Goal: Information Seeking & Learning: Learn about a topic

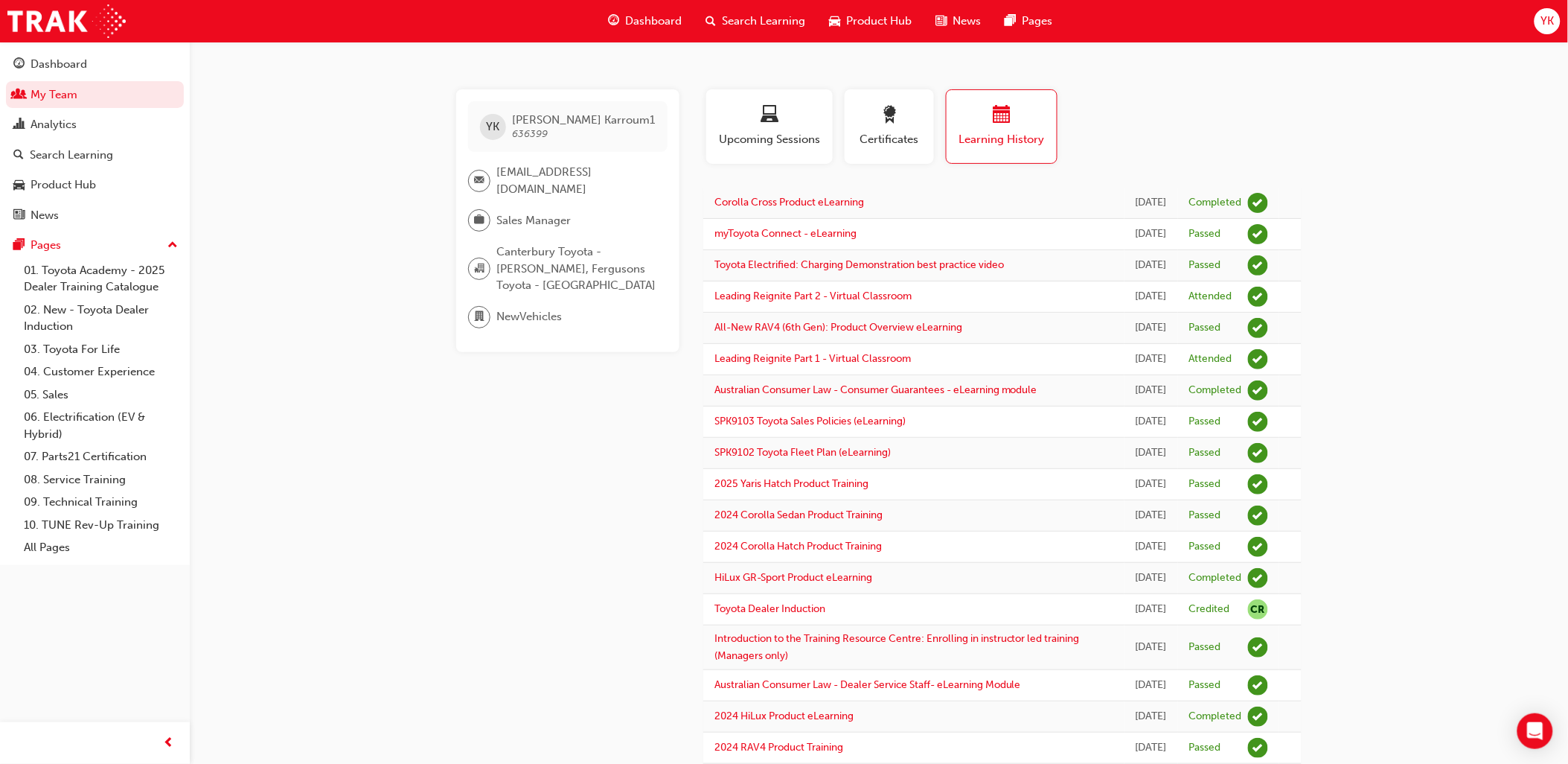
click at [746, 22] on span "Search Learning" at bounding box center [764, 21] width 84 height 17
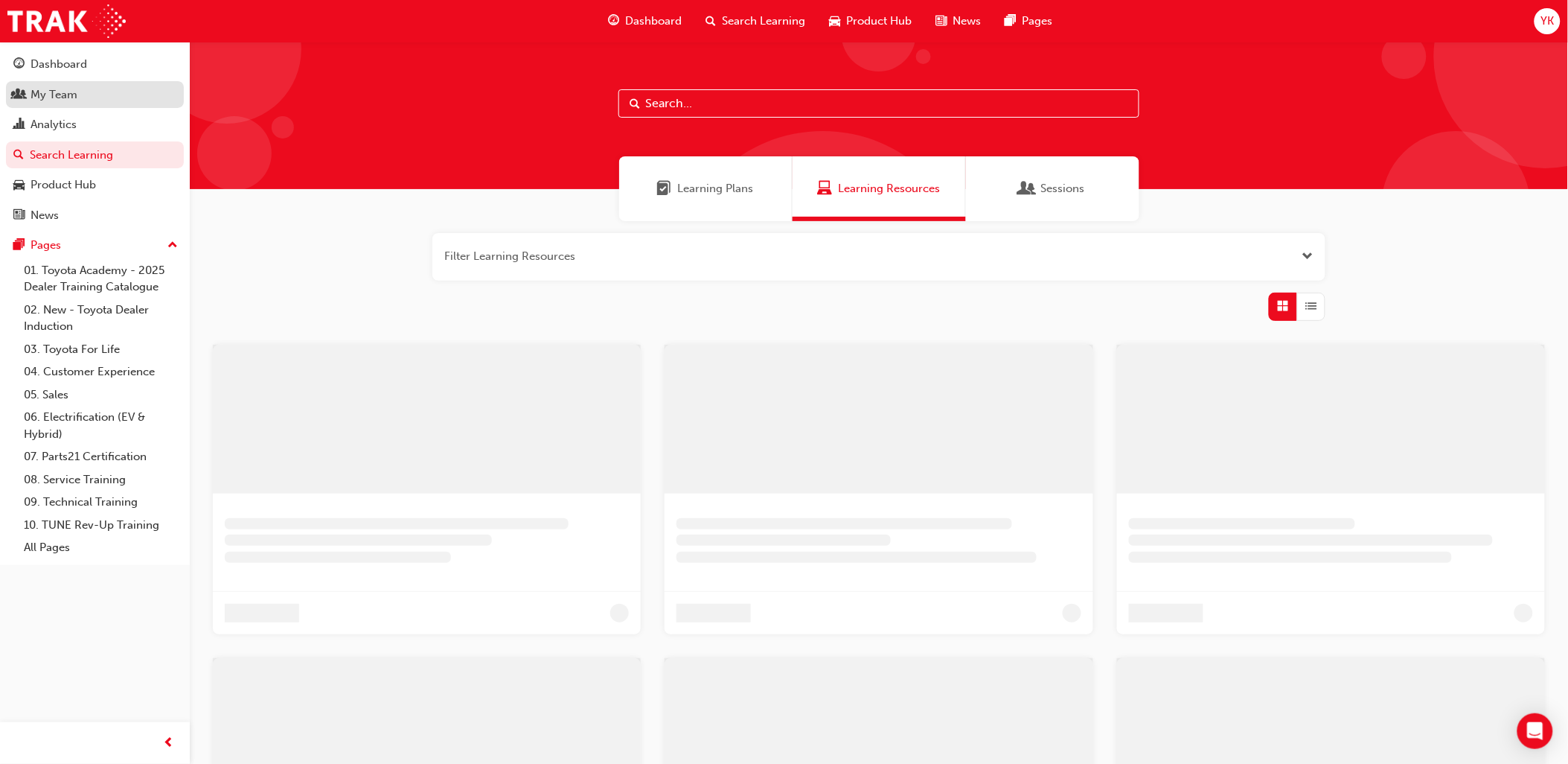
click at [58, 95] on div "My Team" at bounding box center [54, 95] width 46 height 17
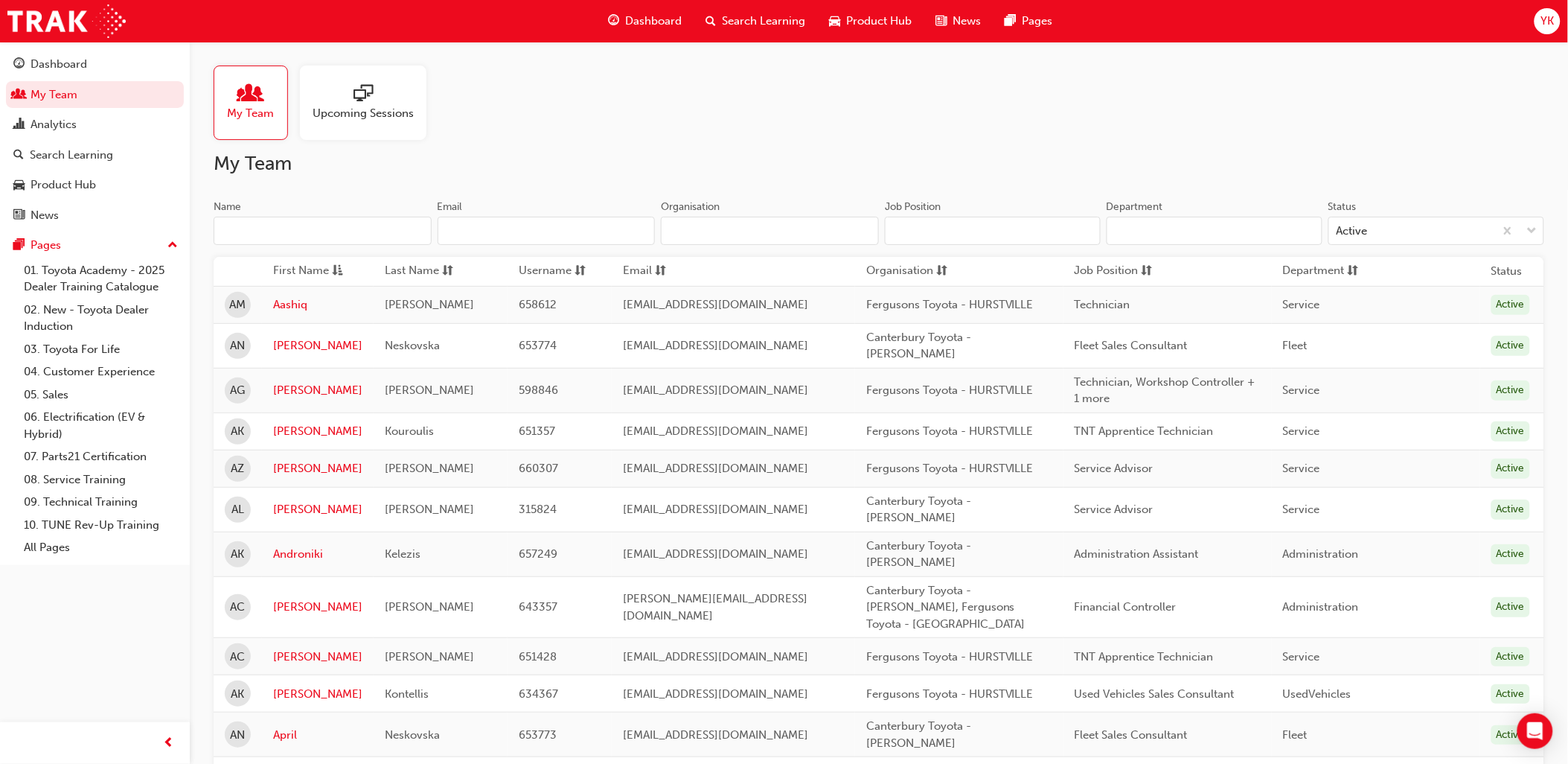
click at [336, 223] on input "Name" at bounding box center [322, 231] width 218 height 28
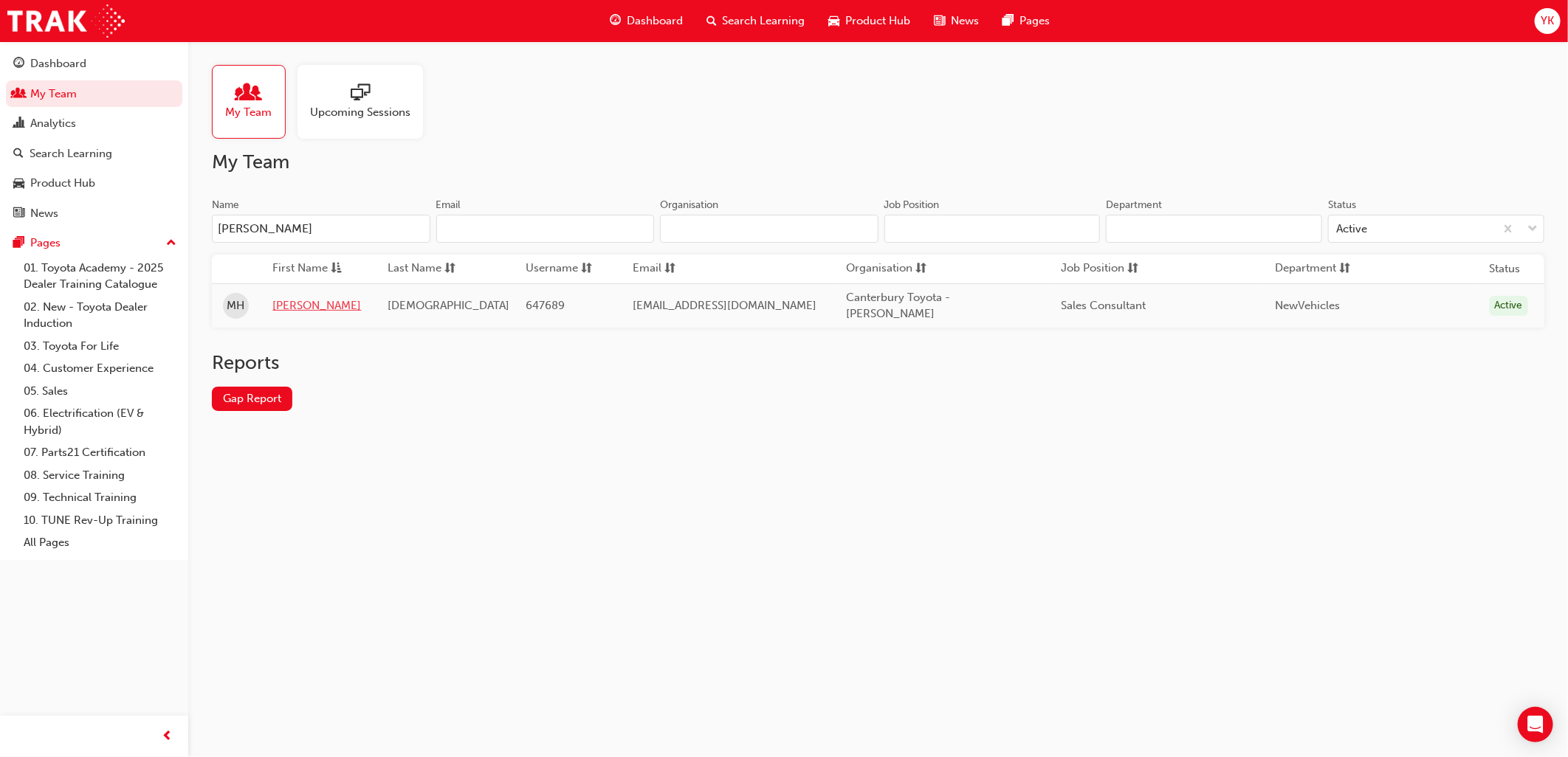
type input "[PERSON_NAME]"
click at [298, 307] on link "[PERSON_NAME]" at bounding box center [319, 306] width 93 height 17
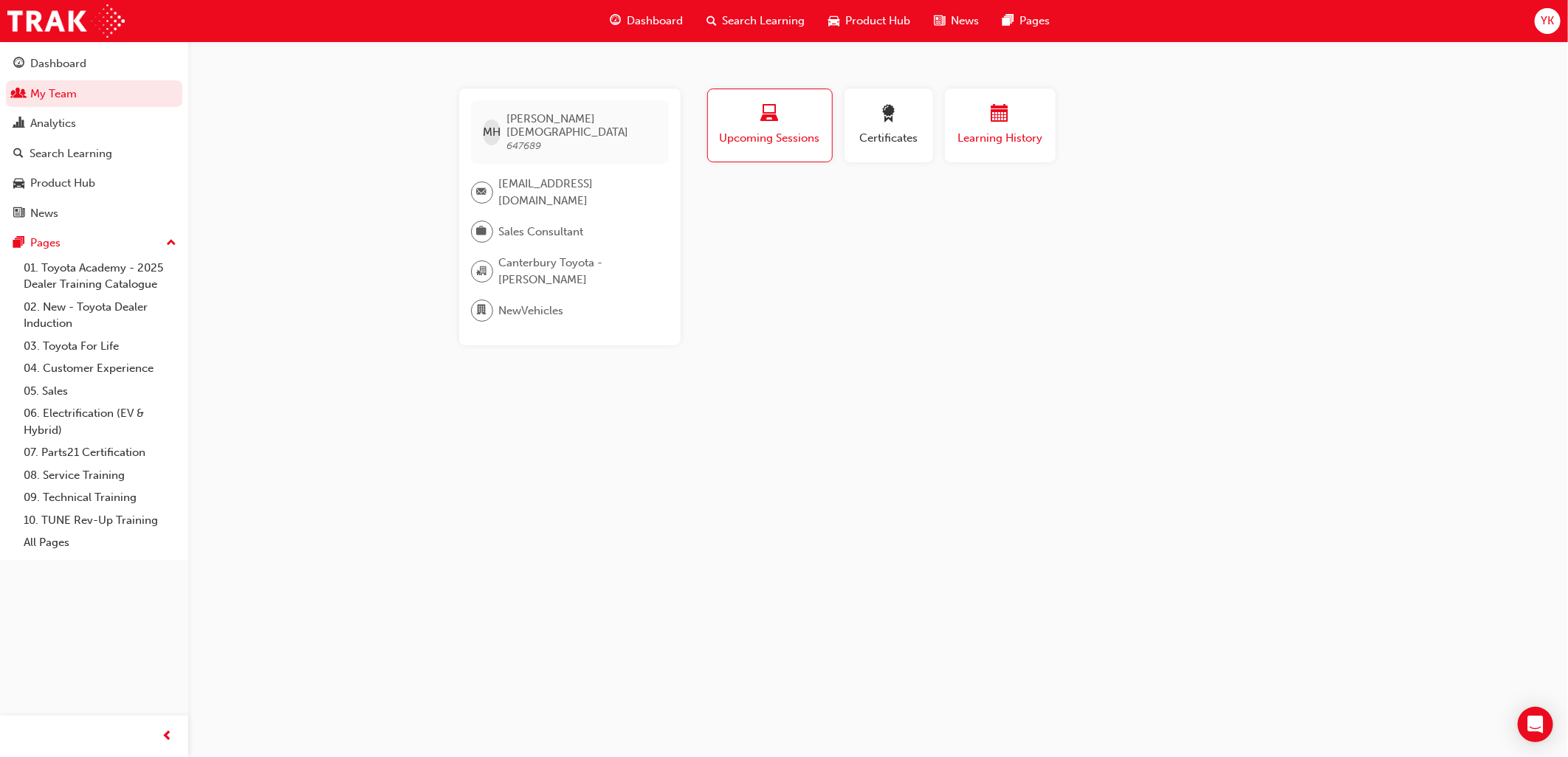
click at [997, 122] on span "calendar-icon" at bounding box center [1000, 115] width 18 height 20
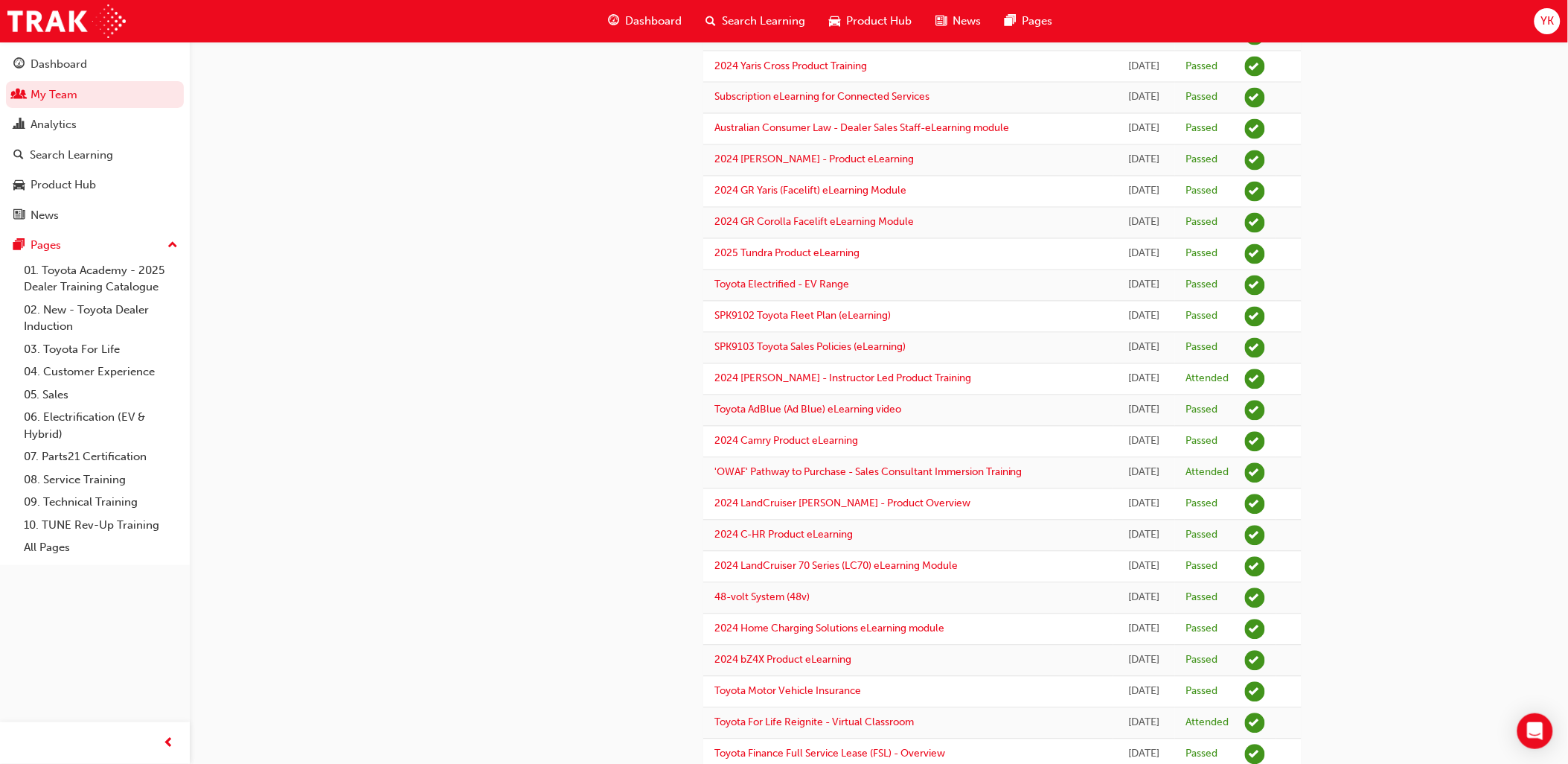
scroll to position [1077, 0]
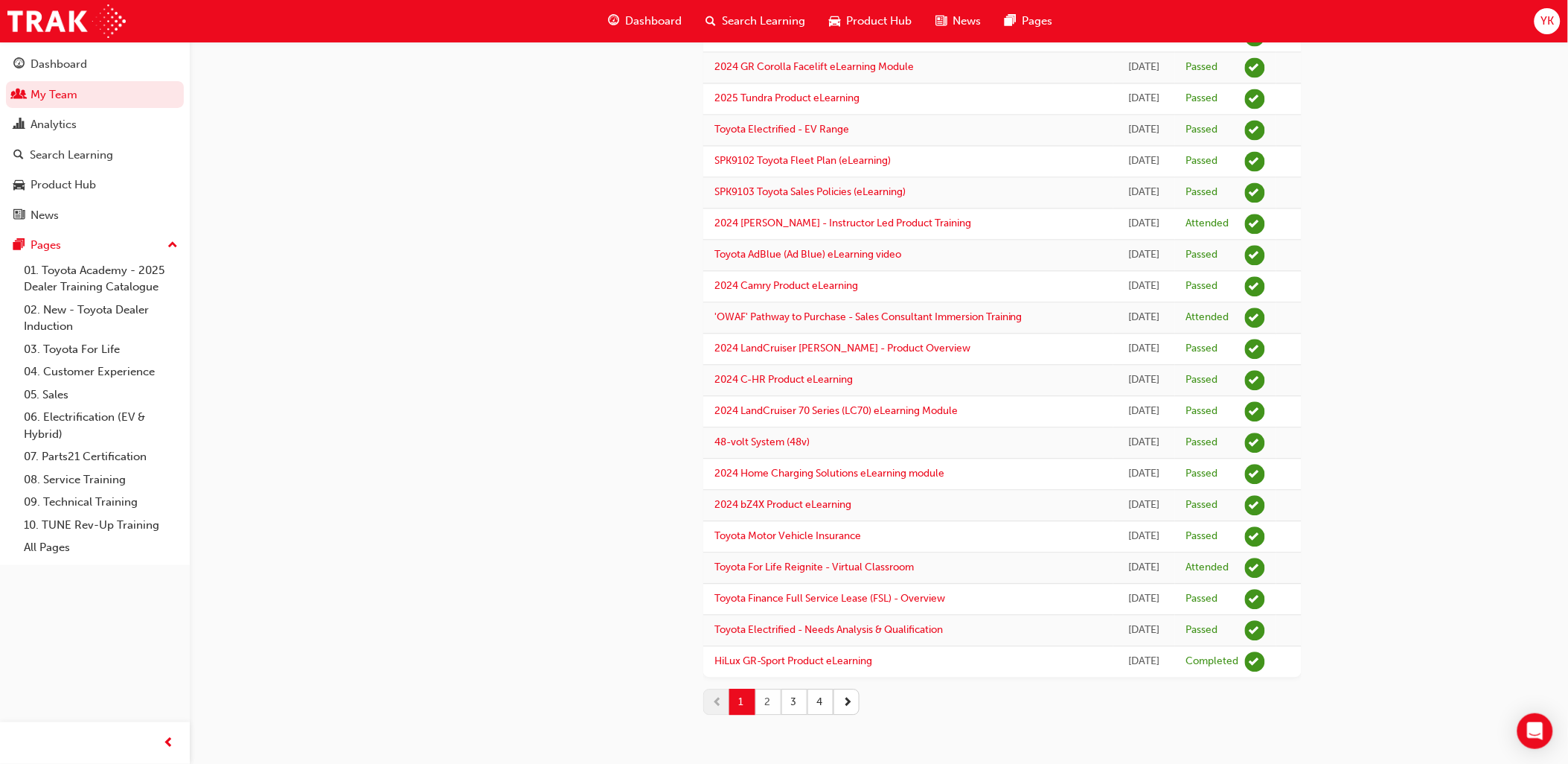
click at [774, 702] on button "2" at bounding box center [768, 702] width 26 height 26
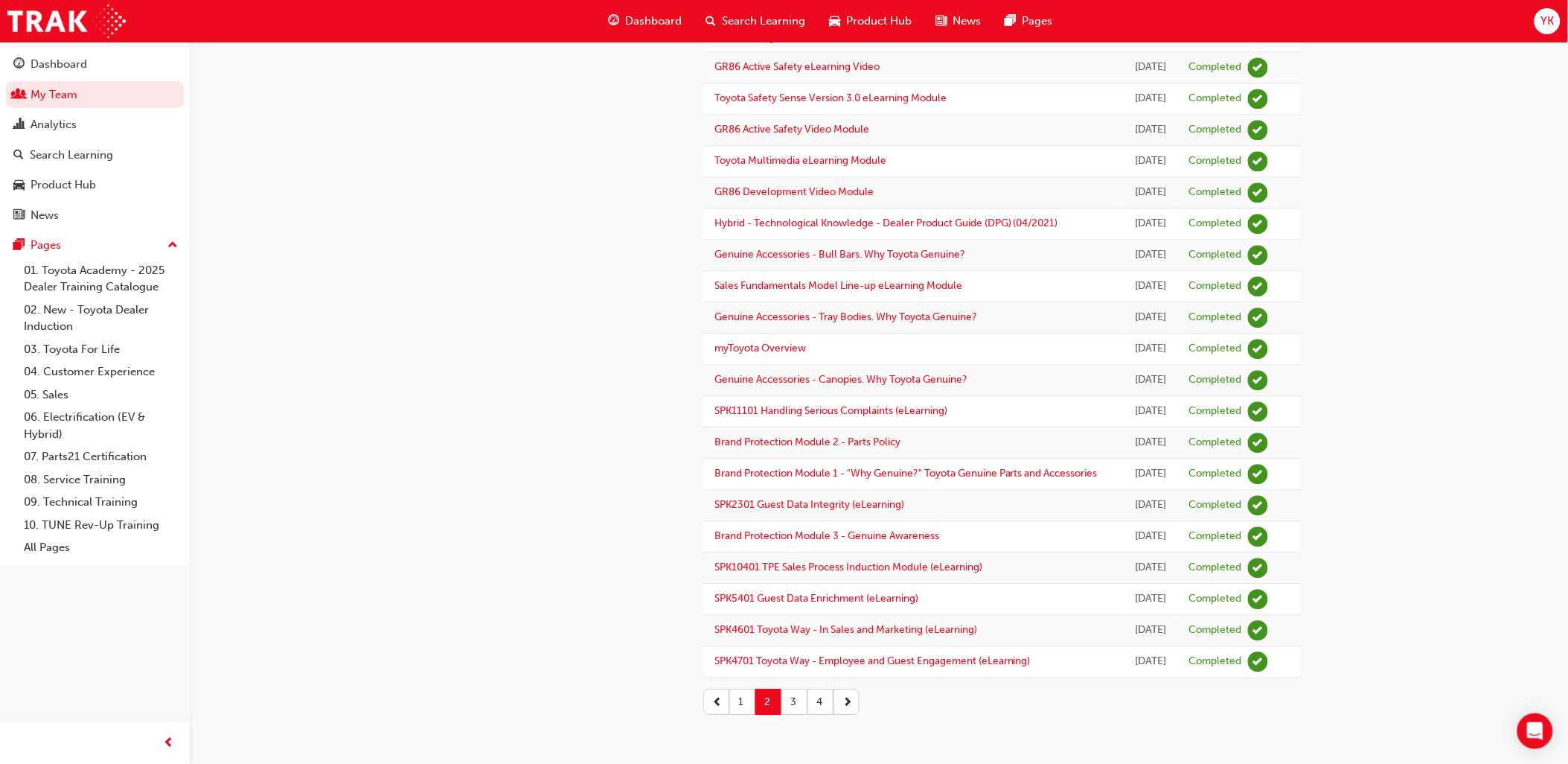
scroll to position [1640, 0]
click at [797, 705] on button "3" at bounding box center [794, 702] width 26 height 26
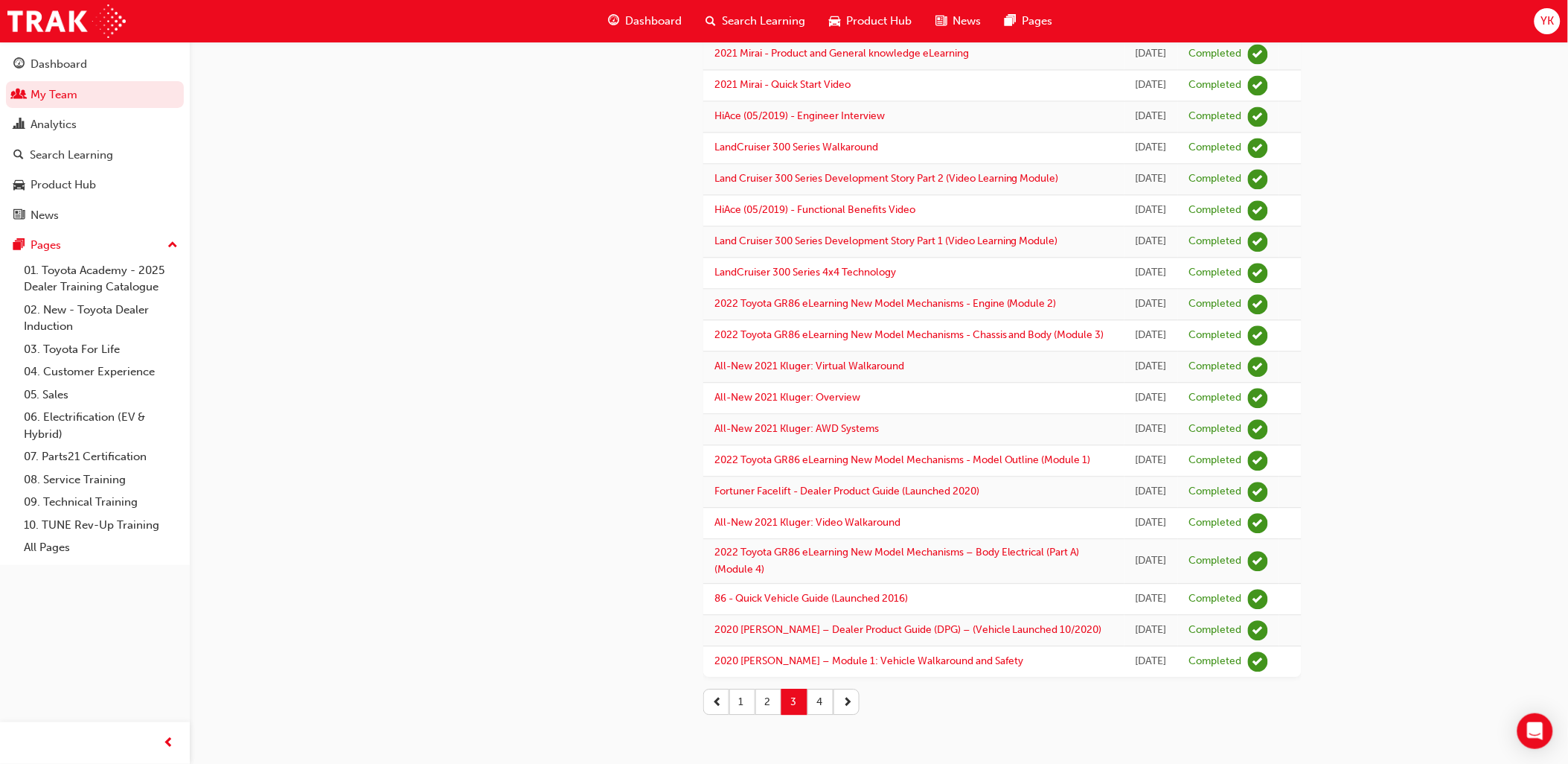
scroll to position [1747, 0]
click at [811, 710] on button "4" at bounding box center [820, 702] width 26 height 26
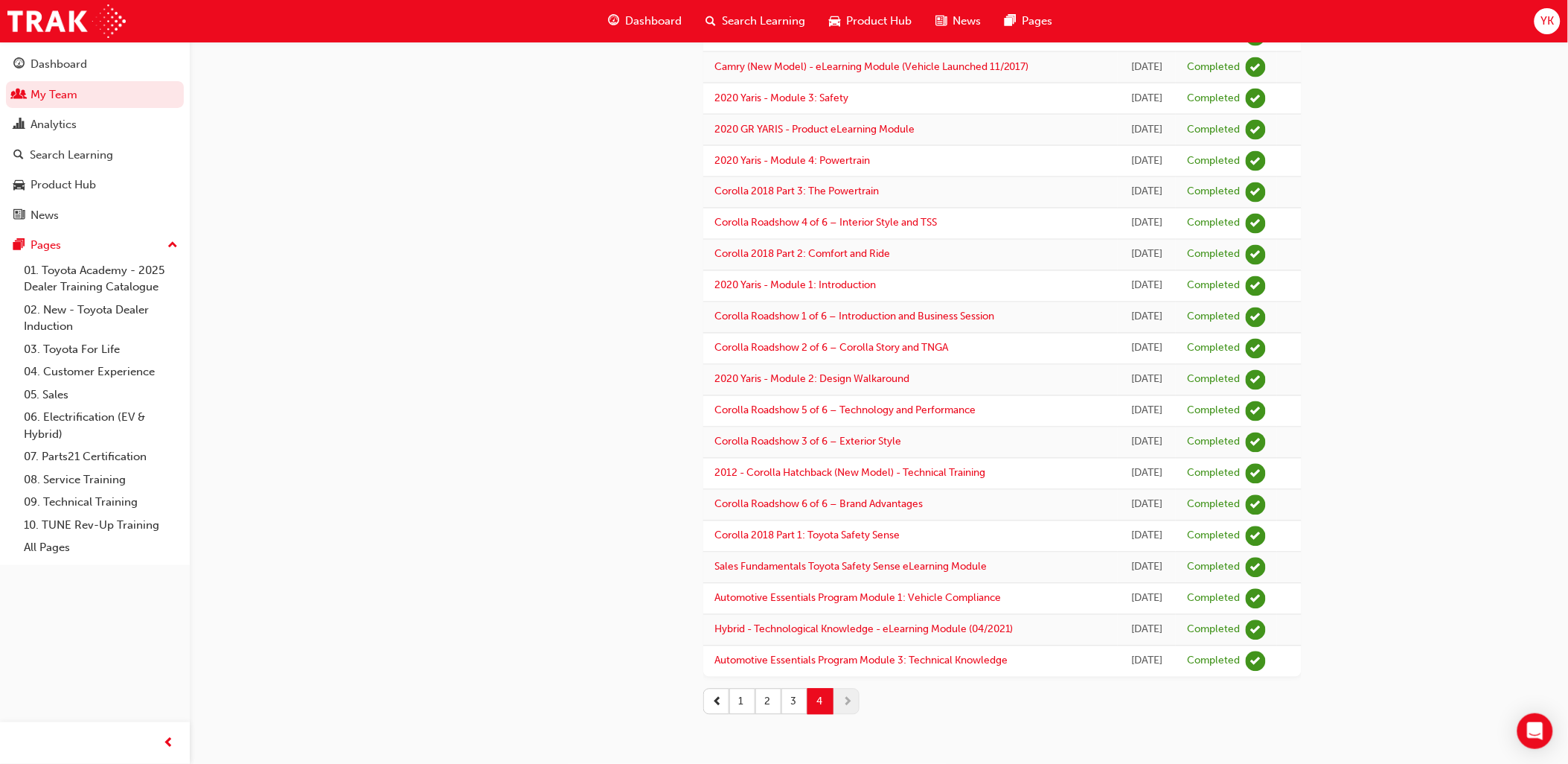
scroll to position [973, 0]
click at [736, 703] on button "1" at bounding box center [742, 702] width 26 height 26
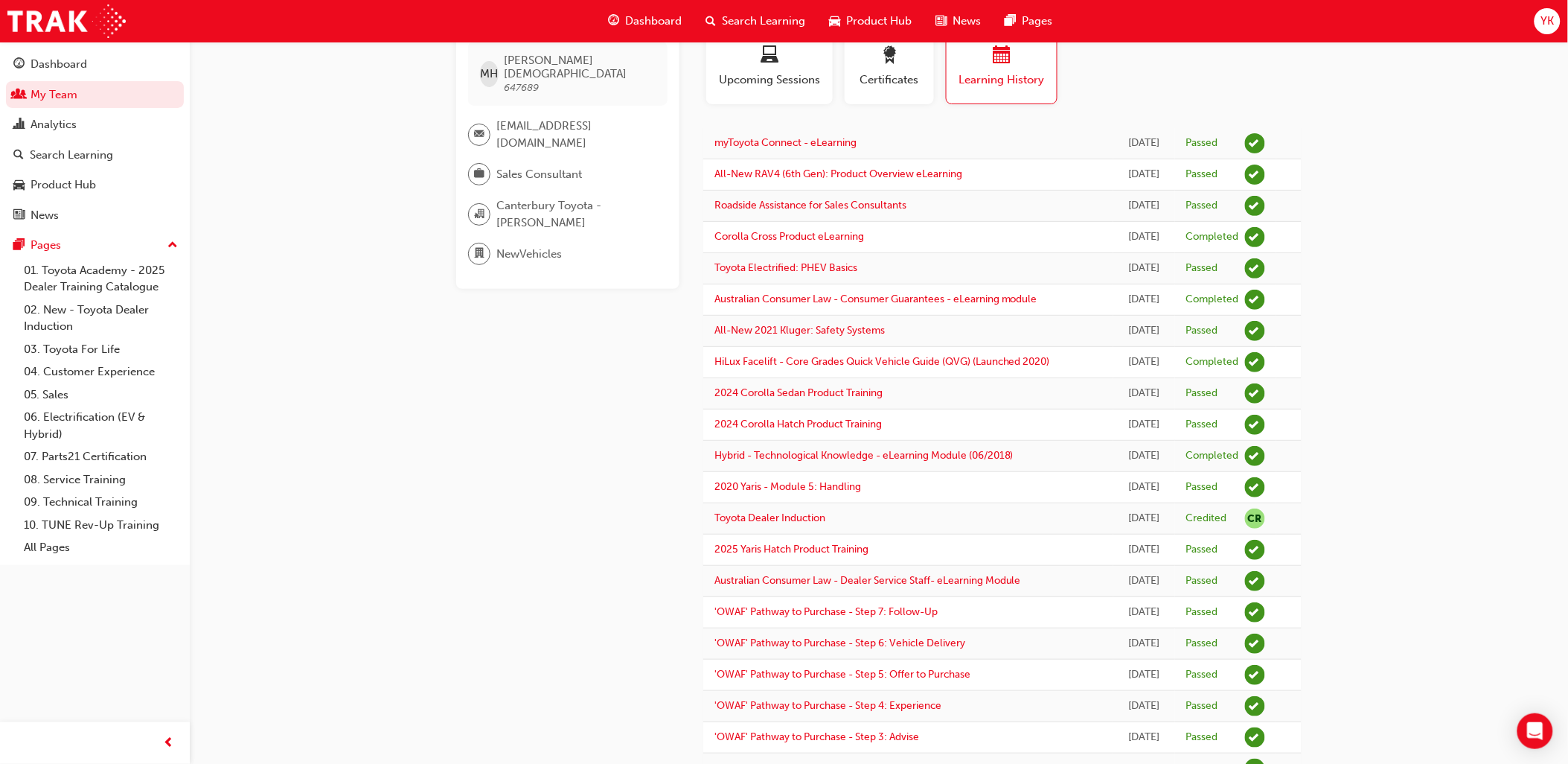
scroll to position [0, 0]
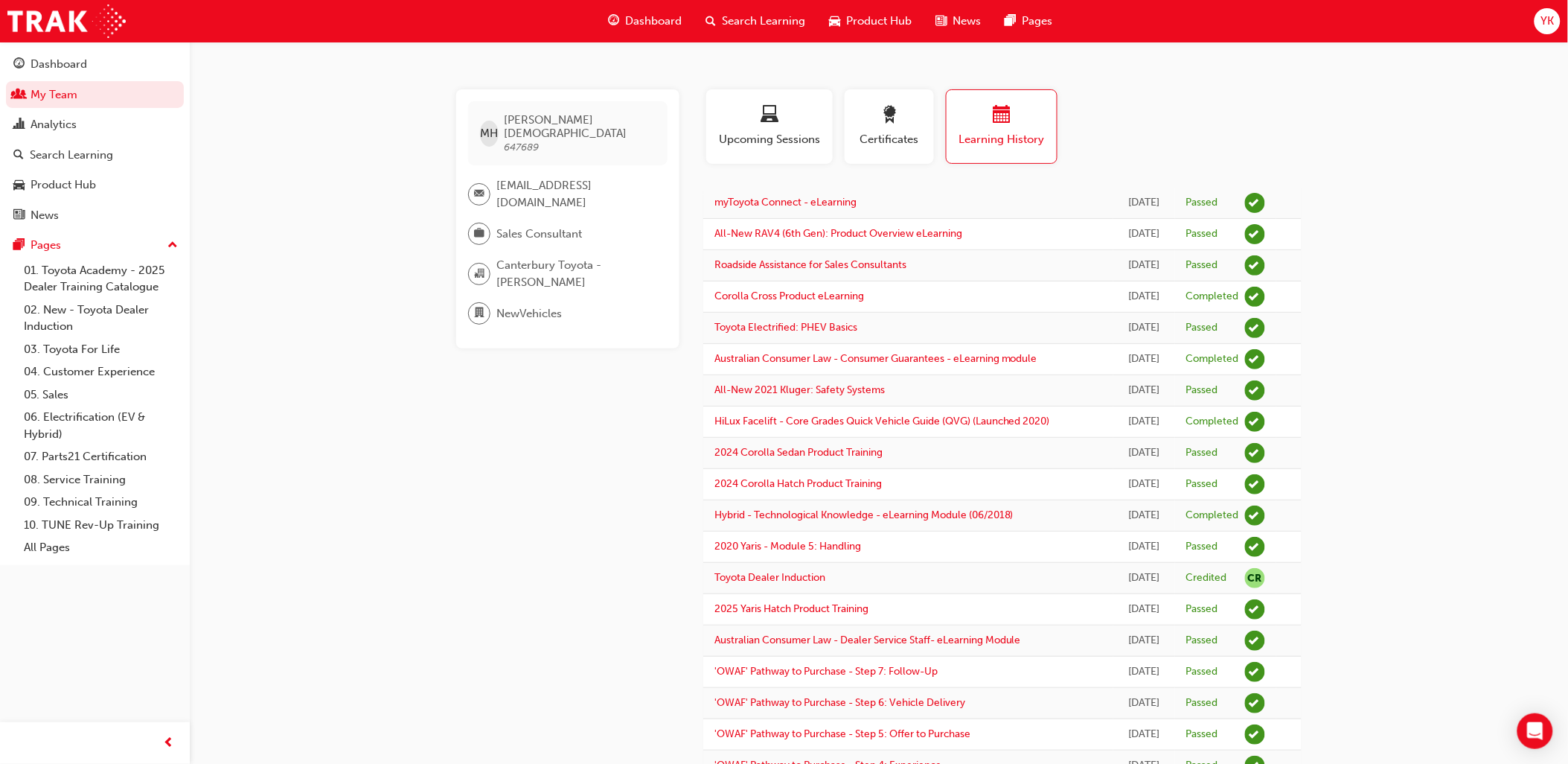
click at [726, 17] on span "Search Learning" at bounding box center [764, 21] width 84 height 17
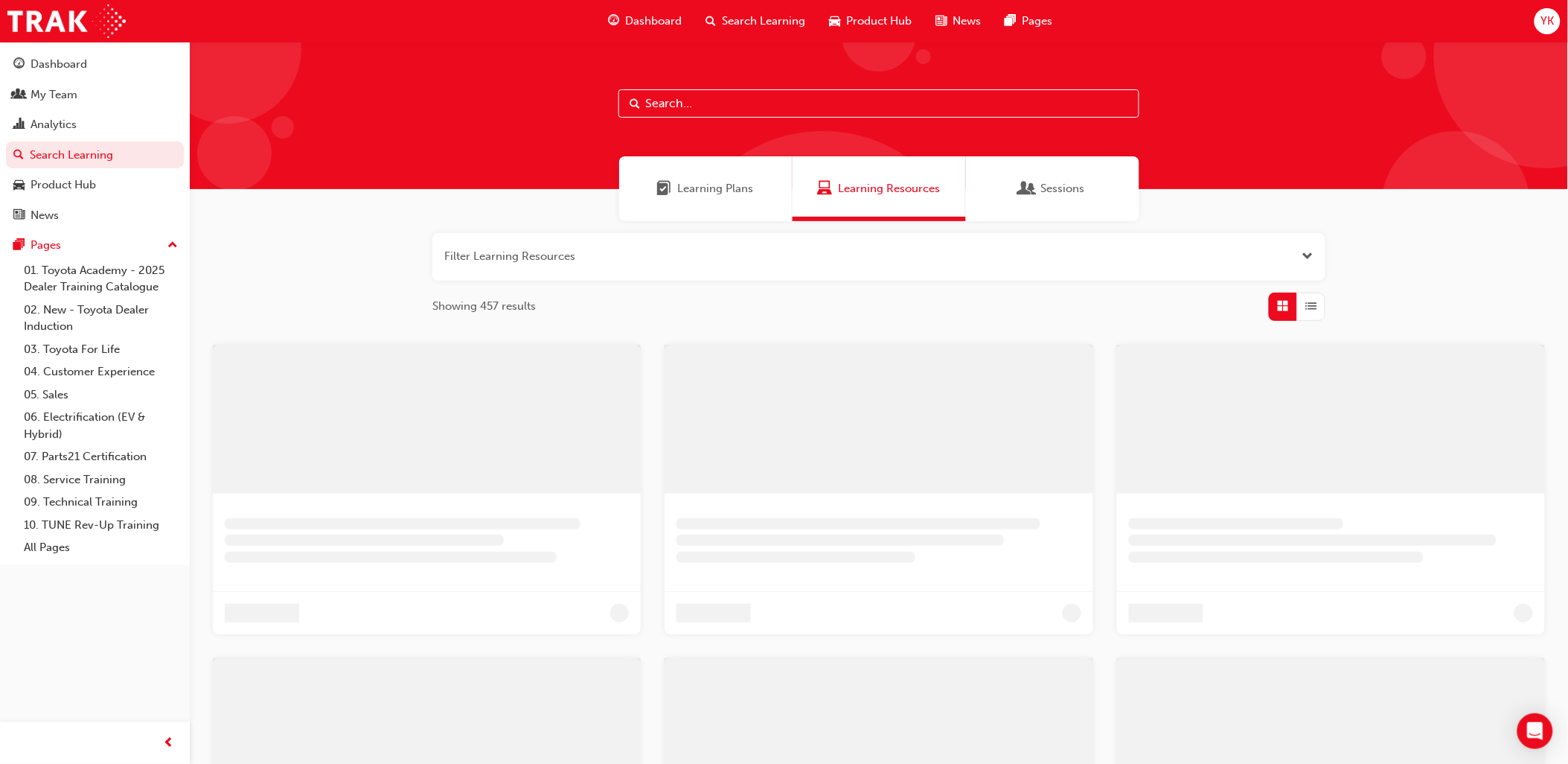
click at [653, 10] on div "Dashboard" at bounding box center [645, 20] width 98 height 31
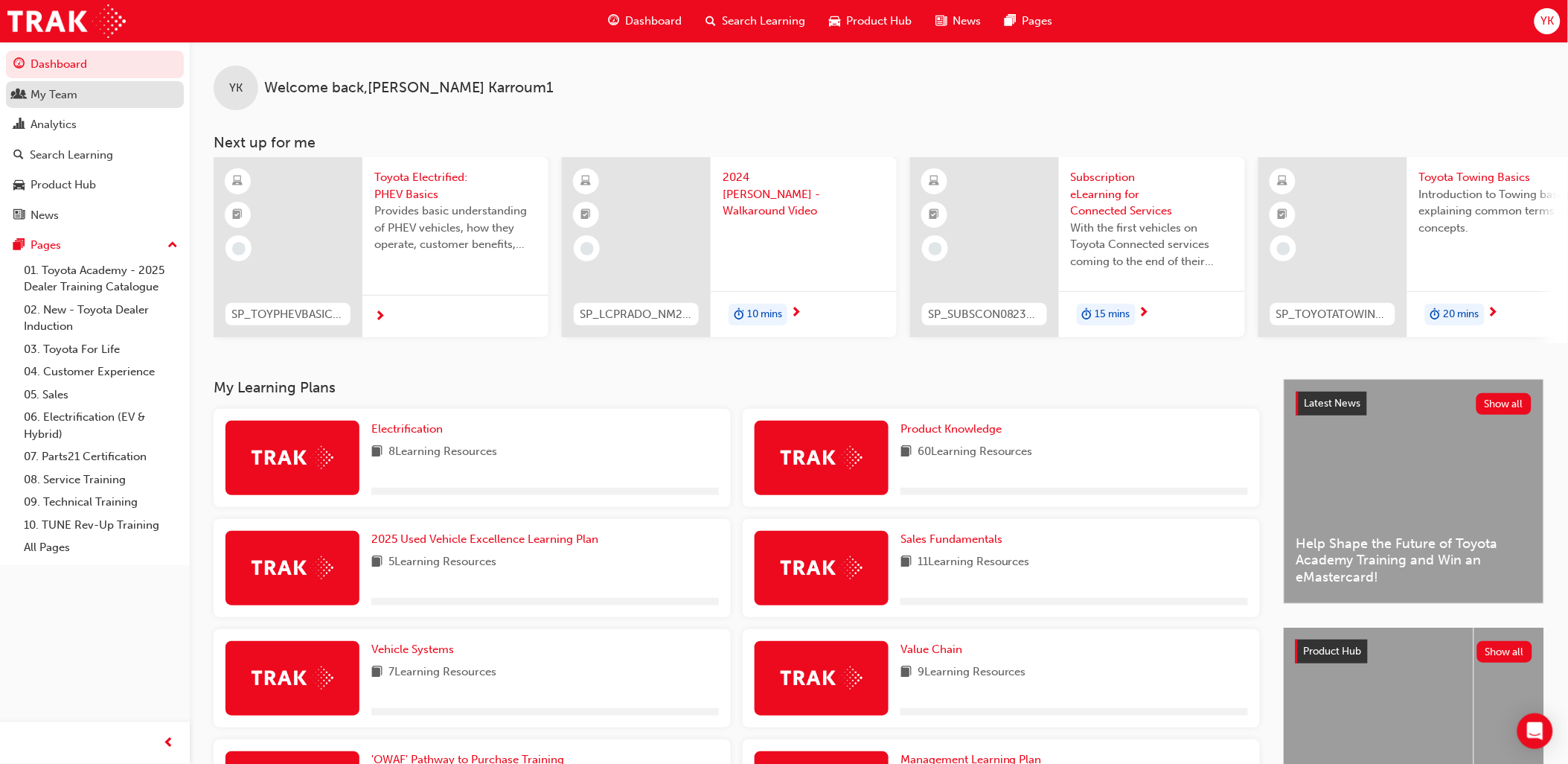
click at [70, 104] on div "My Team" at bounding box center [94, 95] width 163 height 19
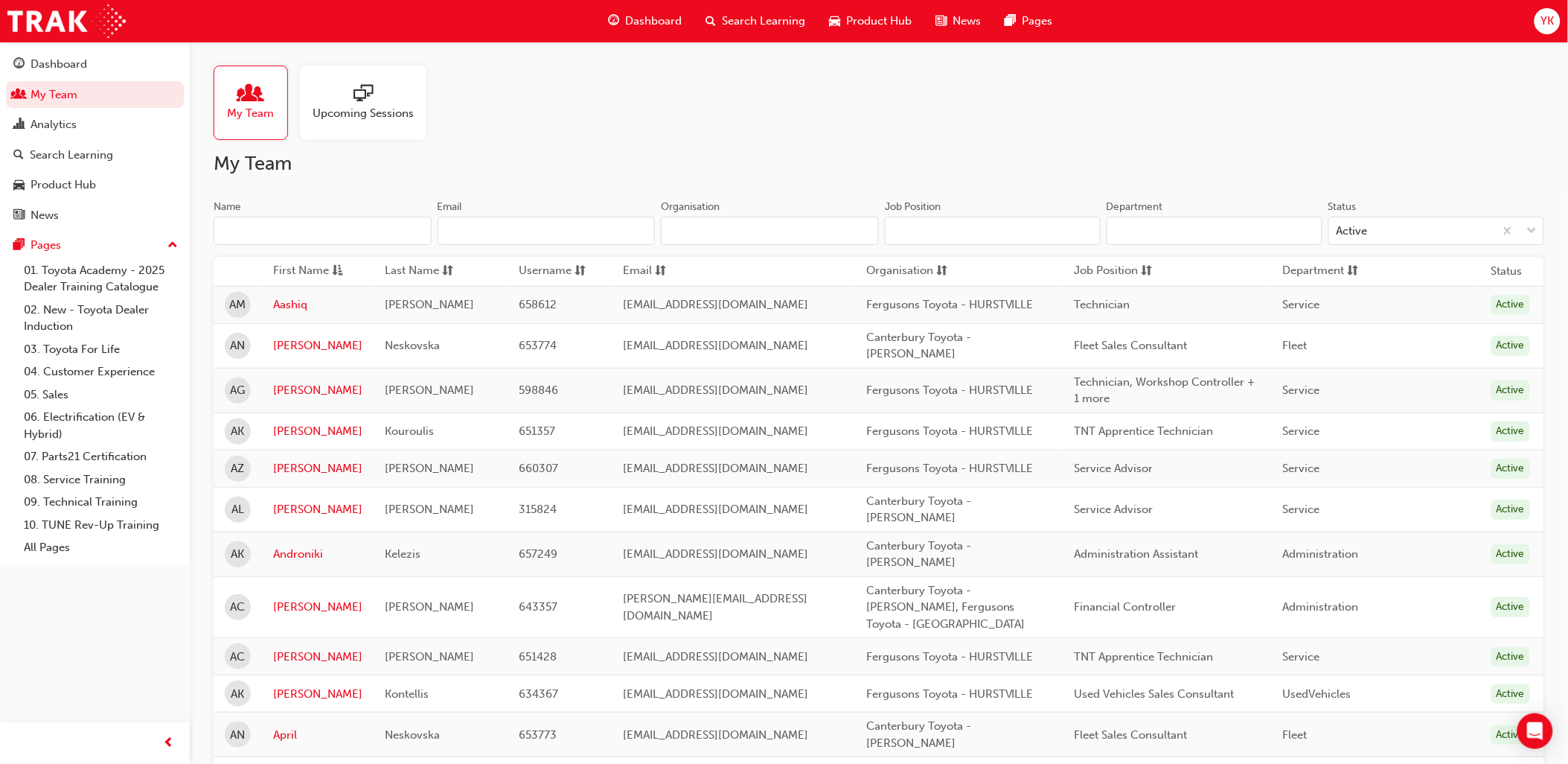
click at [346, 227] on input "Name" at bounding box center [322, 231] width 218 height 28
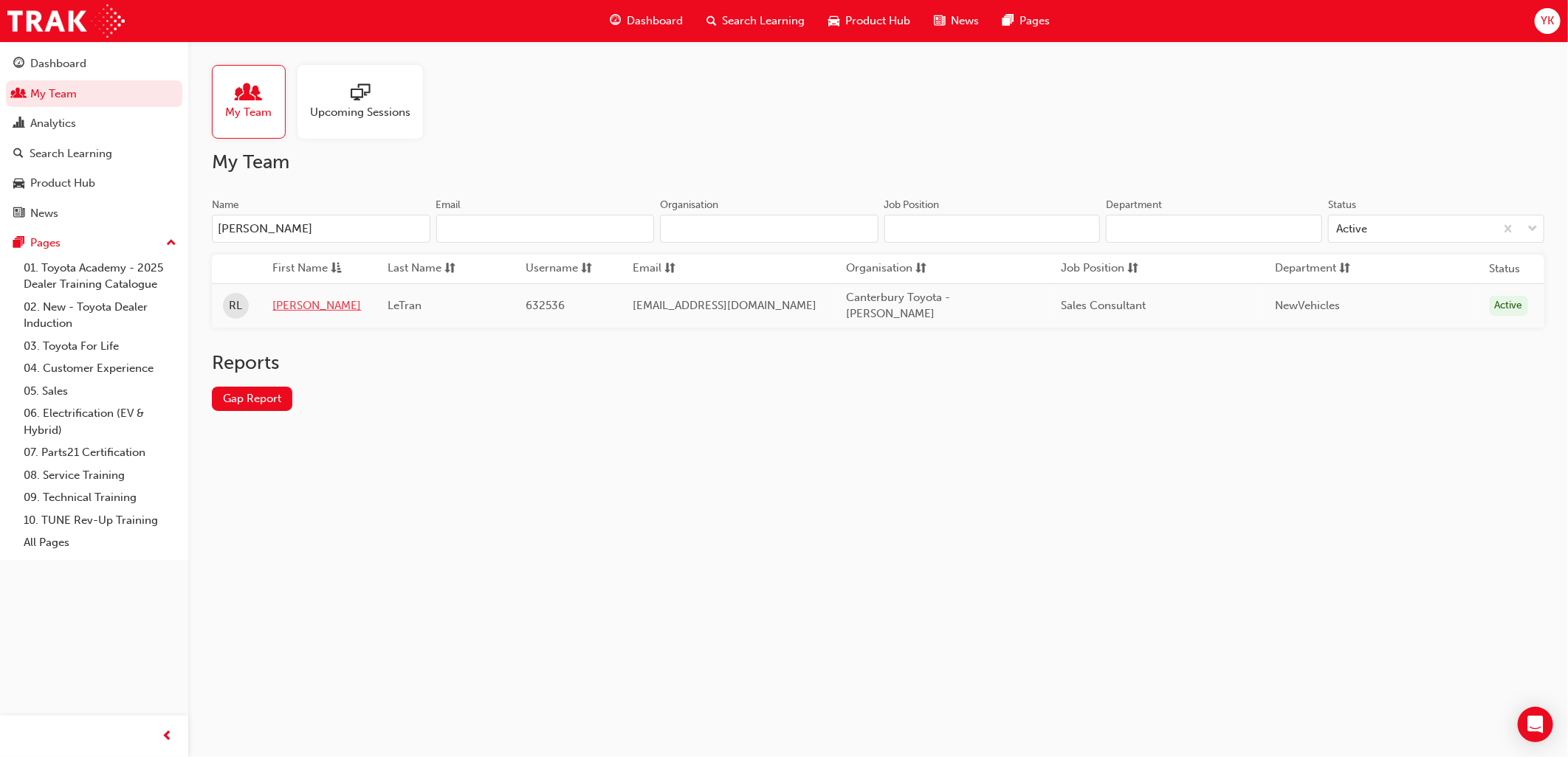
type input "[PERSON_NAME]"
click at [298, 307] on link "[PERSON_NAME]" at bounding box center [319, 306] width 93 height 17
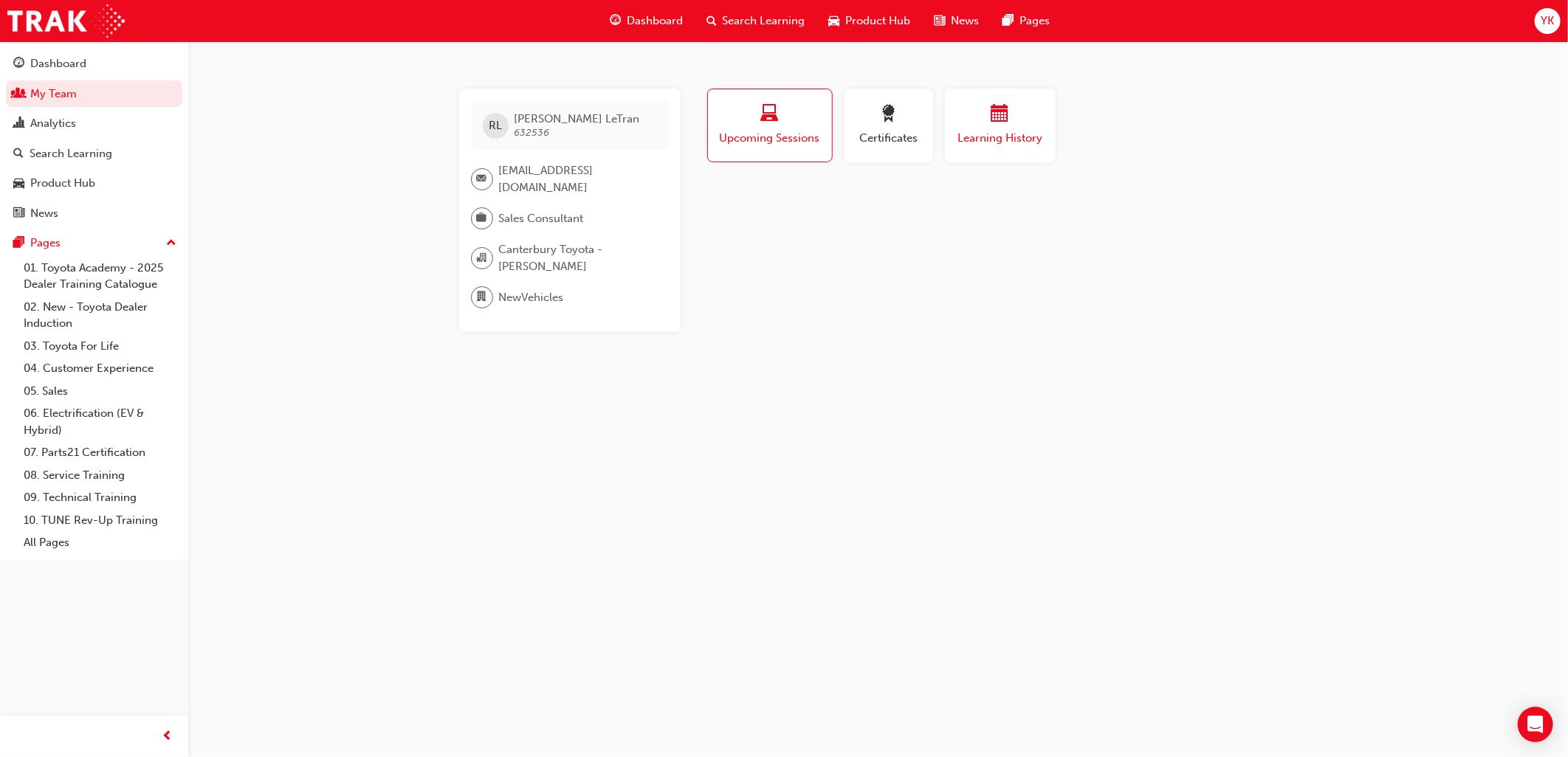
click at [1030, 127] on div "Learning History" at bounding box center [1000, 126] width 88 height 42
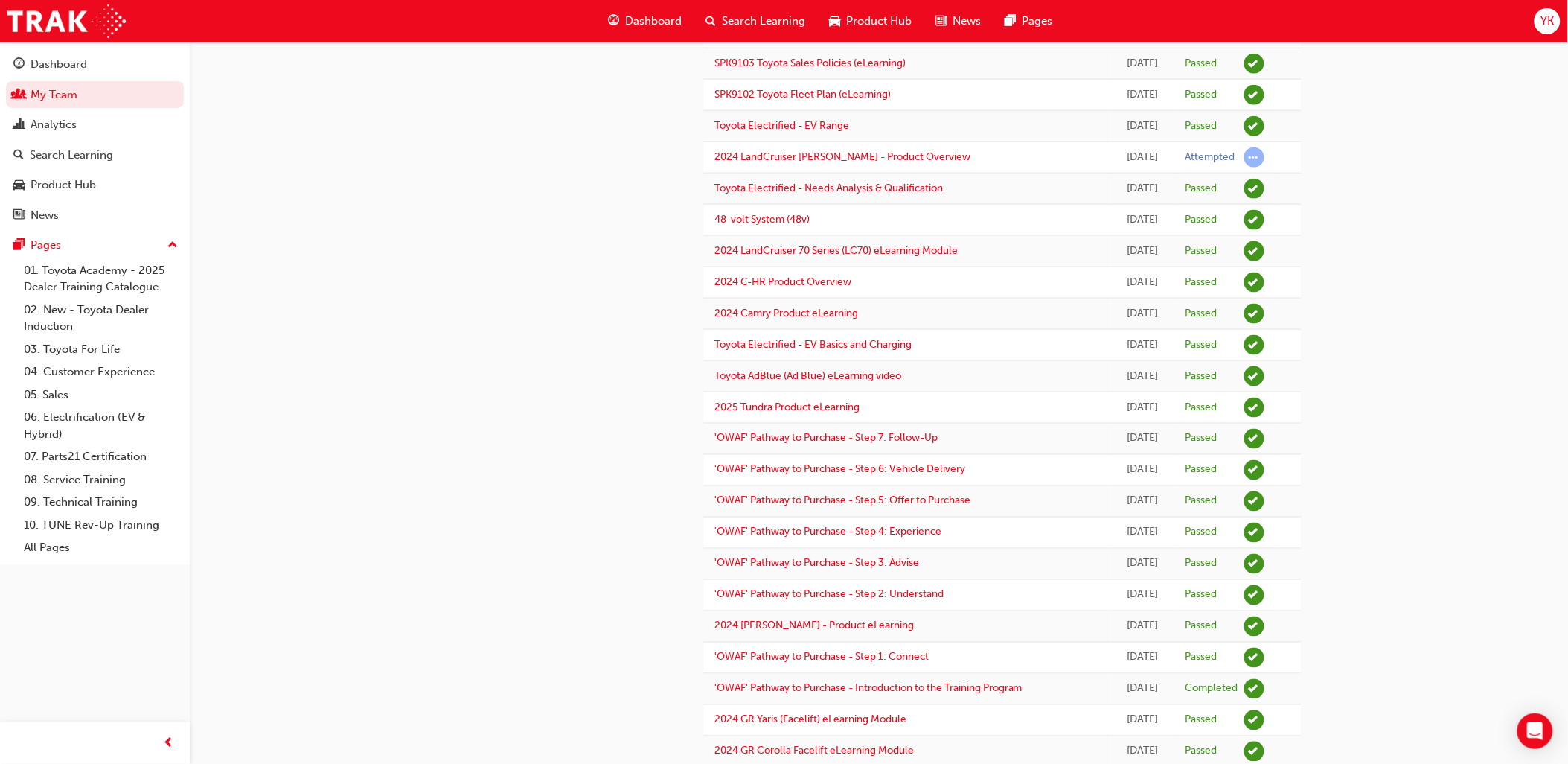
scroll to position [497, 0]
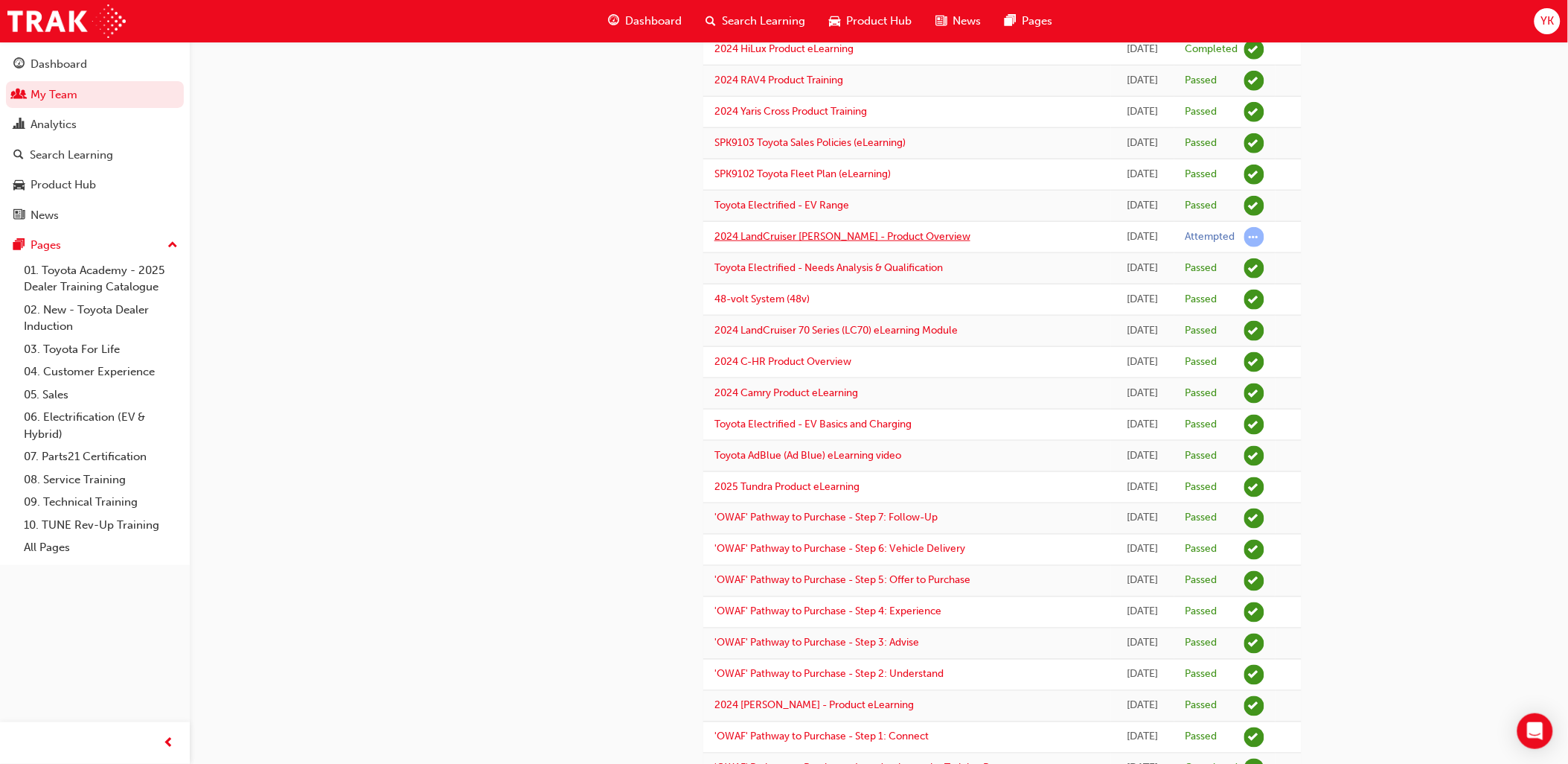
click at [882, 239] on link "2024 LandCruiser [PERSON_NAME] - Product Overview" at bounding box center [843, 237] width 256 height 13
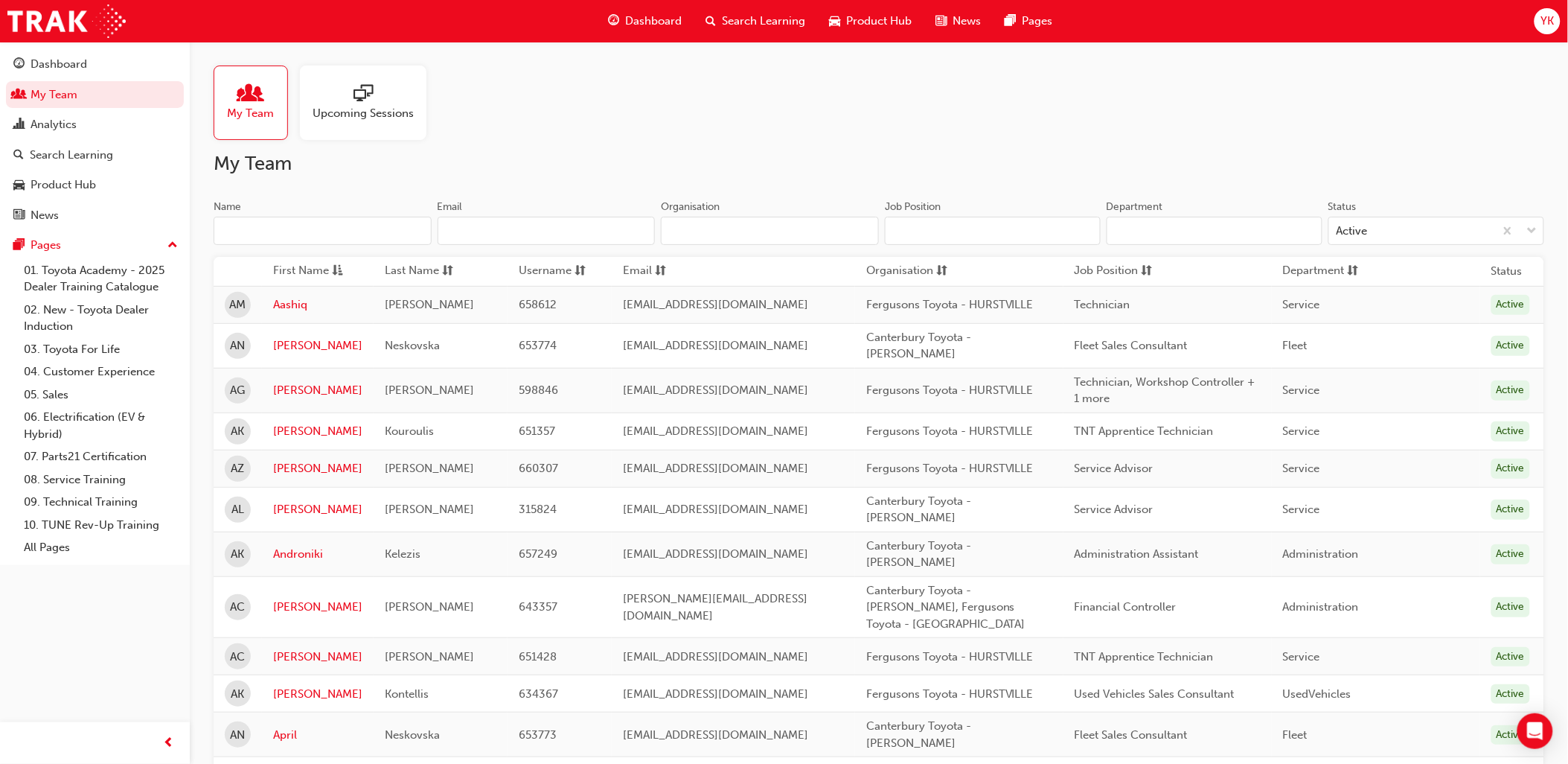
click at [302, 231] on input "Name" at bounding box center [322, 231] width 218 height 28
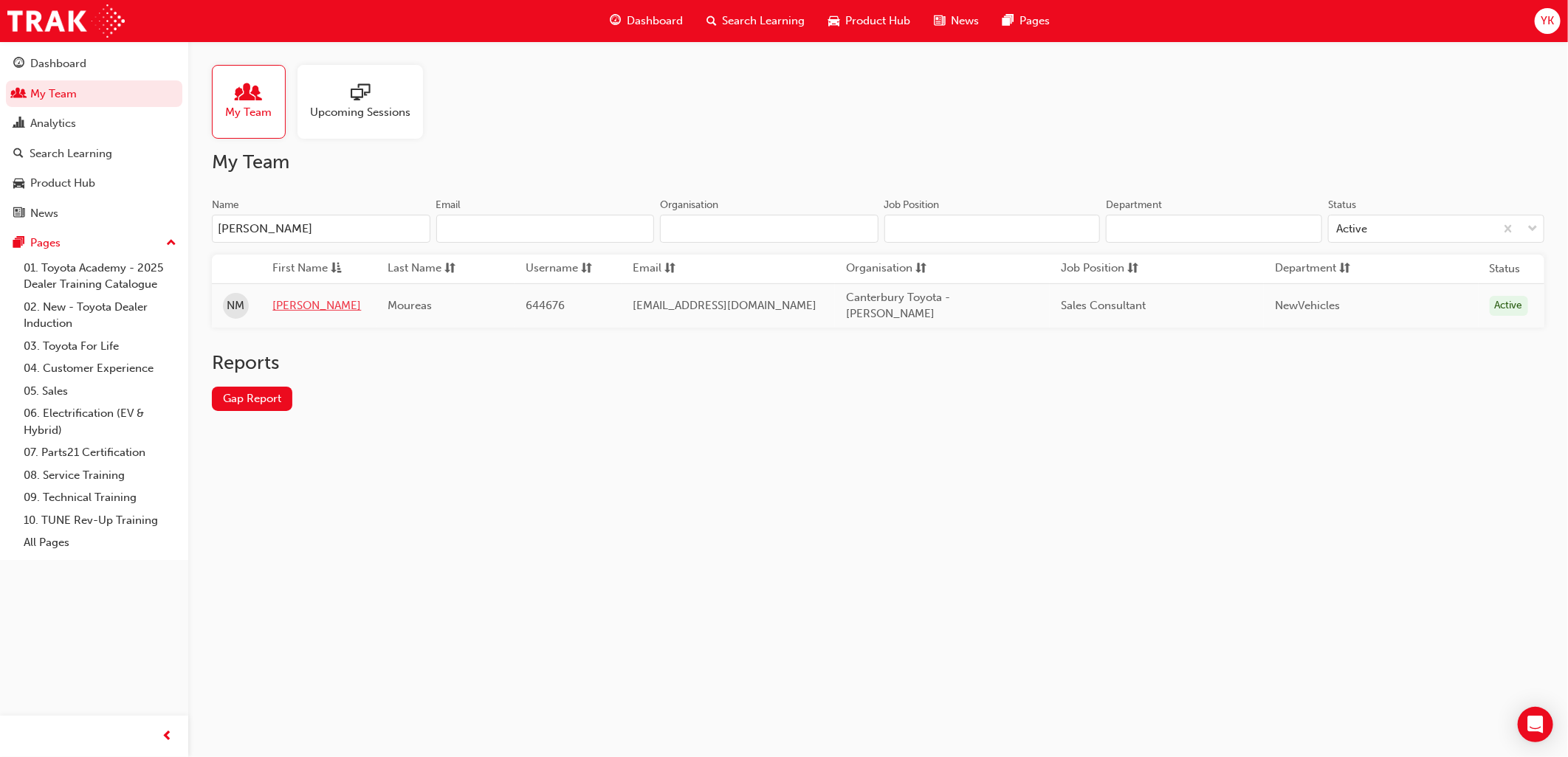
type input "[PERSON_NAME]"
click at [304, 301] on link "[PERSON_NAME]" at bounding box center [319, 306] width 93 height 17
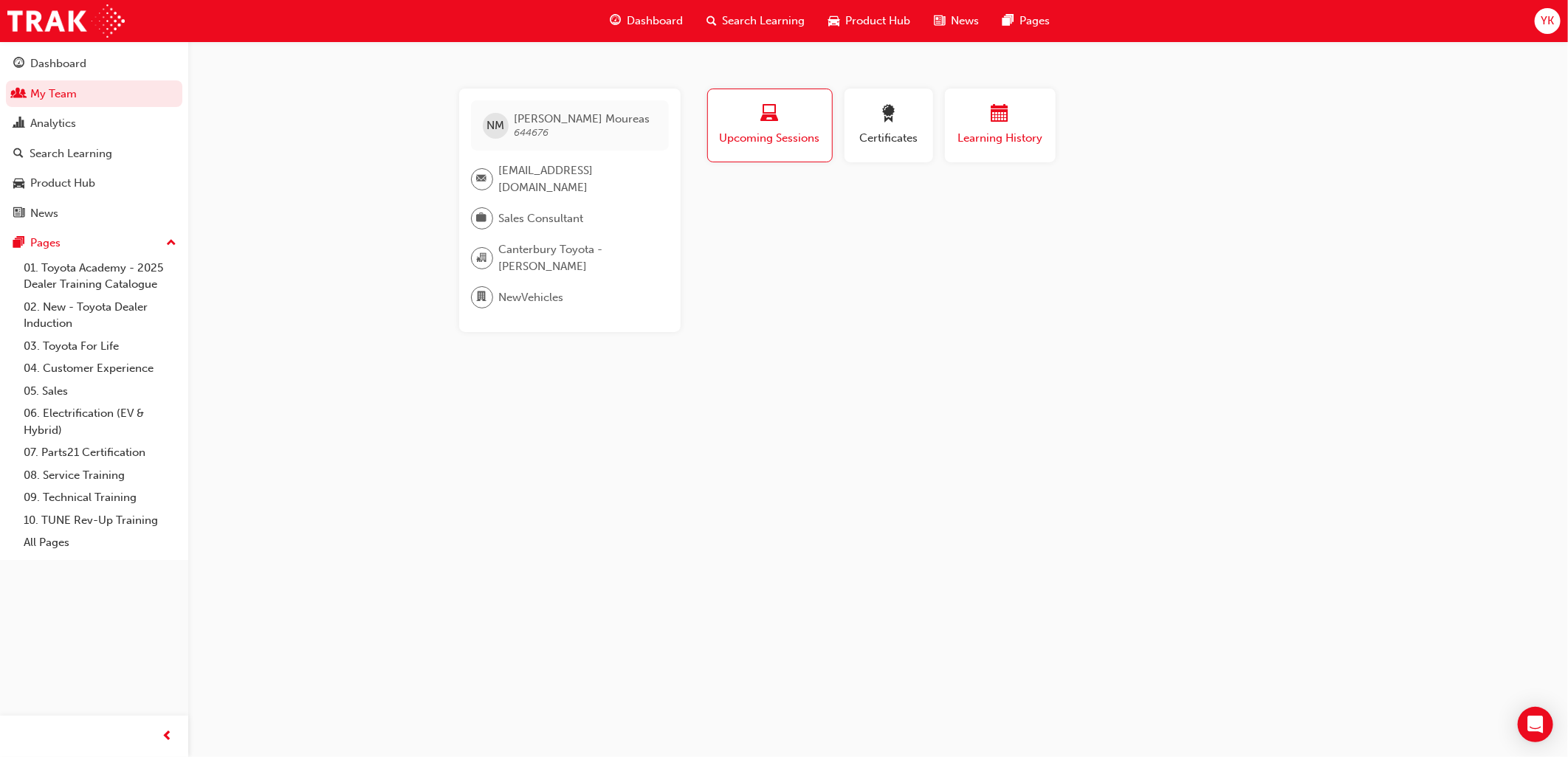
click at [1026, 140] on span "Learning History" at bounding box center [1000, 138] width 88 height 17
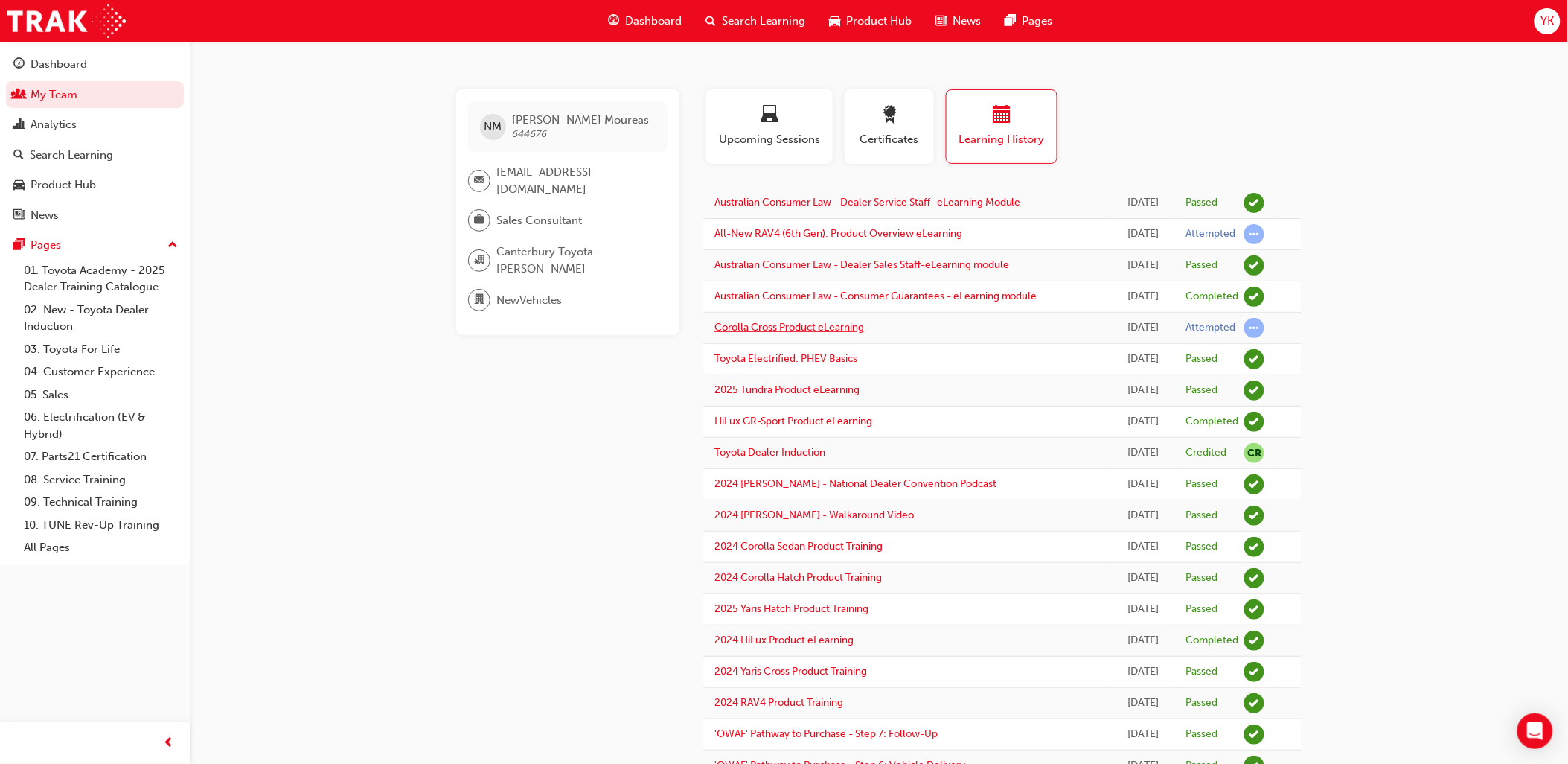
click at [805, 325] on link "Corolla Cross Product eLearning" at bounding box center [789, 327] width 150 height 13
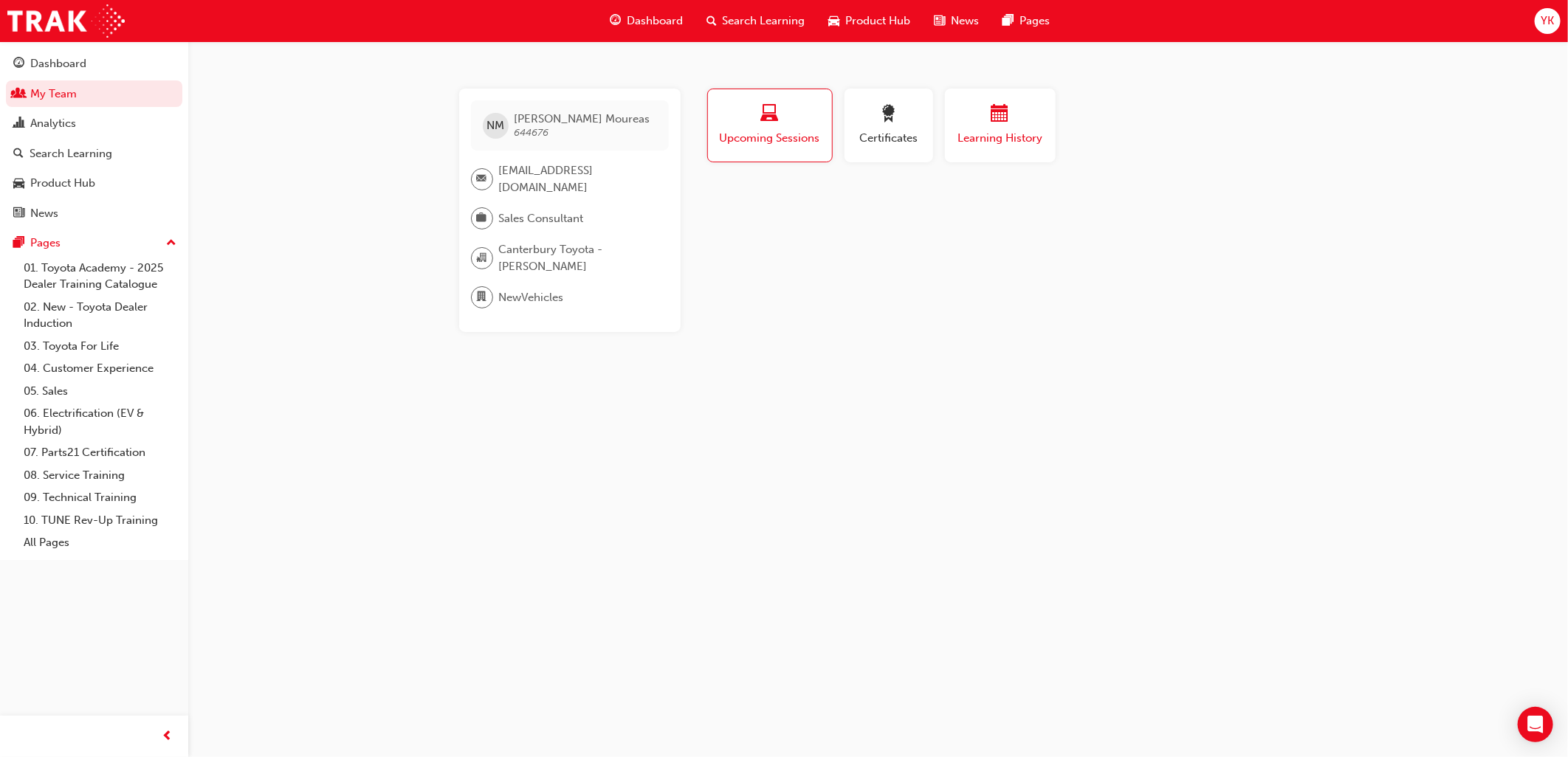
click at [979, 126] on div "button" at bounding box center [1000, 116] width 88 height 23
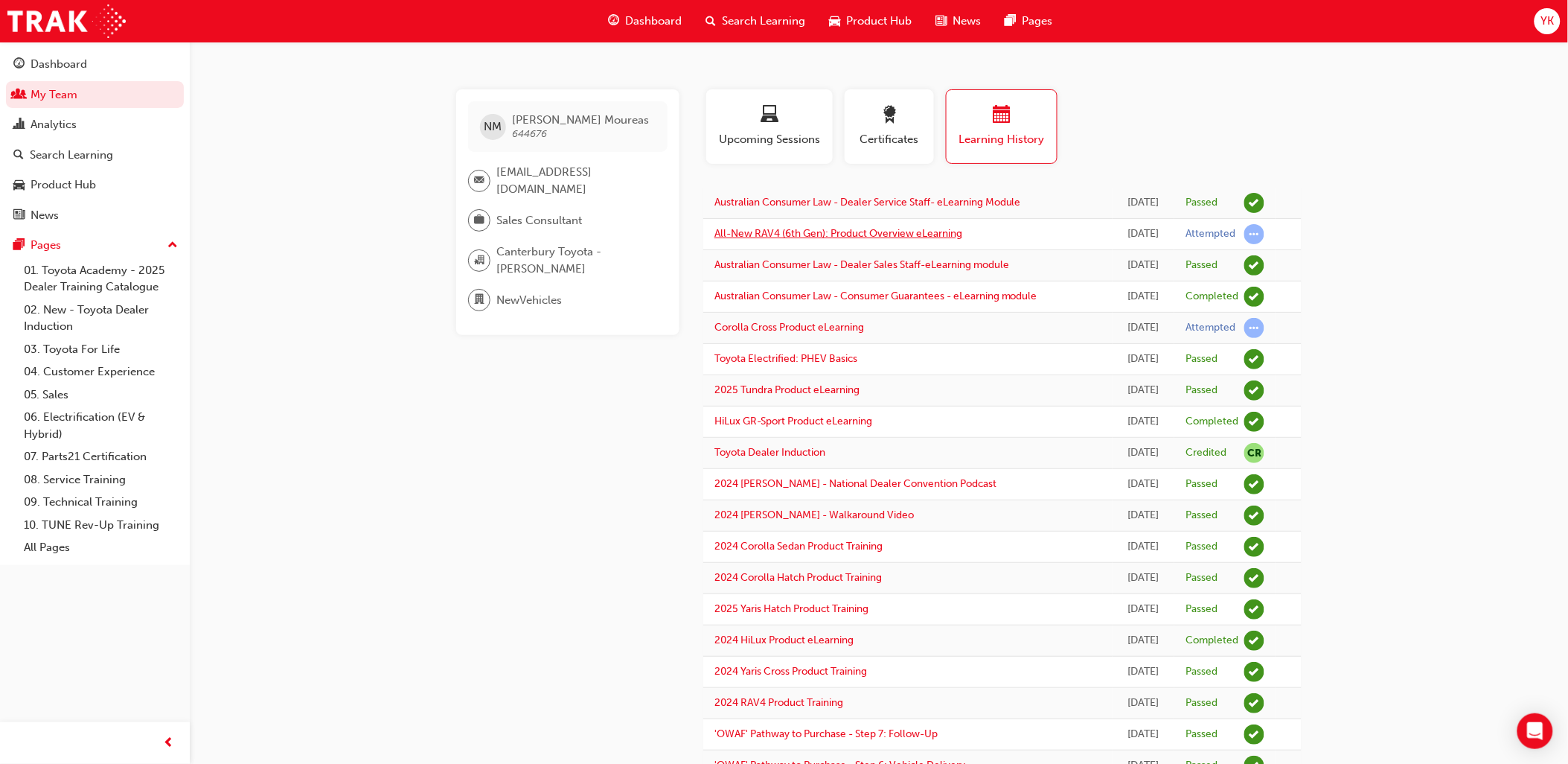
click at [848, 234] on link "All-New RAV4 (6th Gen): Product Overview eLearning" at bounding box center [838, 233] width 248 height 13
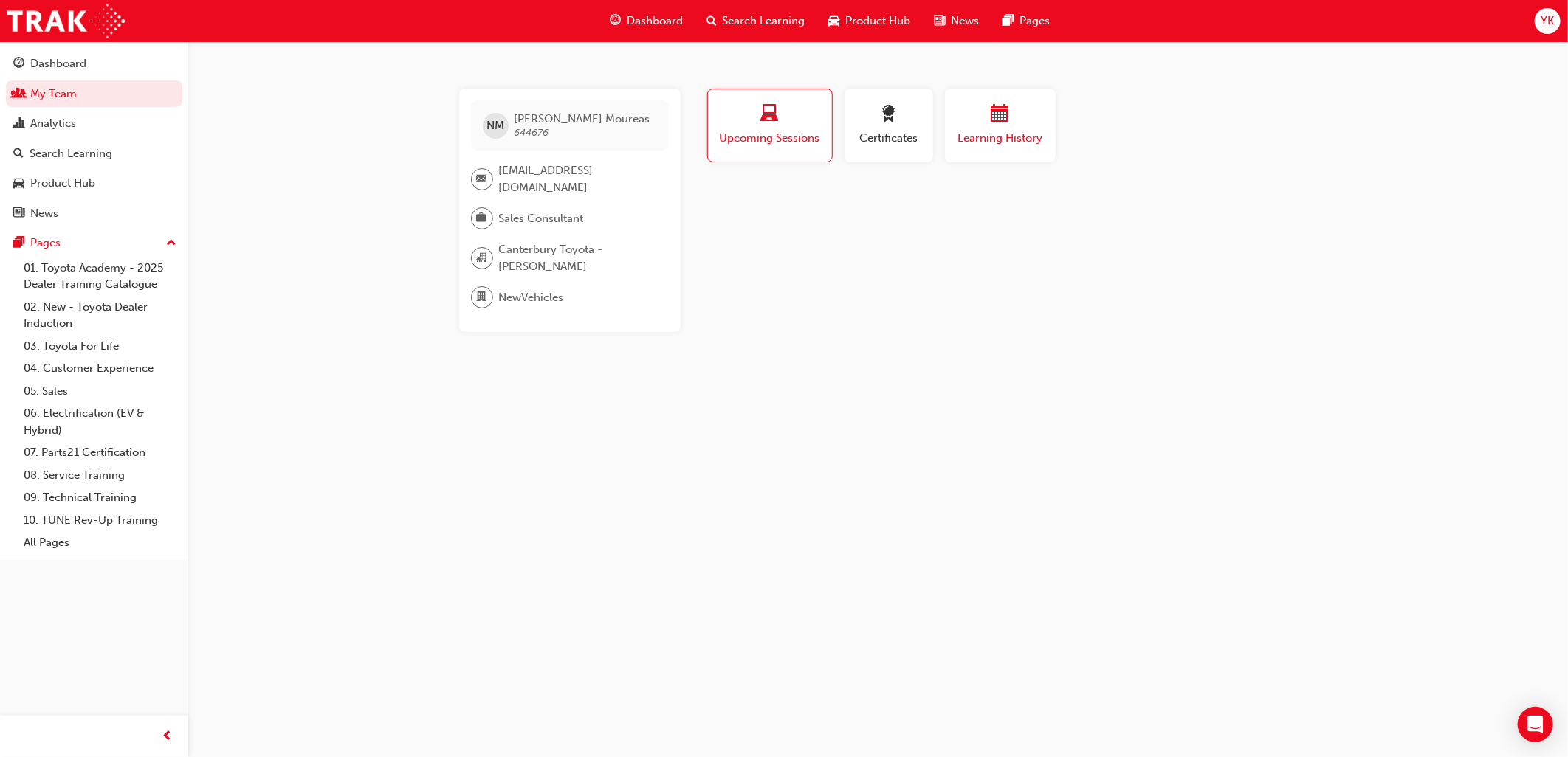
click at [980, 119] on div "button" at bounding box center [1000, 116] width 88 height 23
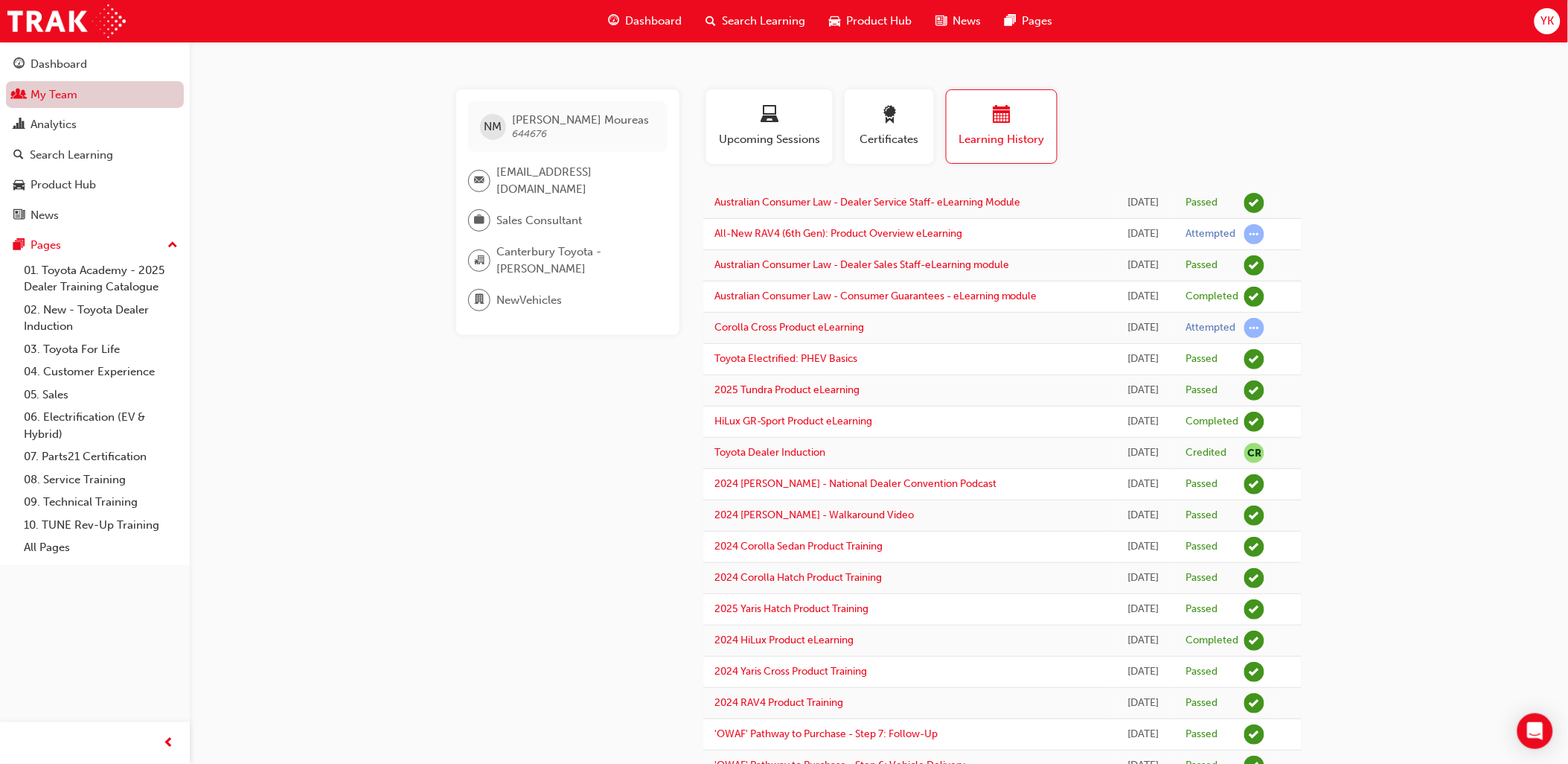
click at [39, 98] on link "My Team" at bounding box center [94, 95] width 177 height 28
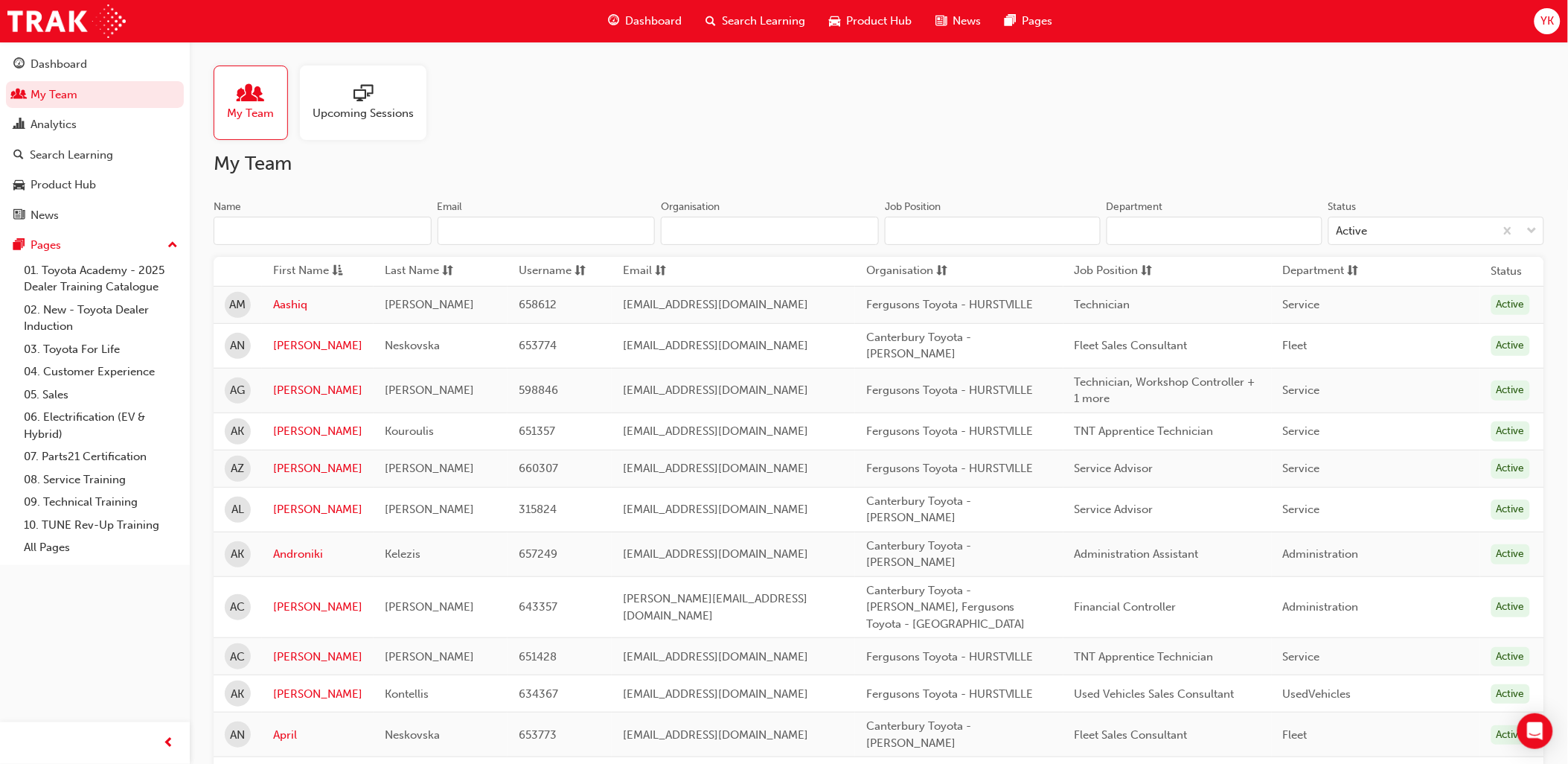
click at [328, 220] on input "Name" at bounding box center [322, 231] width 218 height 28
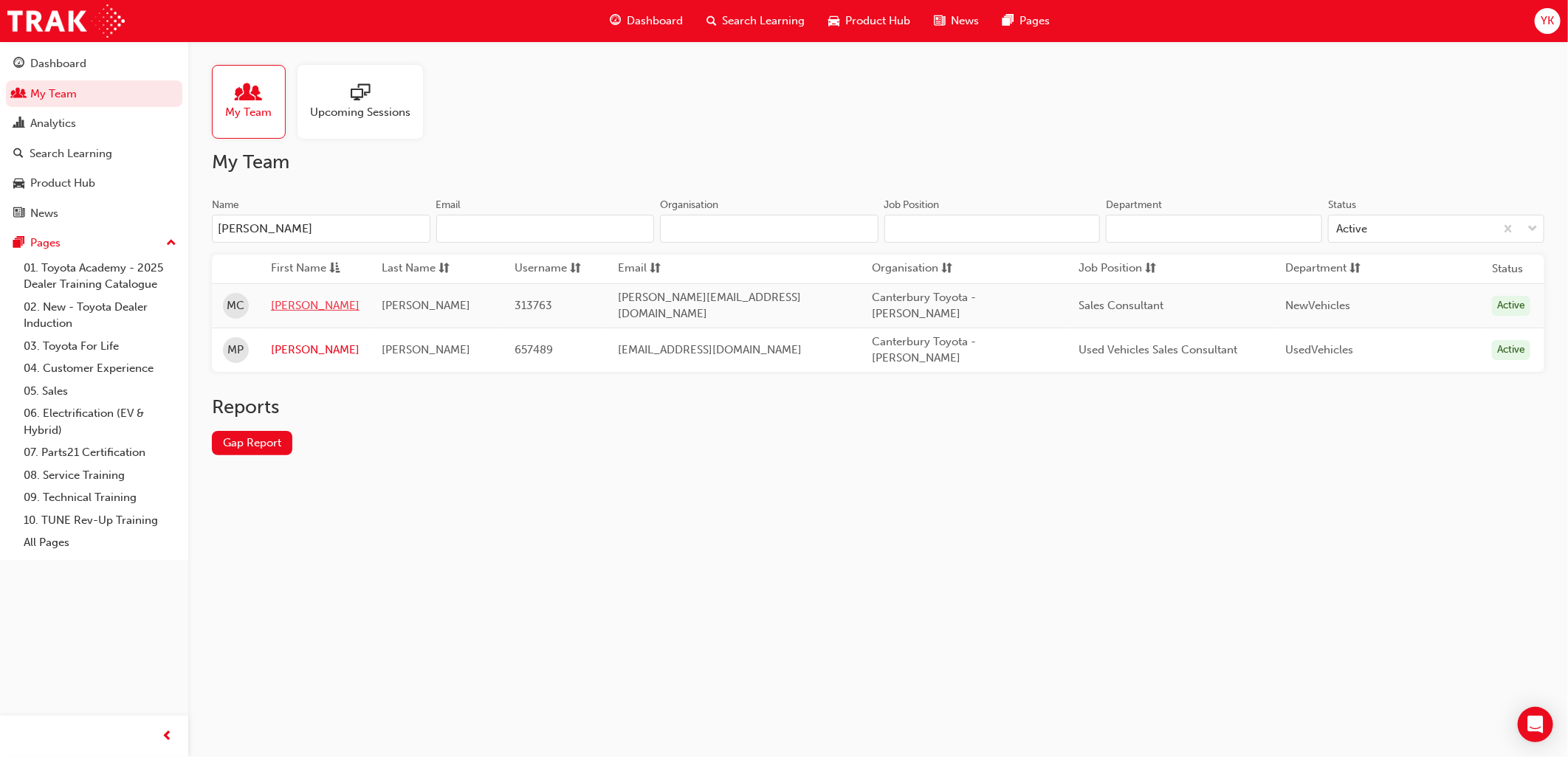
type input "[PERSON_NAME]"
click at [293, 299] on link "[PERSON_NAME]" at bounding box center [315, 306] width 88 height 17
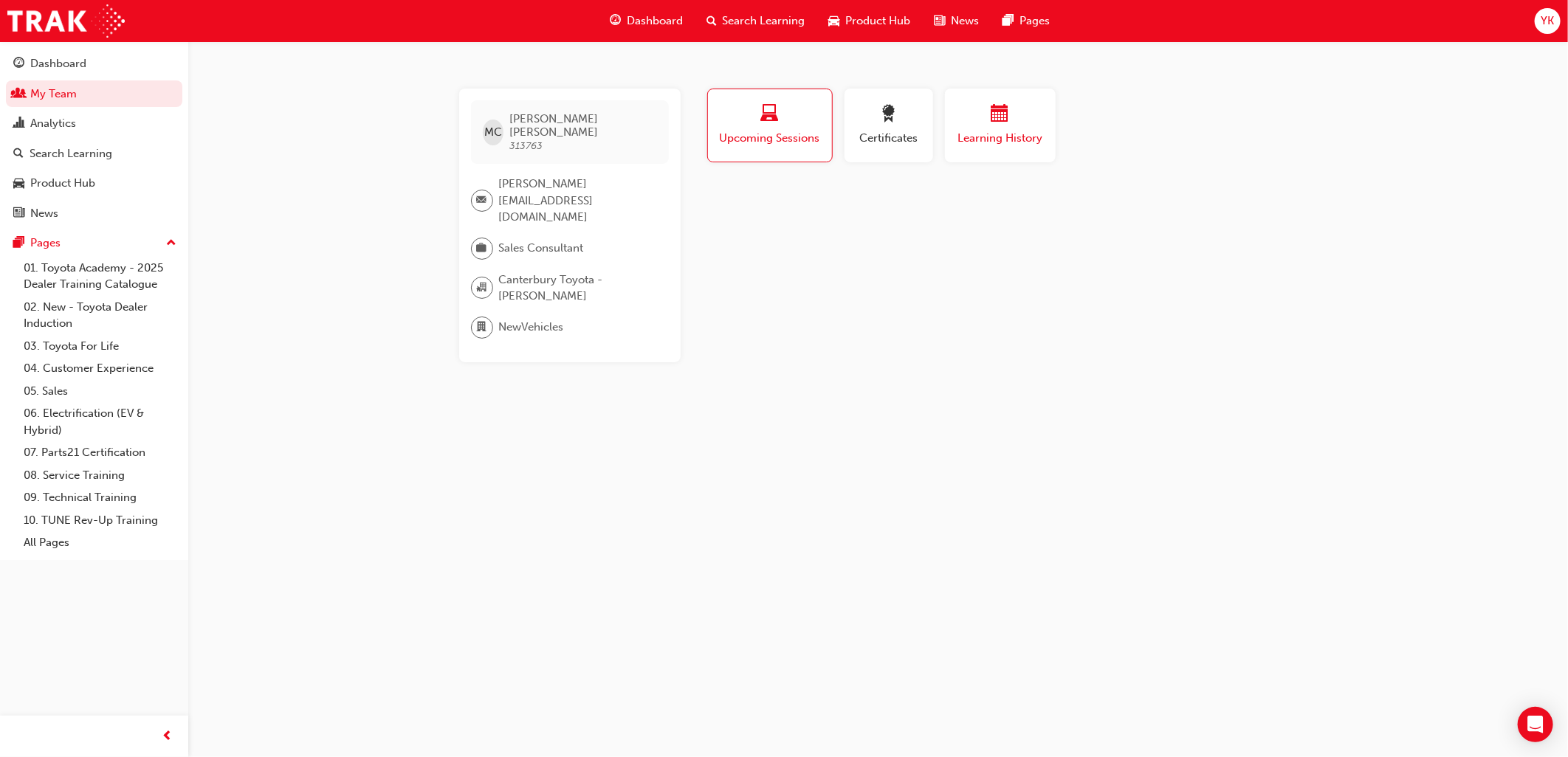
click at [986, 117] on div "button" at bounding box center [1000, 116] width 88 height 23
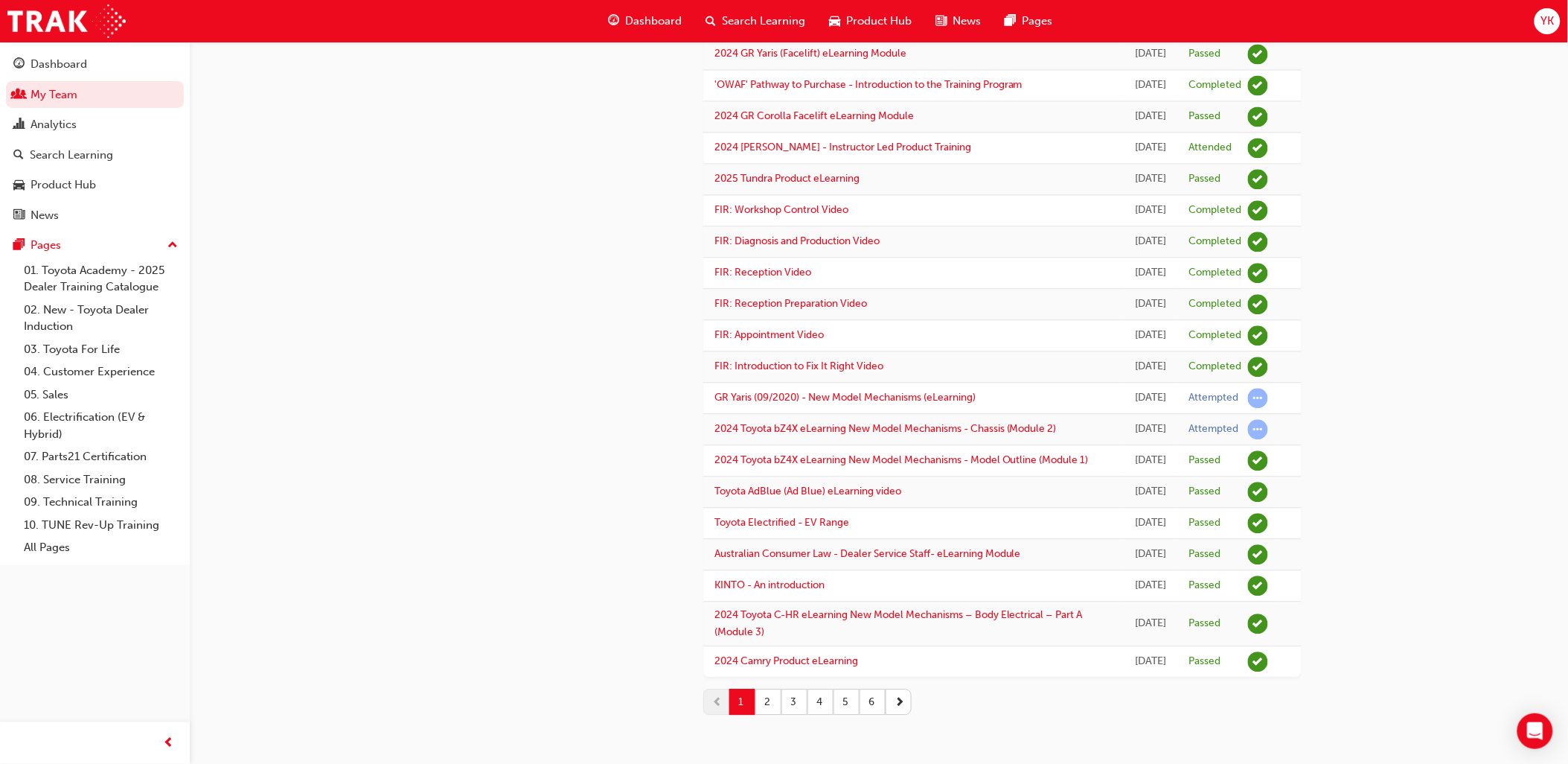
scroll to position [1720, 0]
click at [973, 422] on link "2024 Toyota bZ4X eLearning New Model Mechanisms - Chassis (Module 2)" at bounding box center [885, 428] width 343 height 13
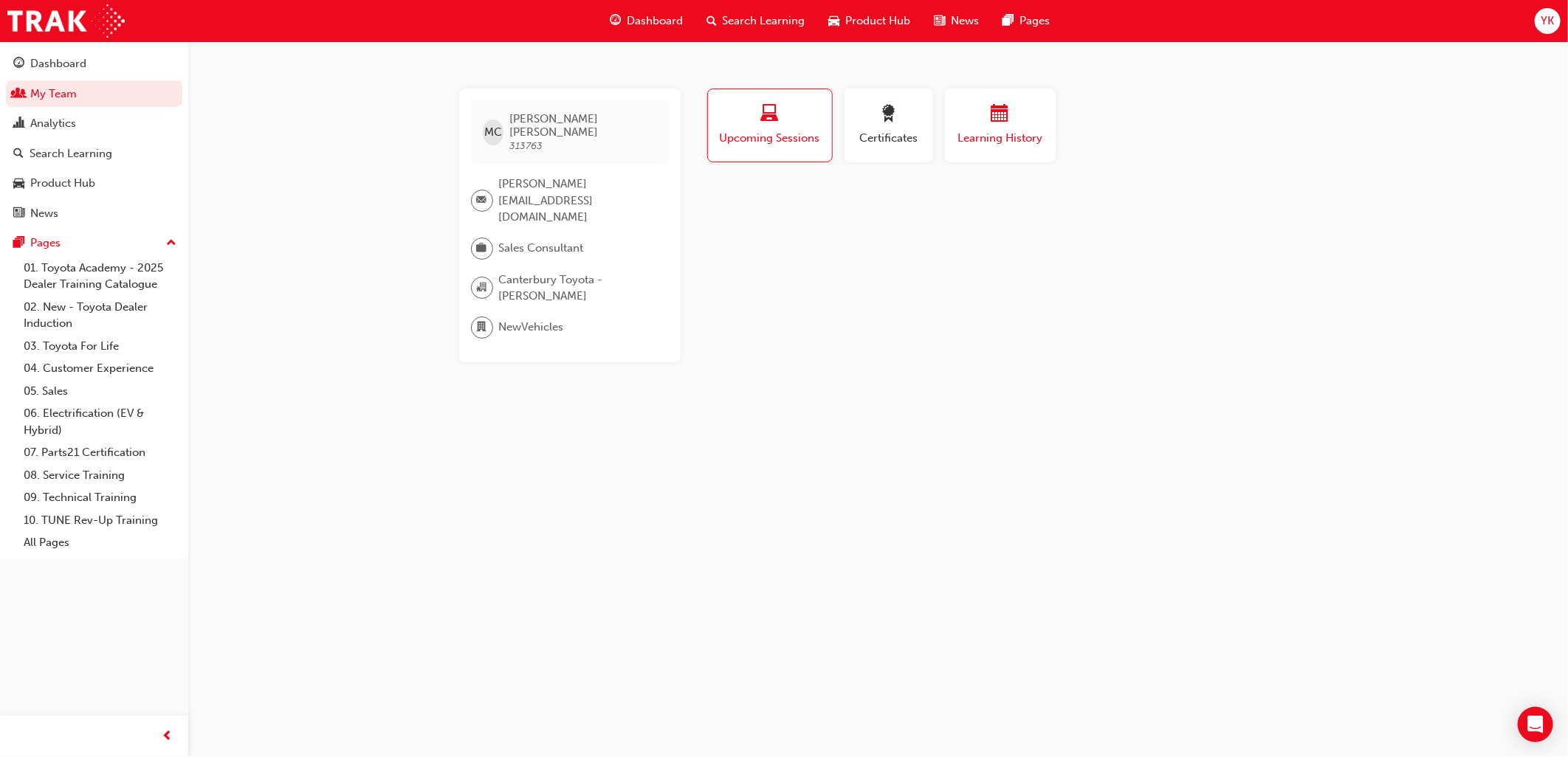
drag, startPoint x: 936, startPoint y: 126, endPoint x: 986, endPoint y: 118, distance: 50.6
click at [936, 127] on div "Certificates" at bounding box center [888, 131] width 100 height 86
click at [984, 119] on div "button" at bounding box center [1000, 116] width 88 height 23
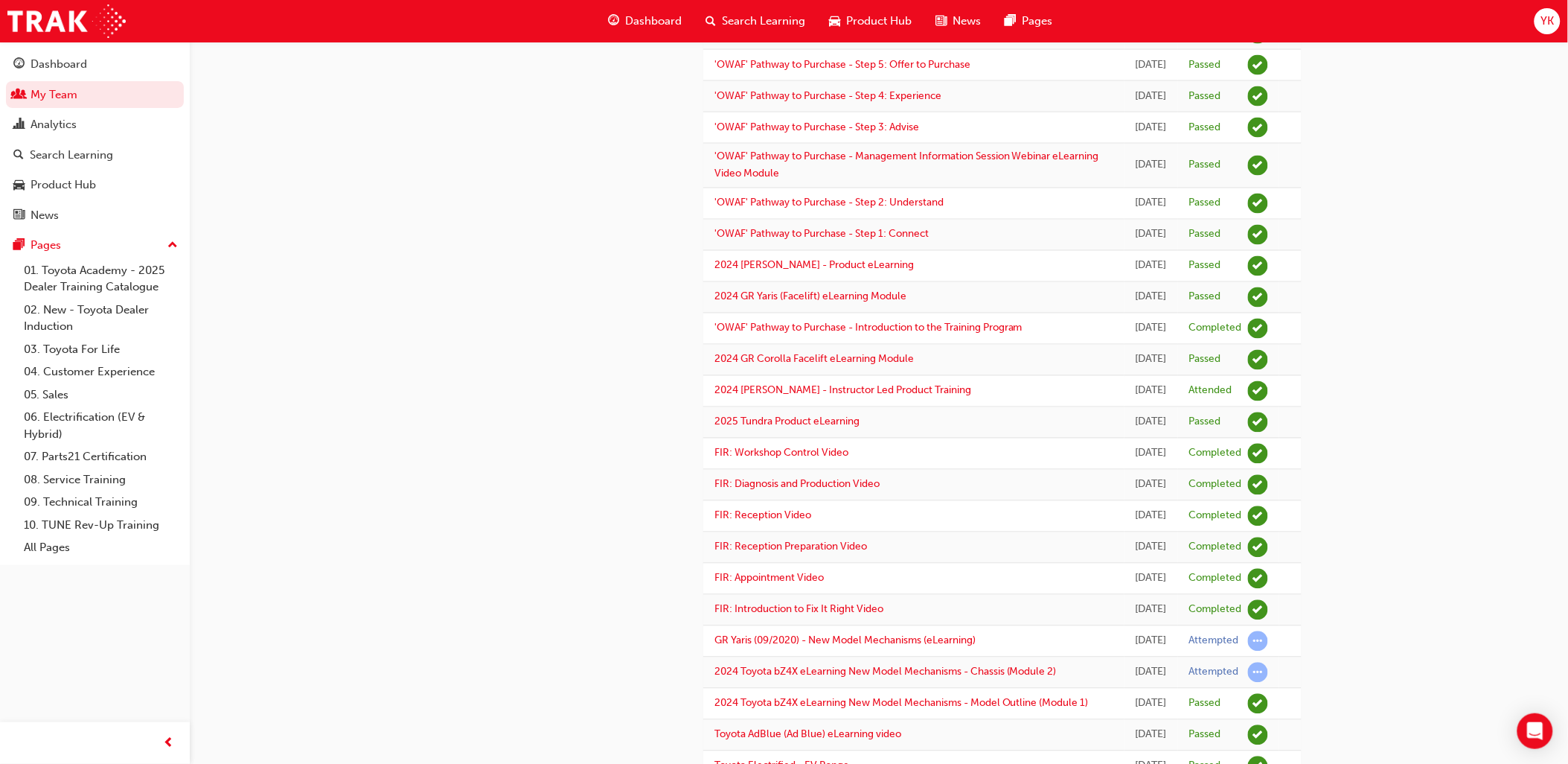
scroll to position [827, 0]
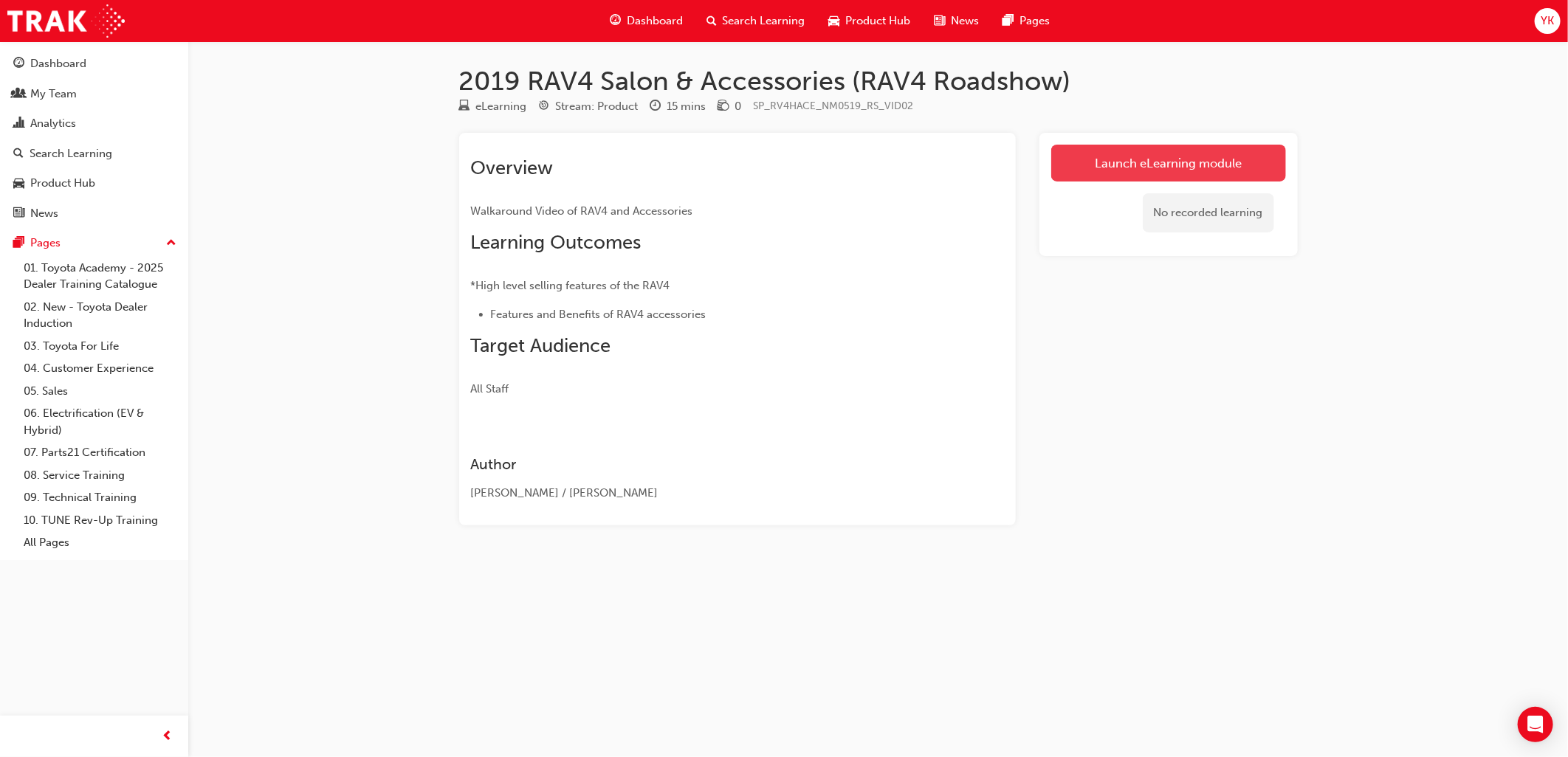
click at [1181, 154] on link "Launch eLearning module" at bounding box center [1168, 163] width 235 height 37
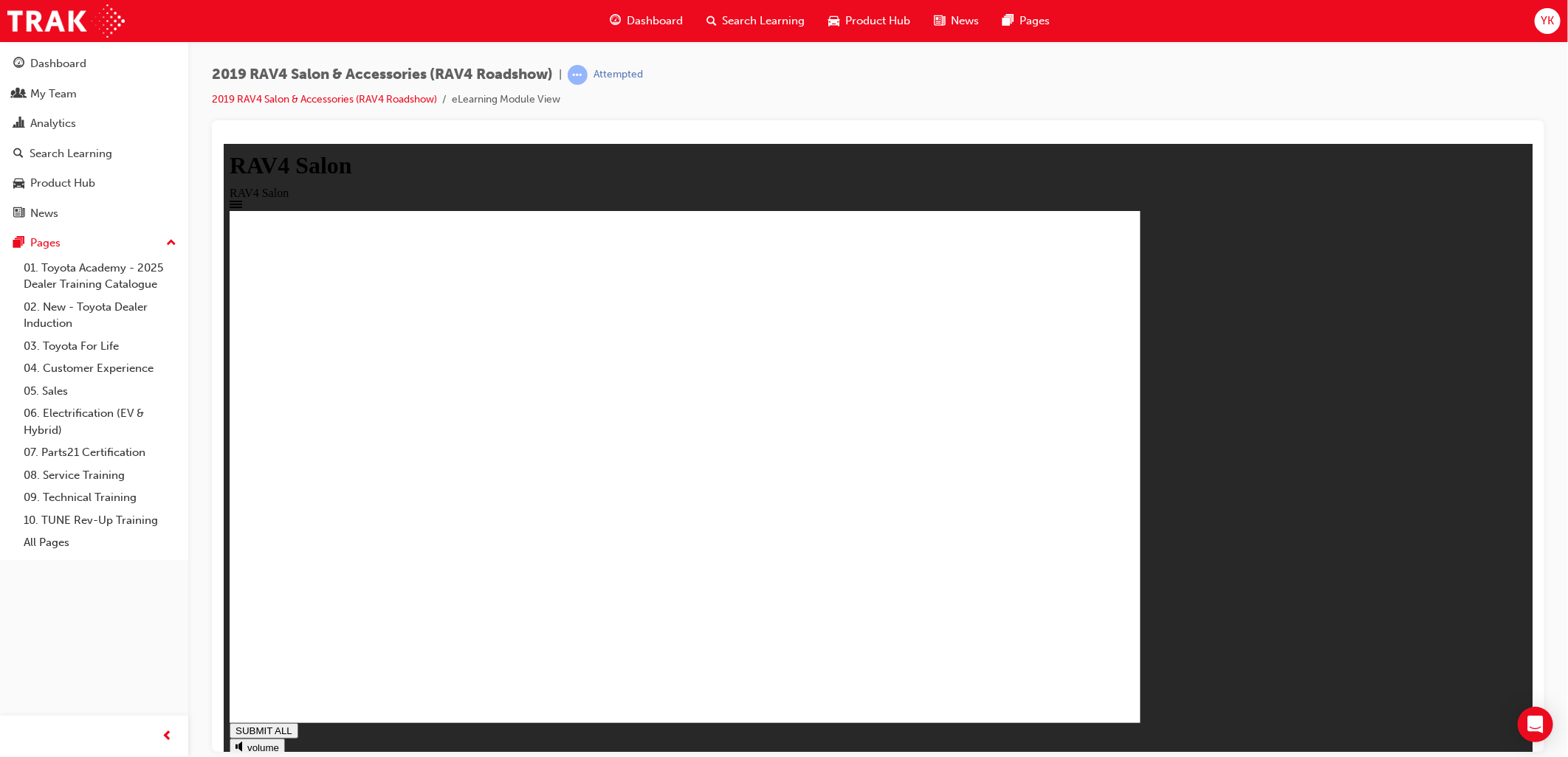
click at [1506, 731] on div "SUBMIT Yaris Corolla Camry 86 The all-new RAV4 has generous amounts o 2nd row …" at bounding box center [877, 525] width 1297 height 631
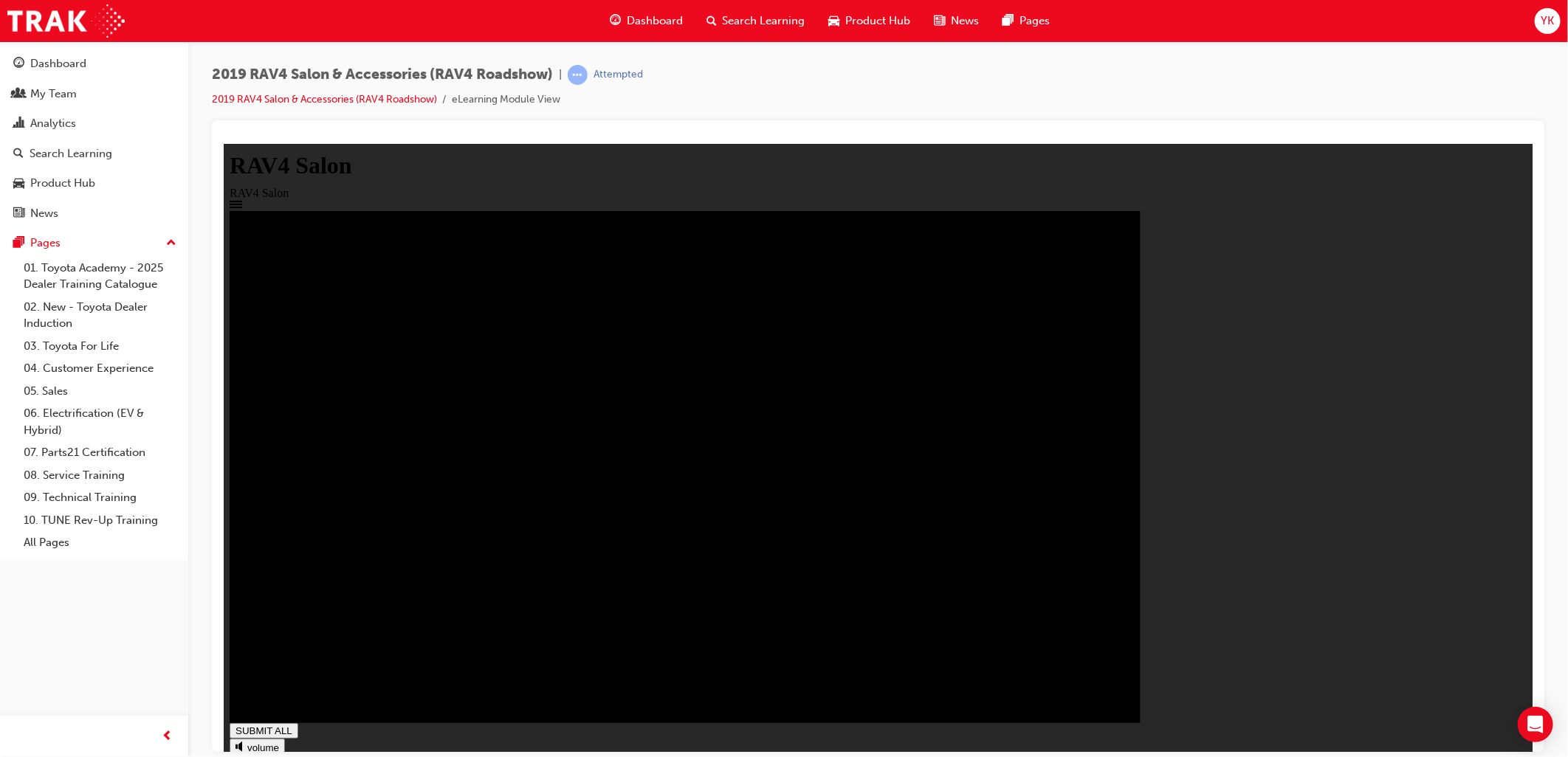
type input "1"
click at [648, 22] on span "Dashboard" at bounding box center [654, 21] width 56 height 17
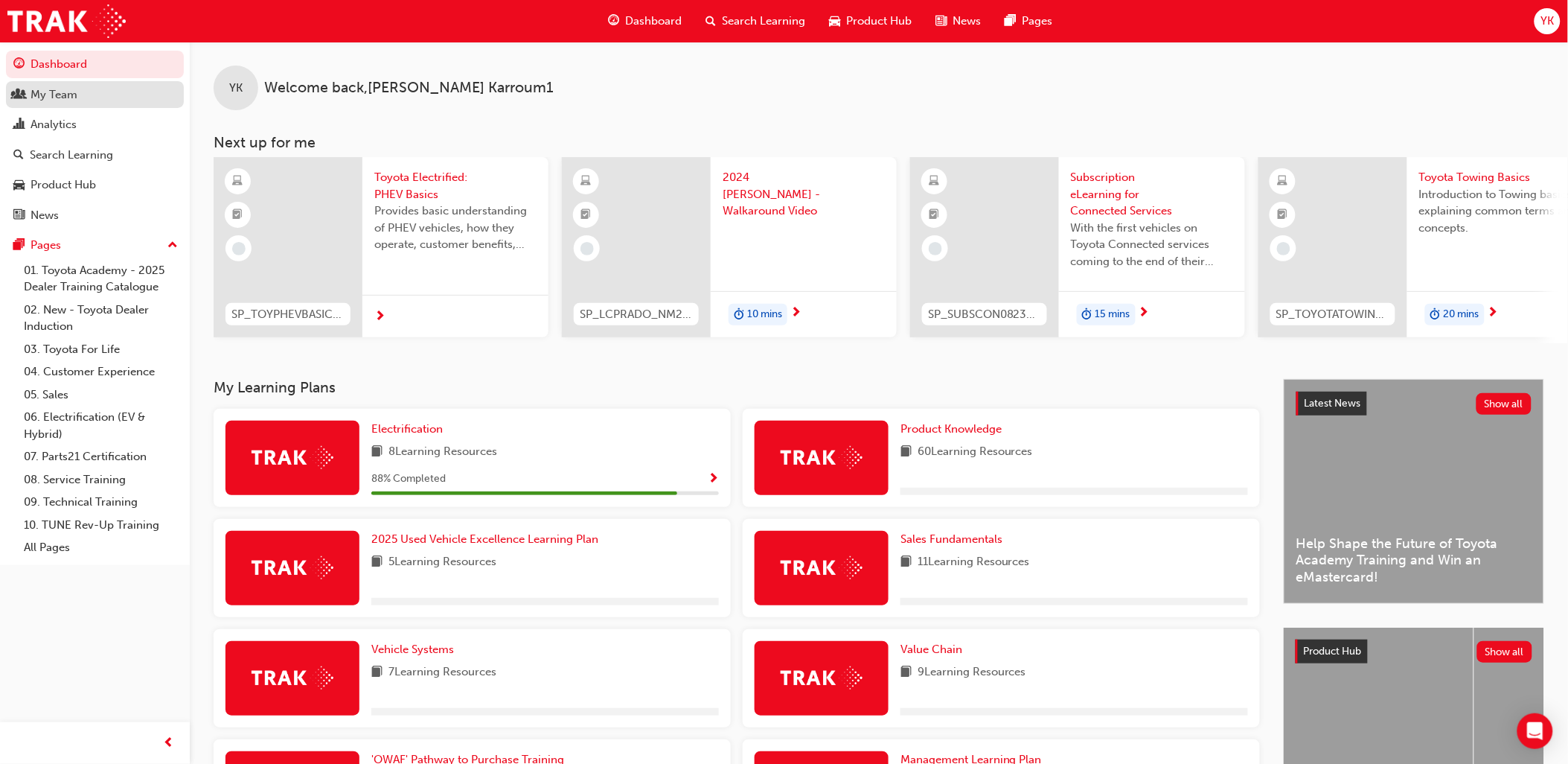
click at [49, 100] on div "My Team" at bounding box center [54, 95] width 46 height 17
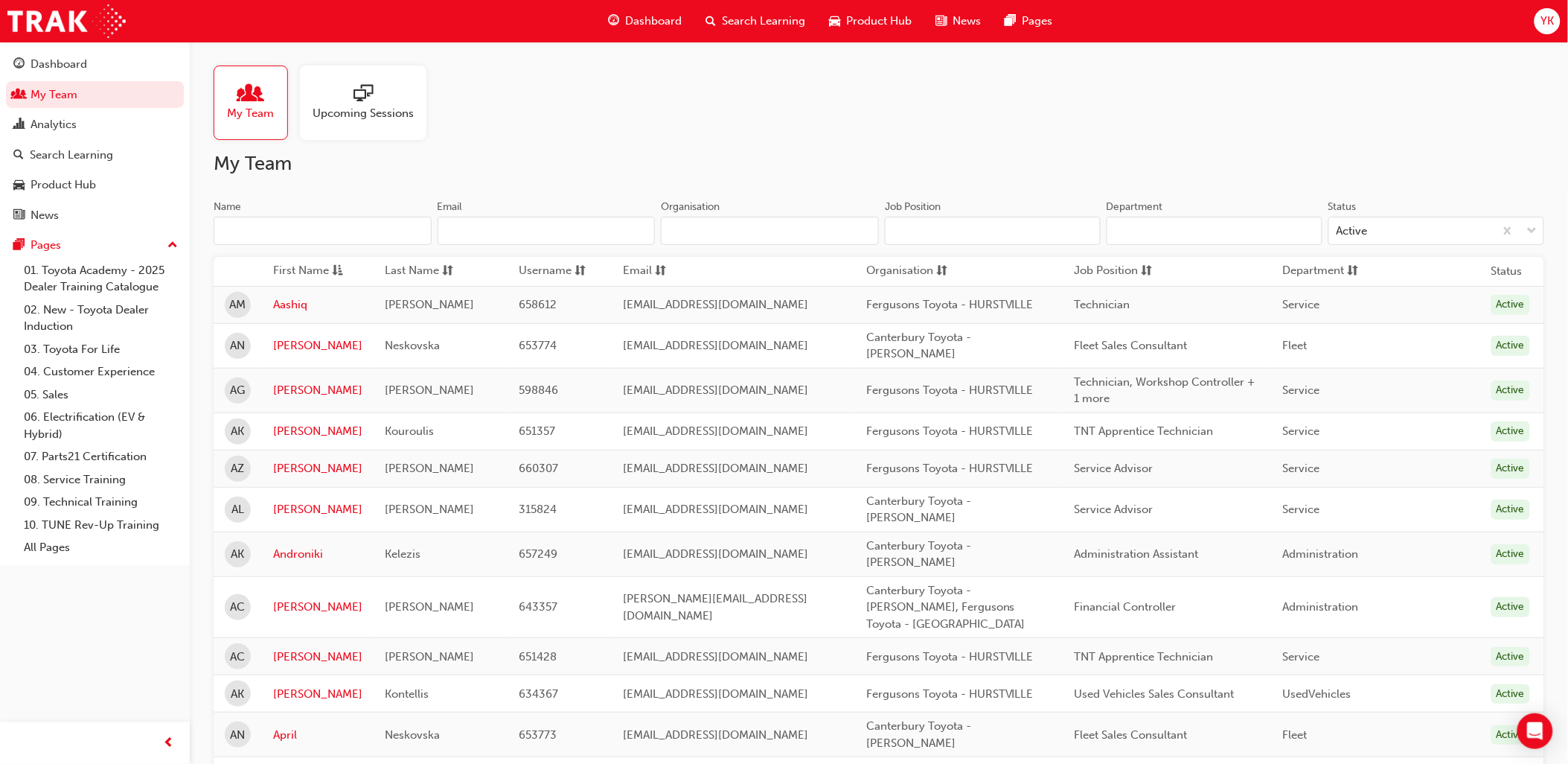
click at [294, 231] on input "Name" at bounding box center [322, 231] width 218 height 28
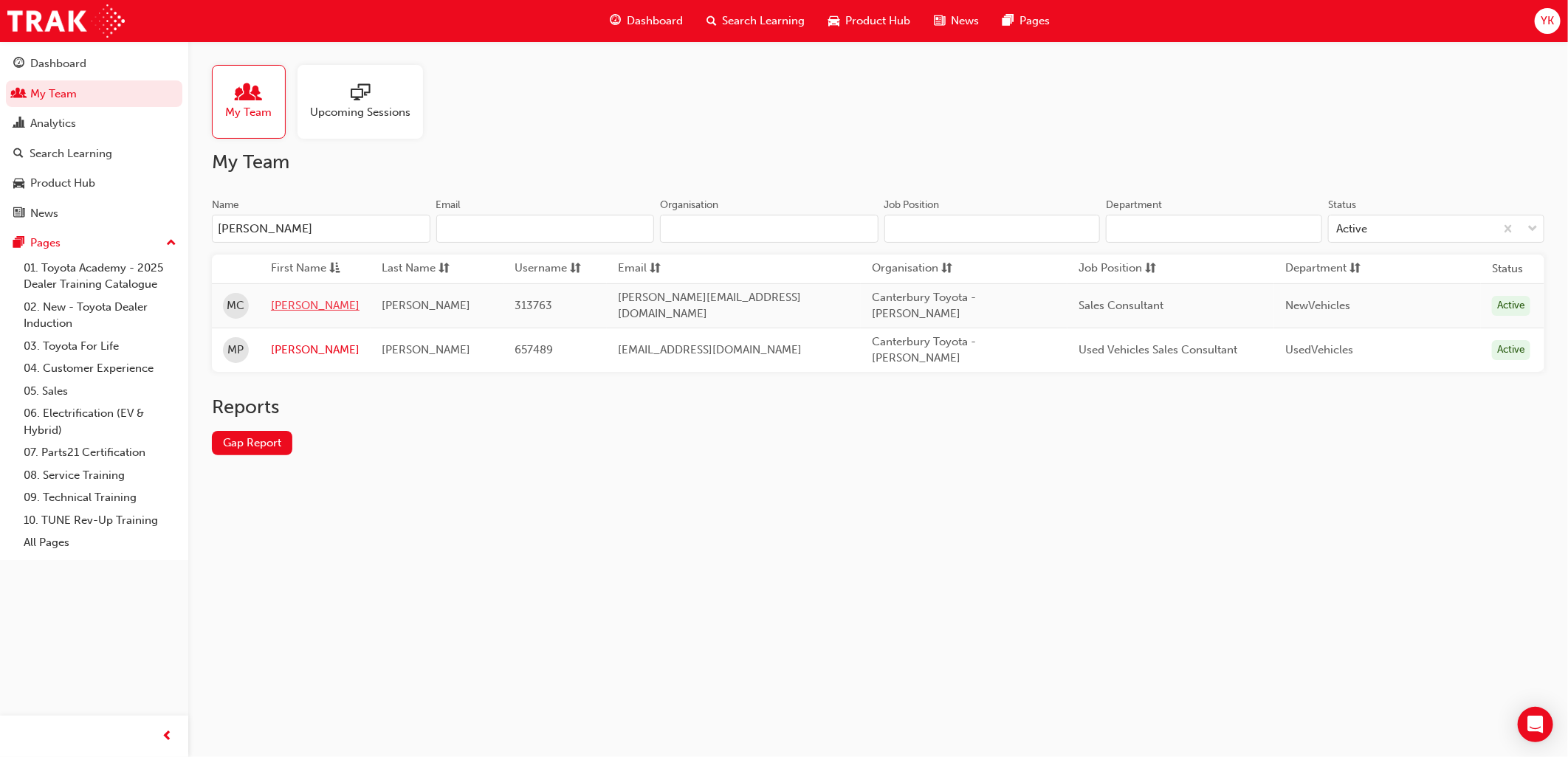
type input "[PERSON_NAME]"
click at [303, 308] on link "[PERSON_NAME]" at bounding box center [315, 306] width 88 height 17
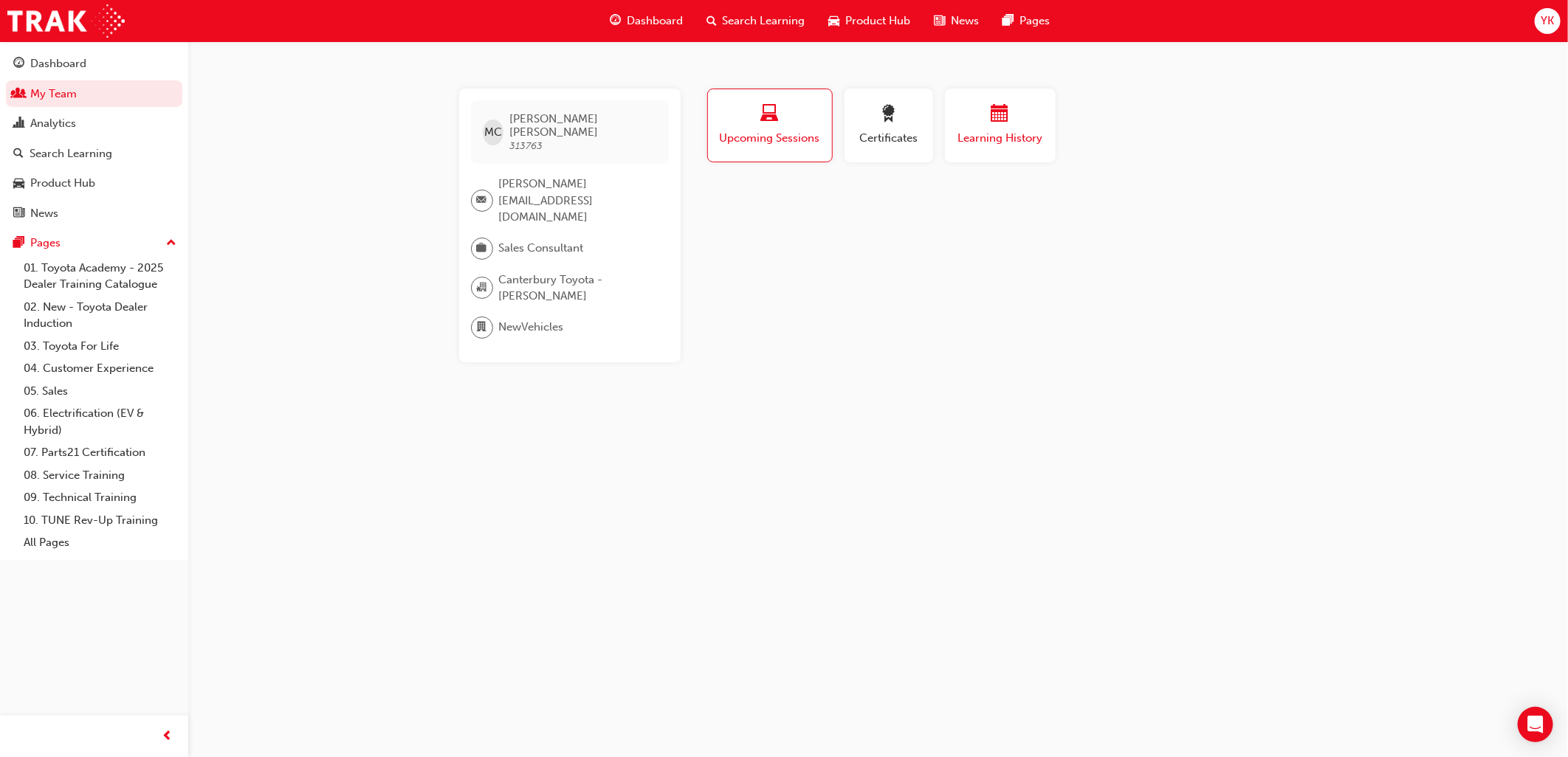
click at [1042, 121] on div "button" at bounding box center [1000, 116] width 88 height 23
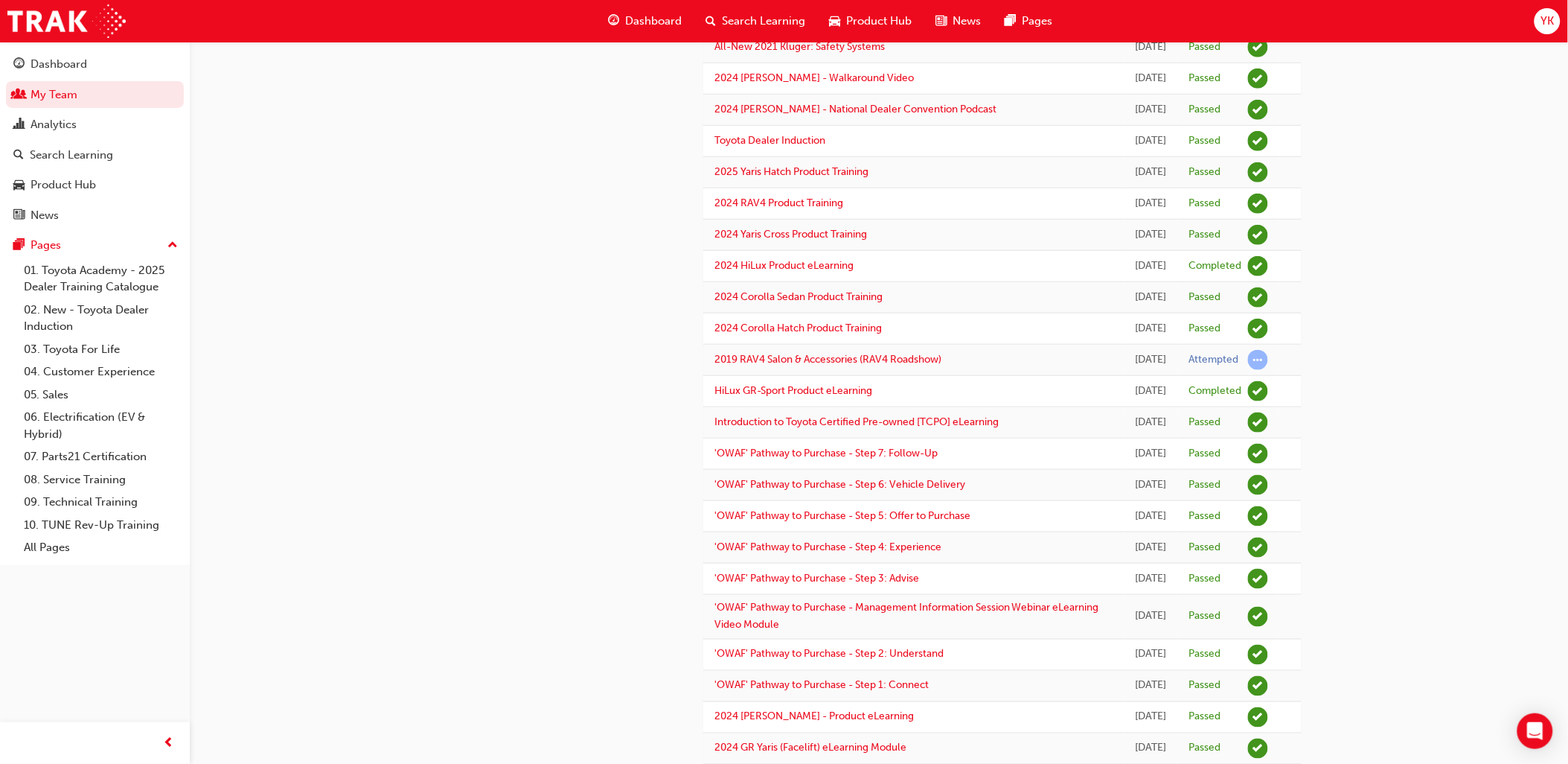
scroll to position [414, 0]
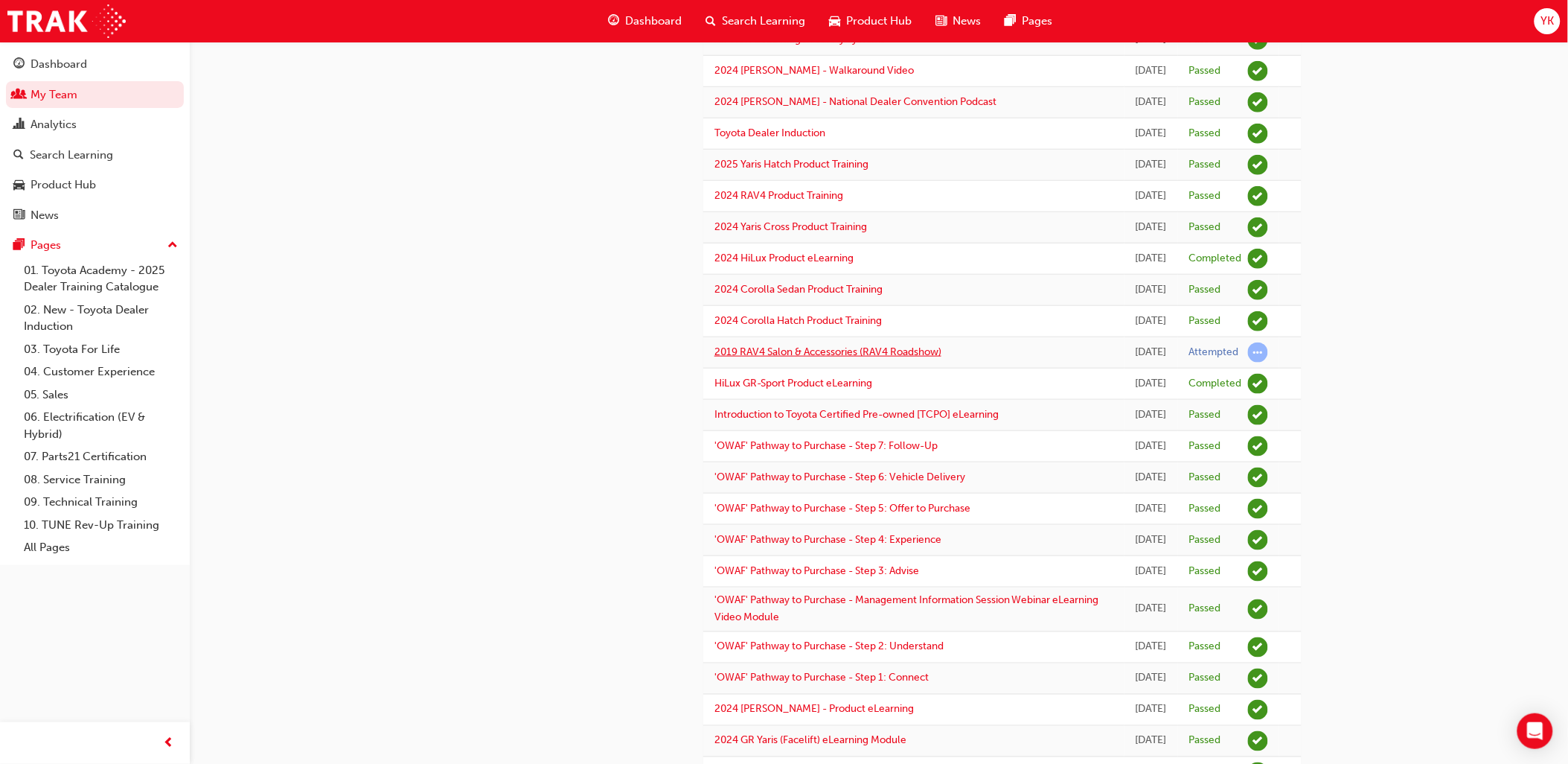
click at [914, 358] on link "2019 RAV4 Salon & Accessories (RAV4 Roadshow)" at bounding box center [828, 352] width 227 height 13
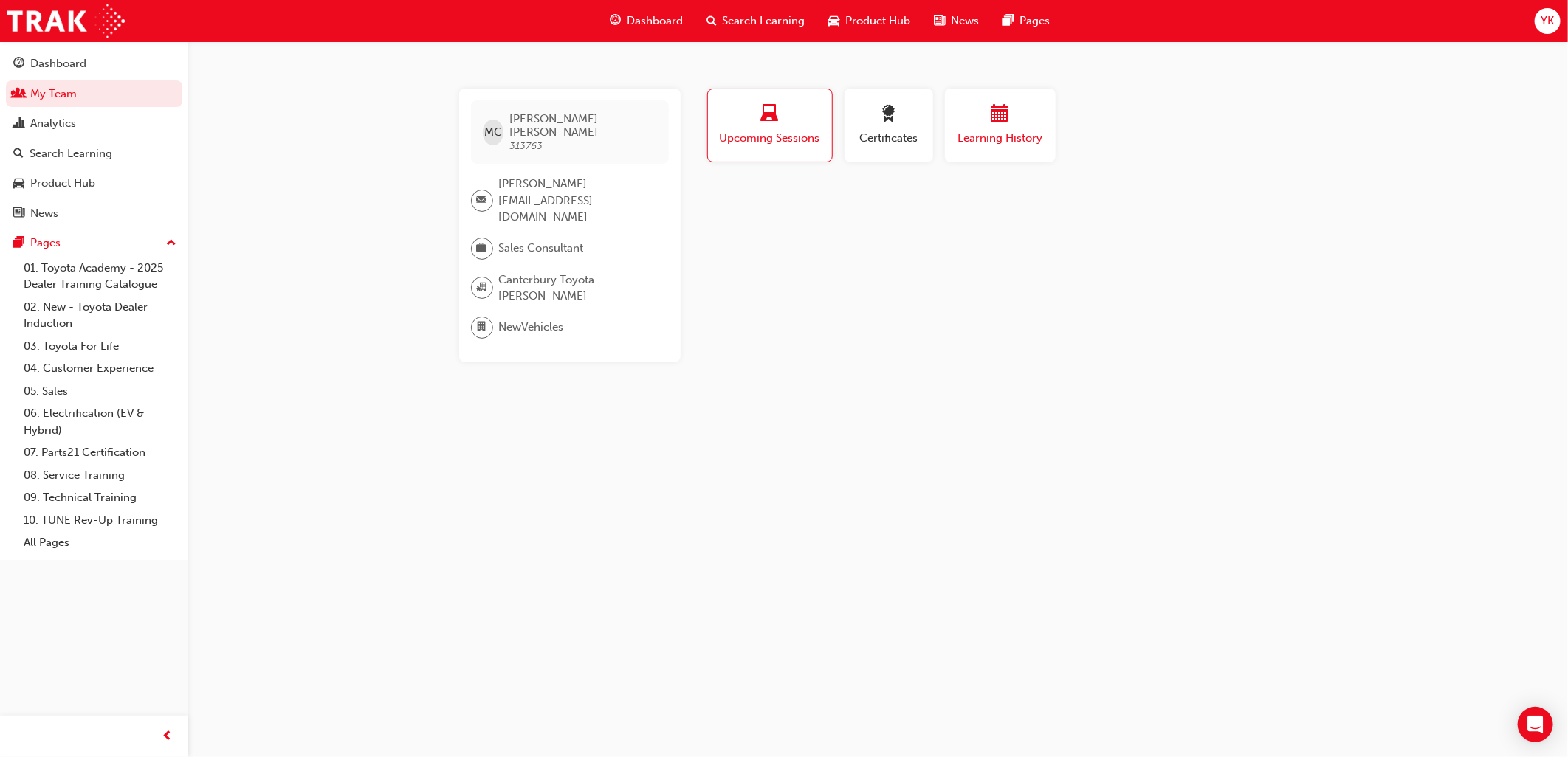
click at [985, 122] on div "button" at bounding box center [1000, 116] width 88 height 23
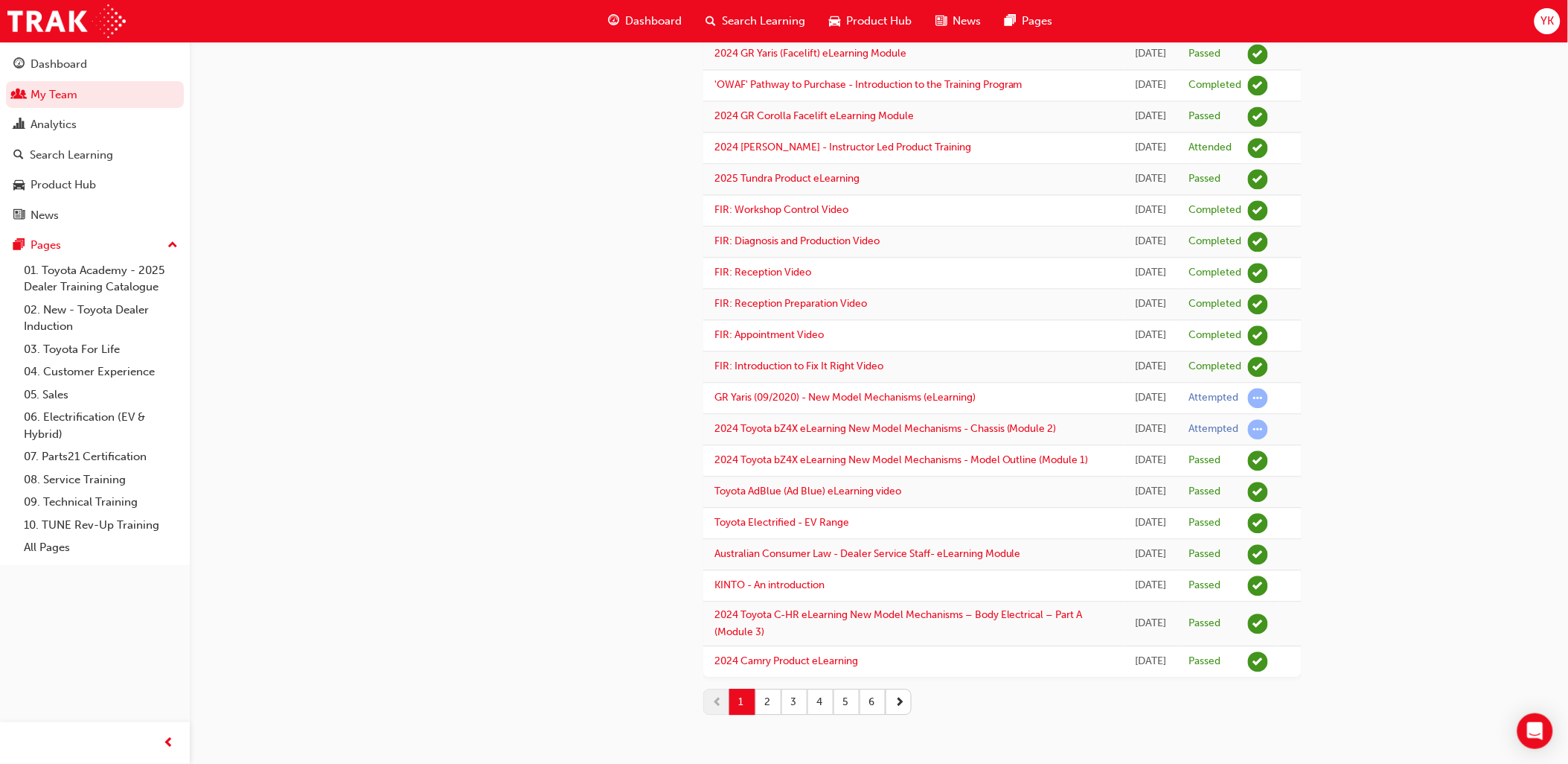
scroll to position [1654, 0]
click at [840, 391] on link "GR Yaris (09/2020) - New Model Mechanisms (eLearning)" at bounding box center [844, 398] width 261 height 13
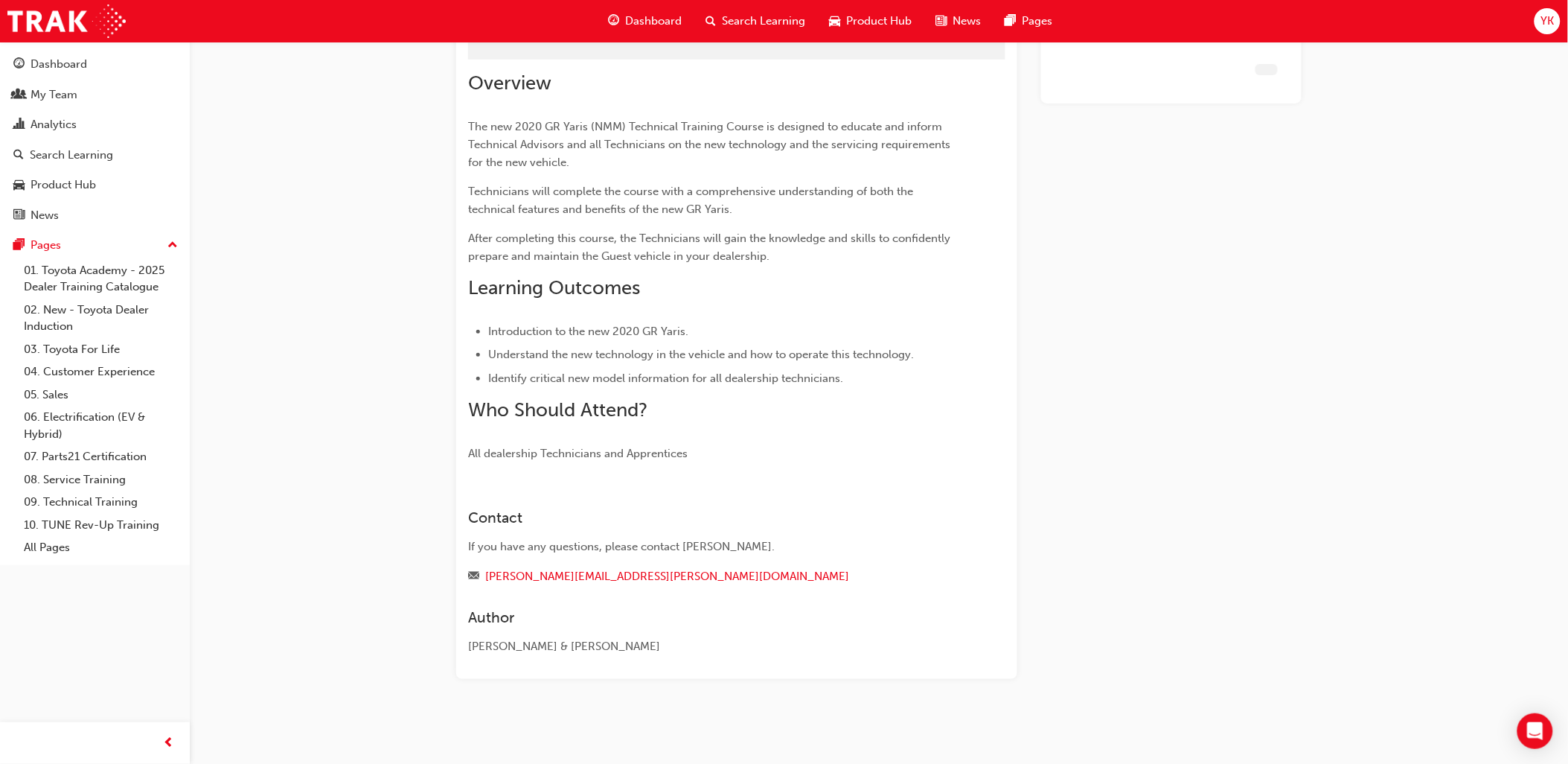
scroll to position [87, 0]
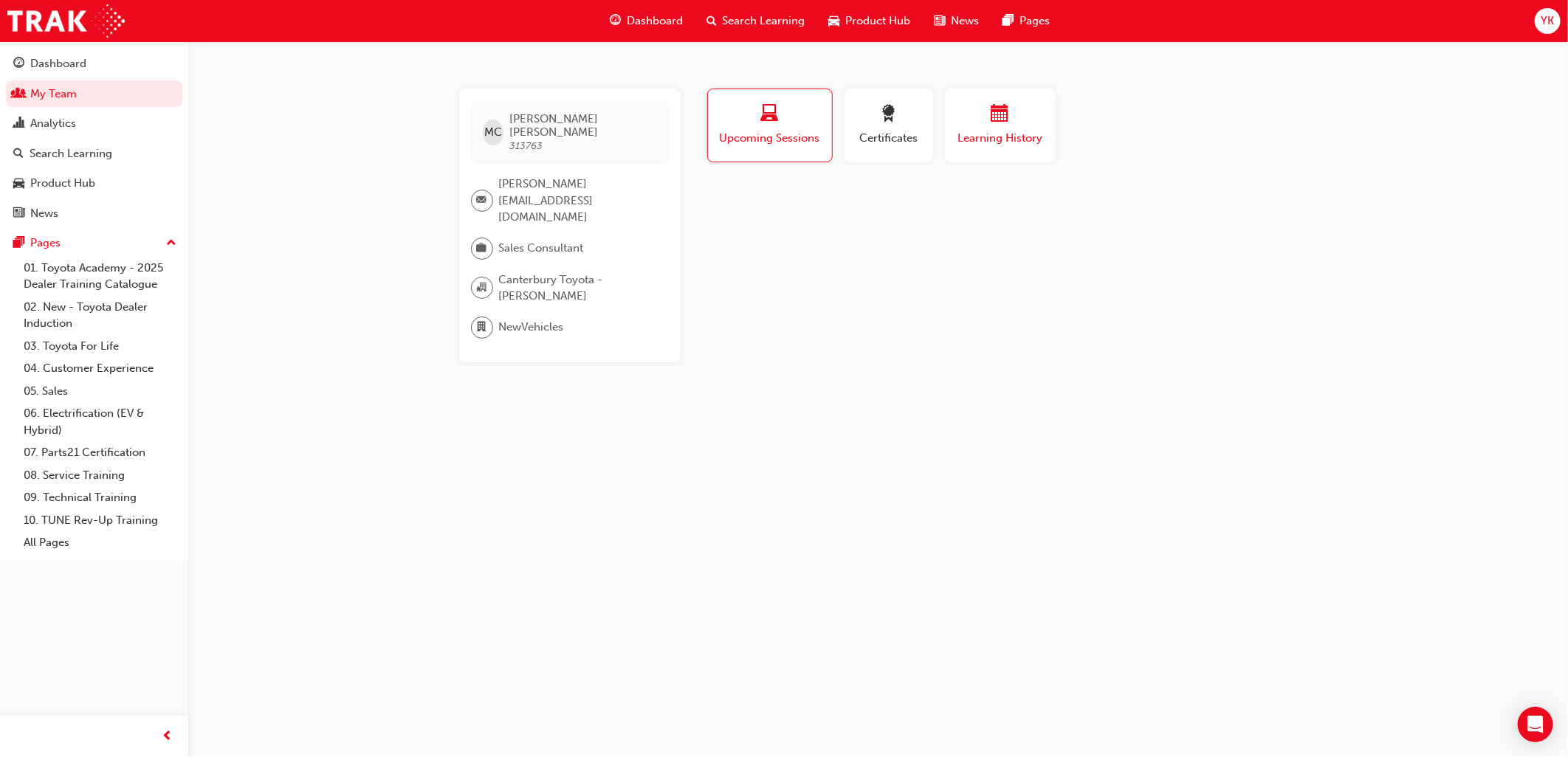
click at [1000, 105] on span "calendar-icon" at bounding box center [1000, 115] width 18 height 20
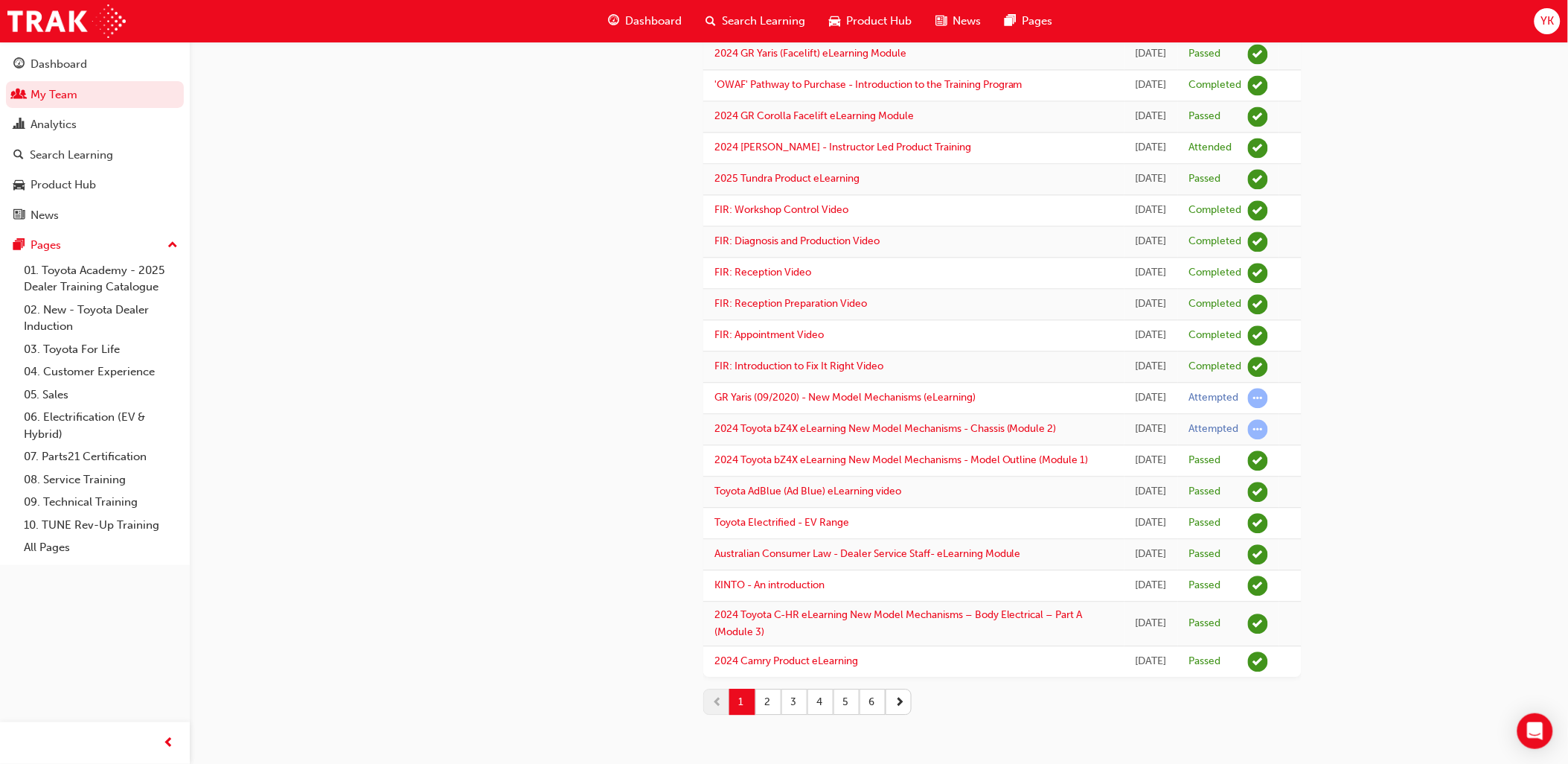
scroll to position [1720, 0]
click at [801, 422] on link "2024 Toyota bZ4X eLearning New Model Mechanisms - Chassis (Module 2)" at bounding box center [885, 428] width 343 height 13
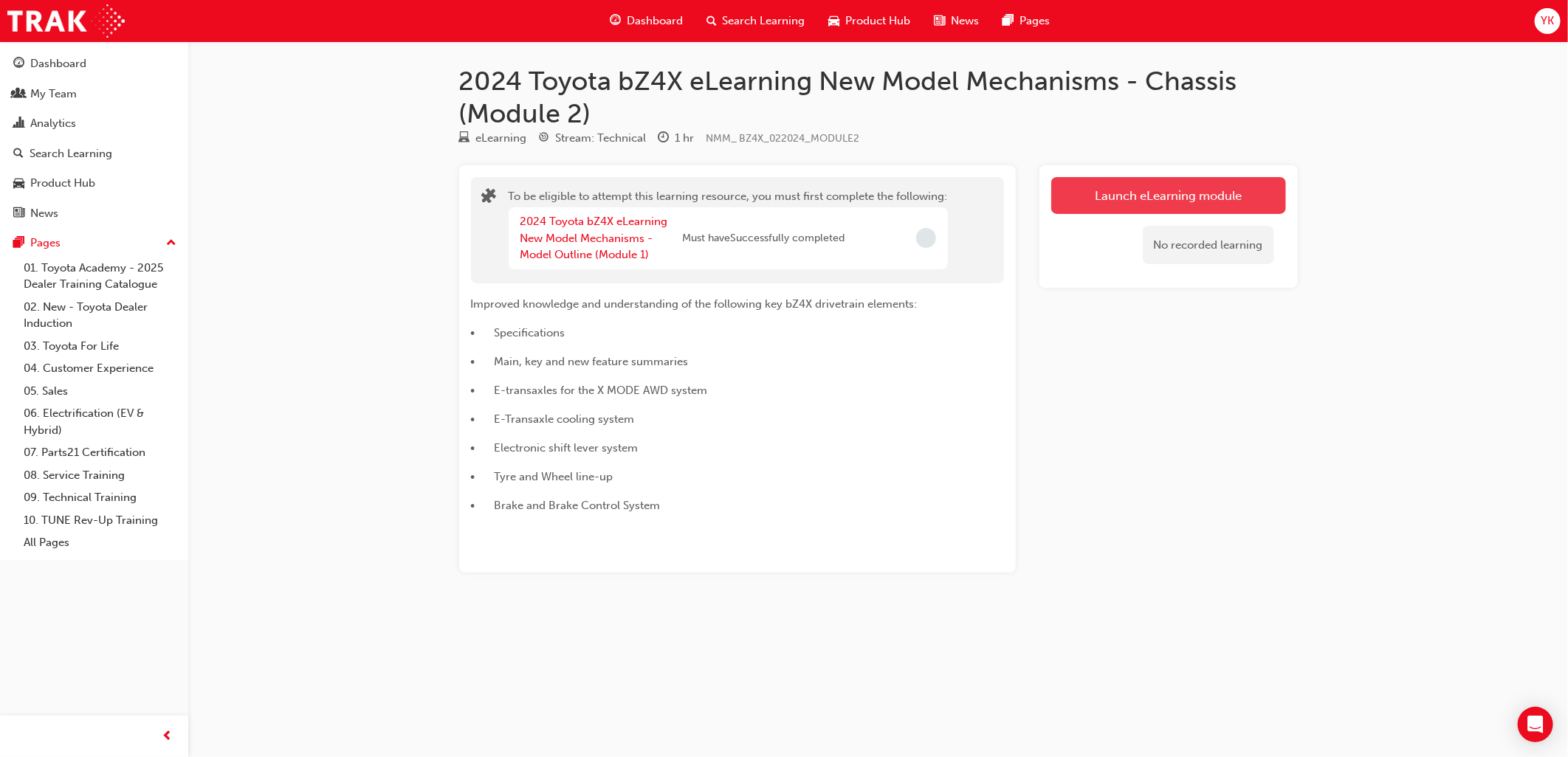
click at [1220, 205] on button "Launch eLearning module" at bounding box center [1168, 195] width 235 height 37
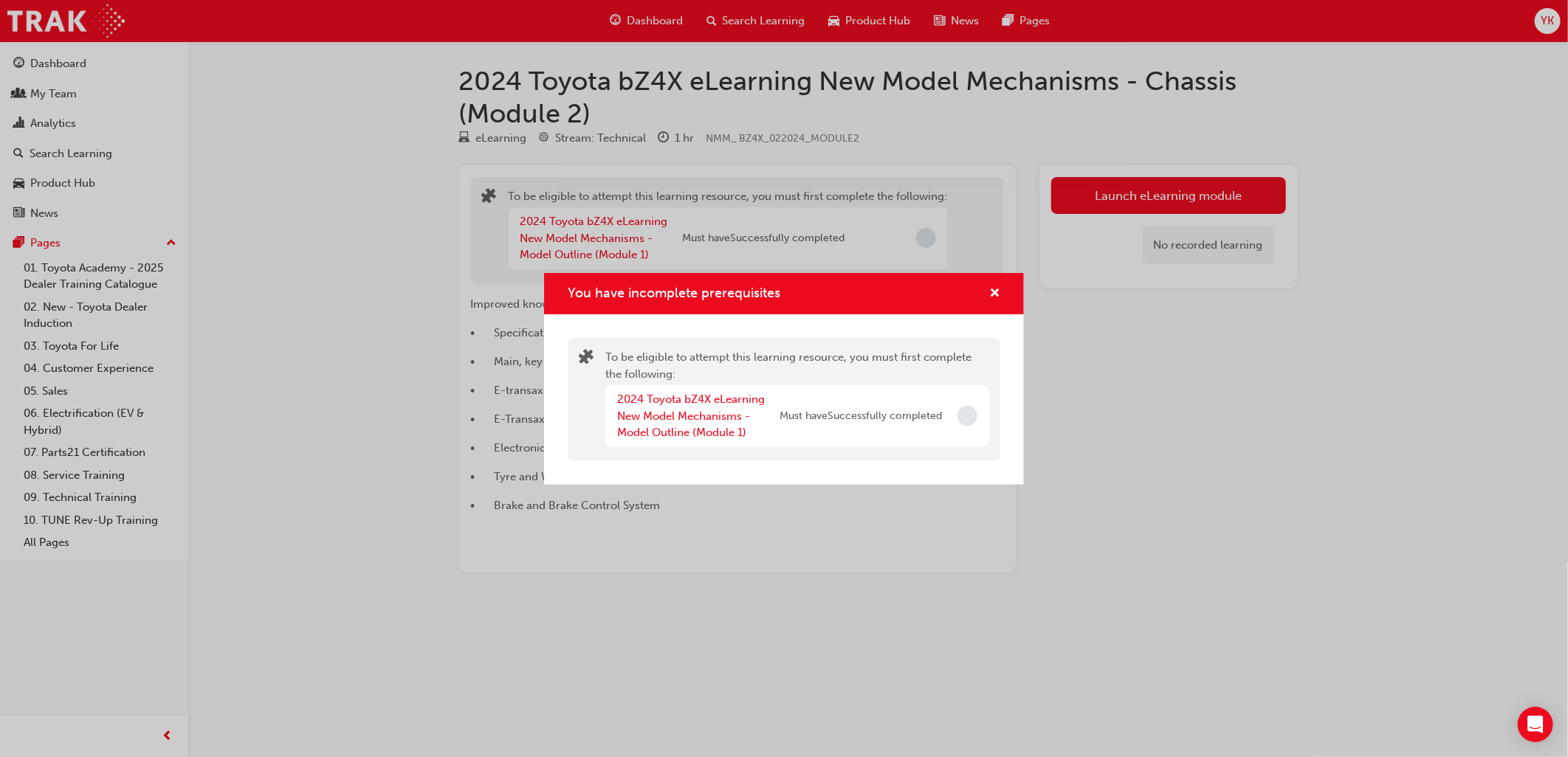
click at [962, 421] on span "Incomplete" at bounding box center [967, 416] width 20 height 20
click at [991, 287] on span "cross-icon" at bounding box center [995, 294] width 11 height 13
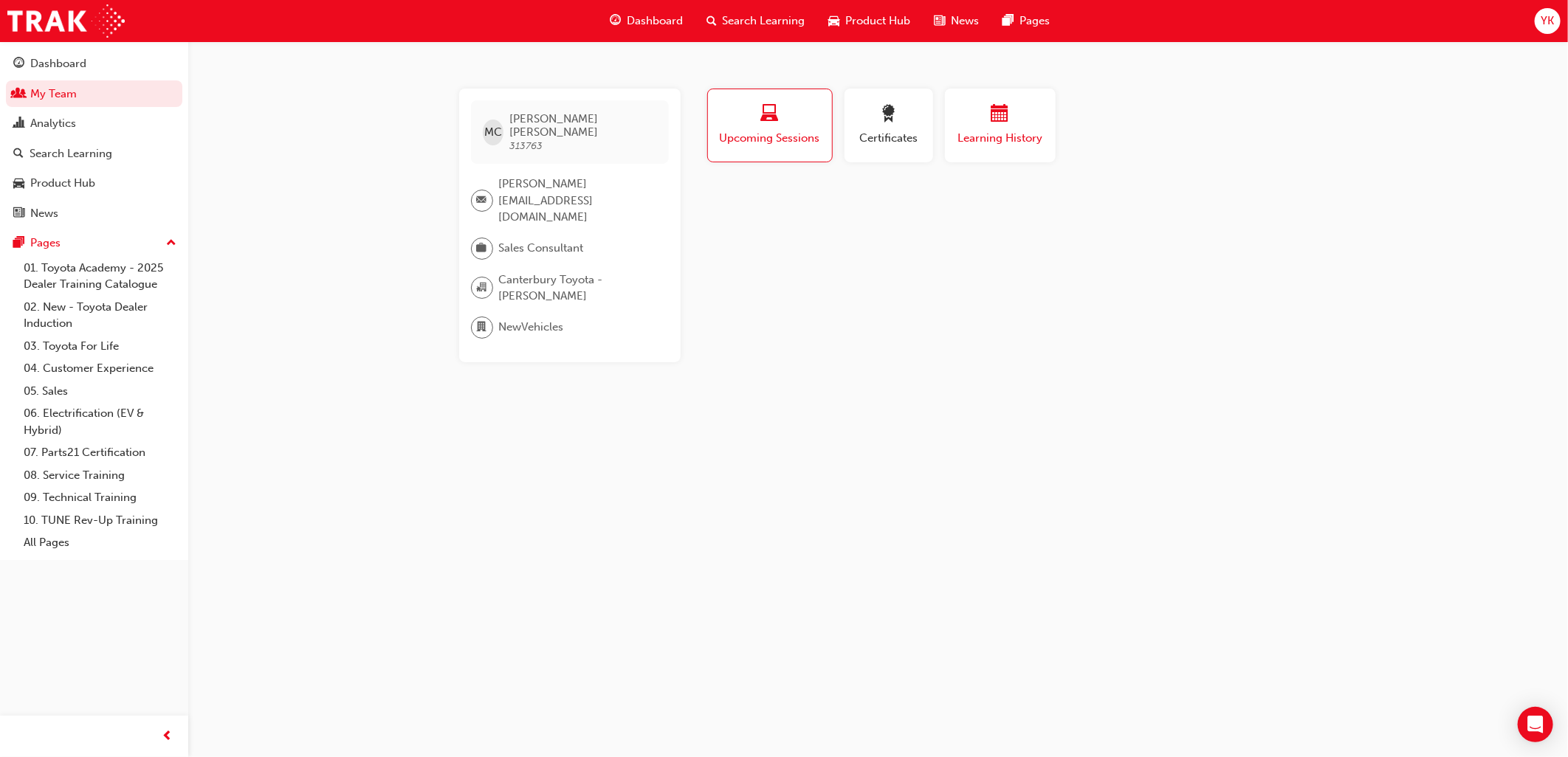
click at [982, 127] on div "Learning History" at bounding box center [1000, 126] width 88 height 42
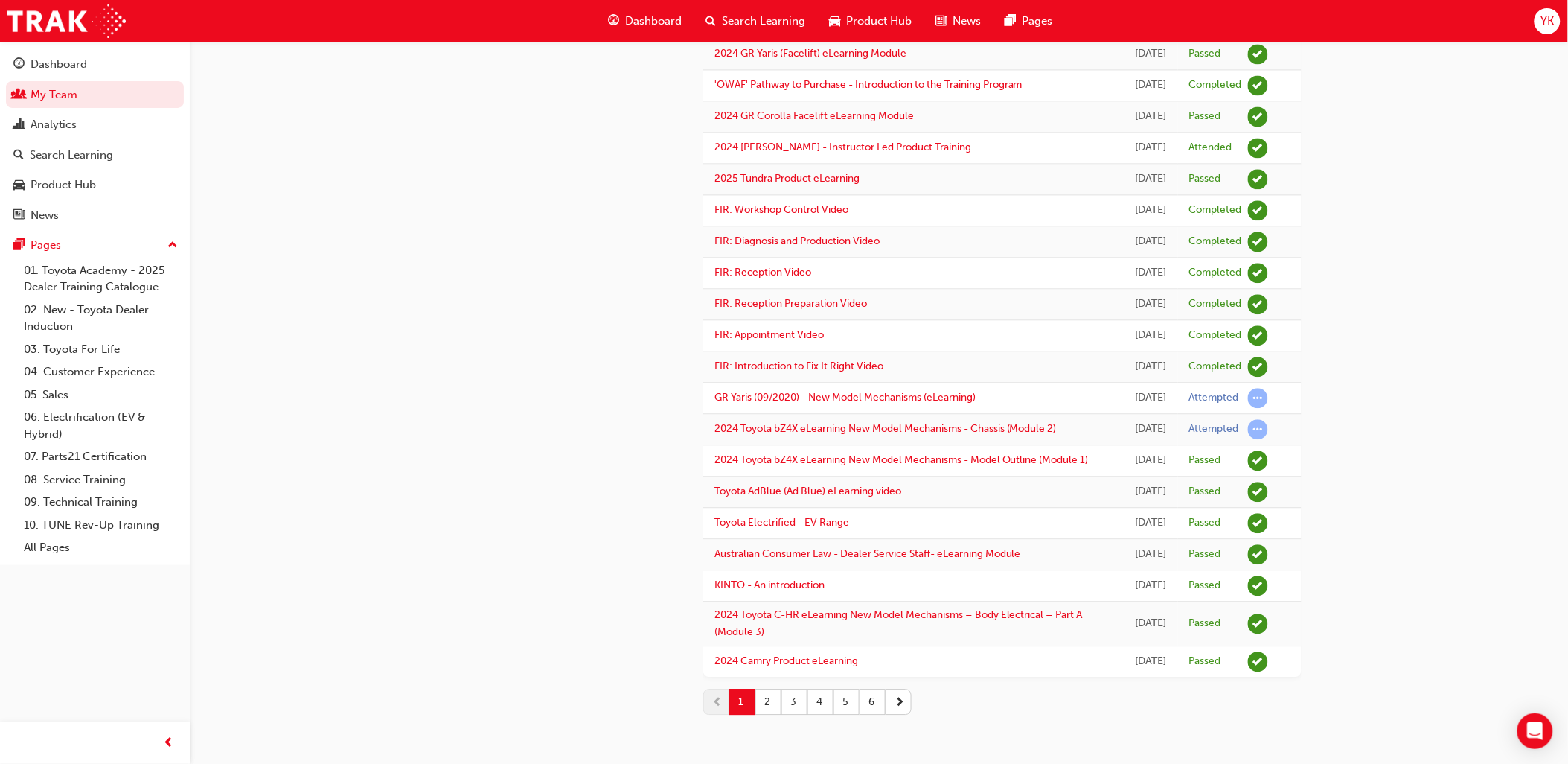
scroll to position [1720, 0]
click at [860, 383] on td "GR Yaris (09/2020) - New Model Mechanisms (eLearning)" at bounding box center [913, 399] width 421 height 32
drag, startPoint x: 860, startPoint y: 303, endPoint x: 860, endPoint y: 291, distance: 12.0
click at [860, 391] on link "GR Yaris (09/2020) - New Model Mechanisms (eLearning)" at bounding box center [844, 398] width 261 height 13
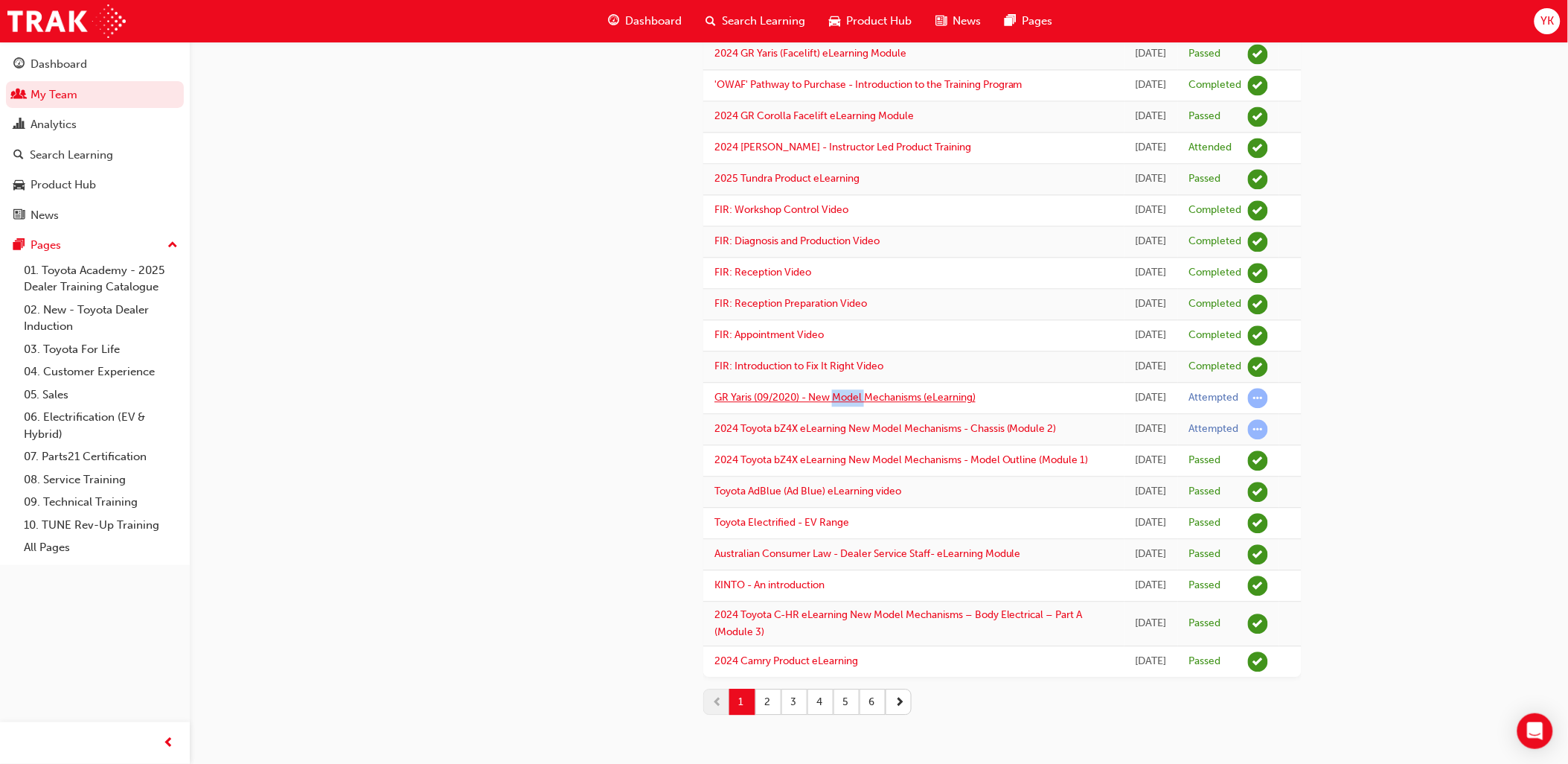
scroll to position [87, 0]
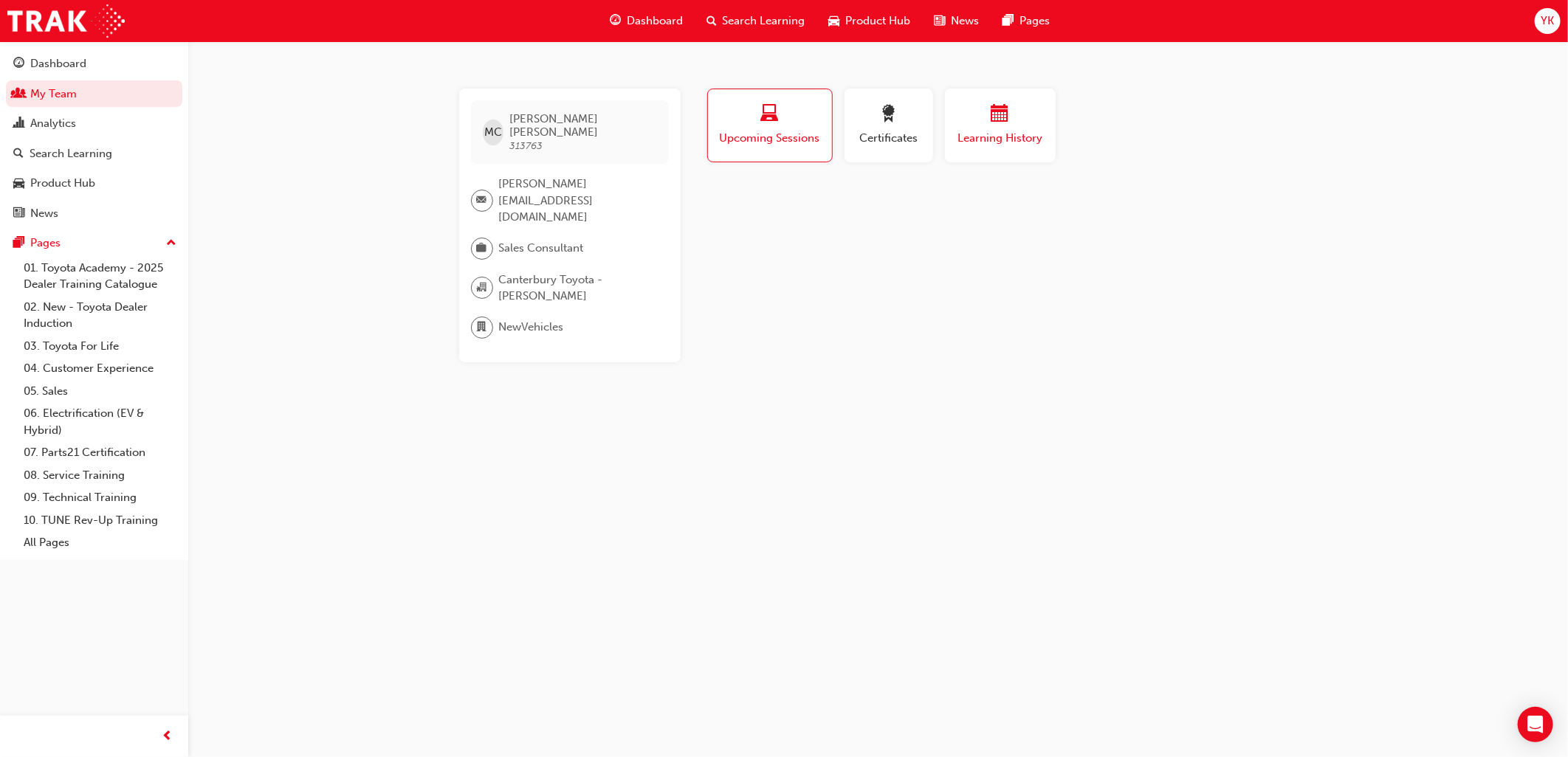
click at [1002, 141] on span "Learning History" at bounding box center [1000, 138] width 88 height 17
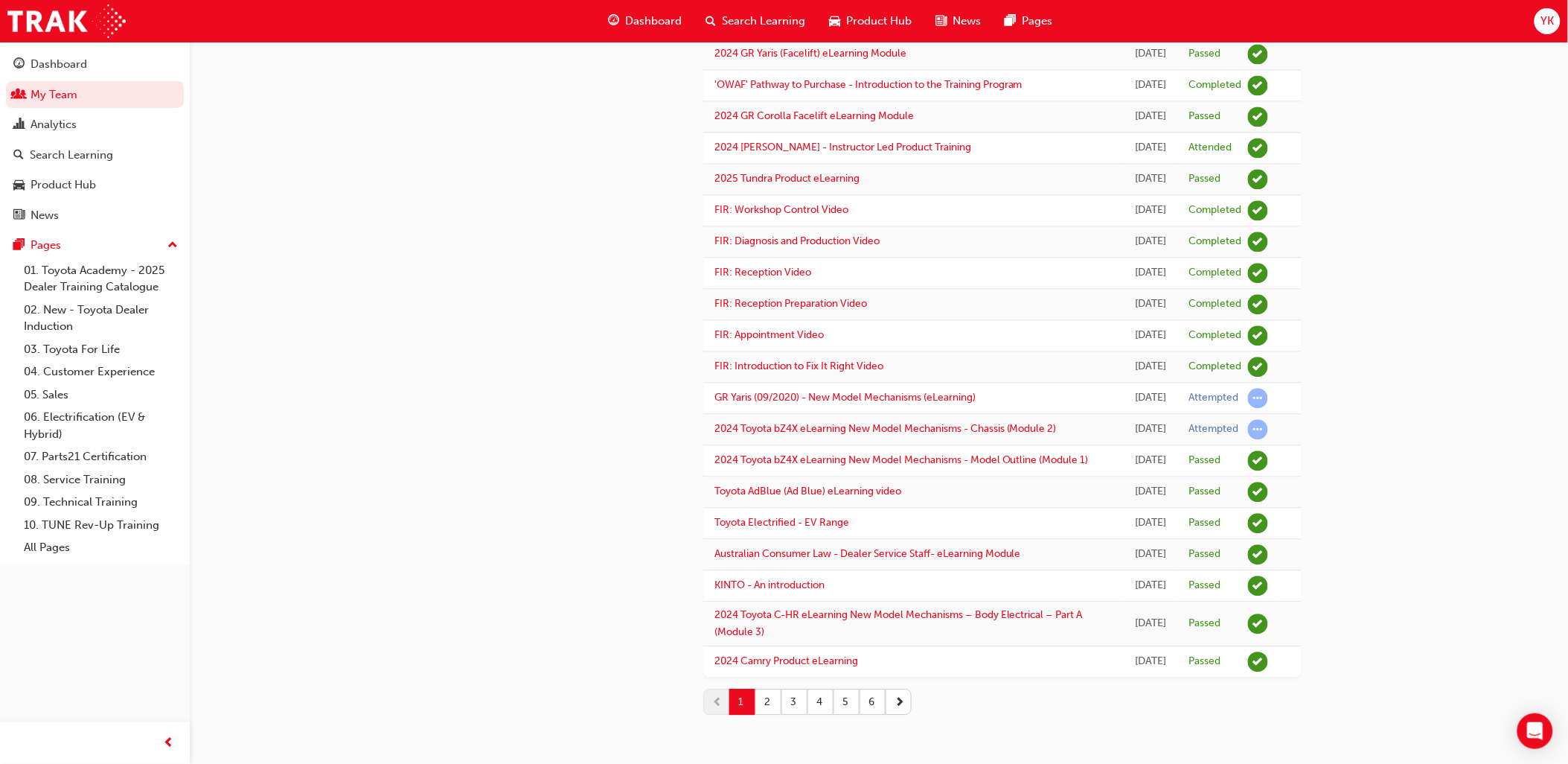
scroll to position [1720, 0]
click at [765, 707] on button "2" at bounding box center [768, 702] width 26 height 26
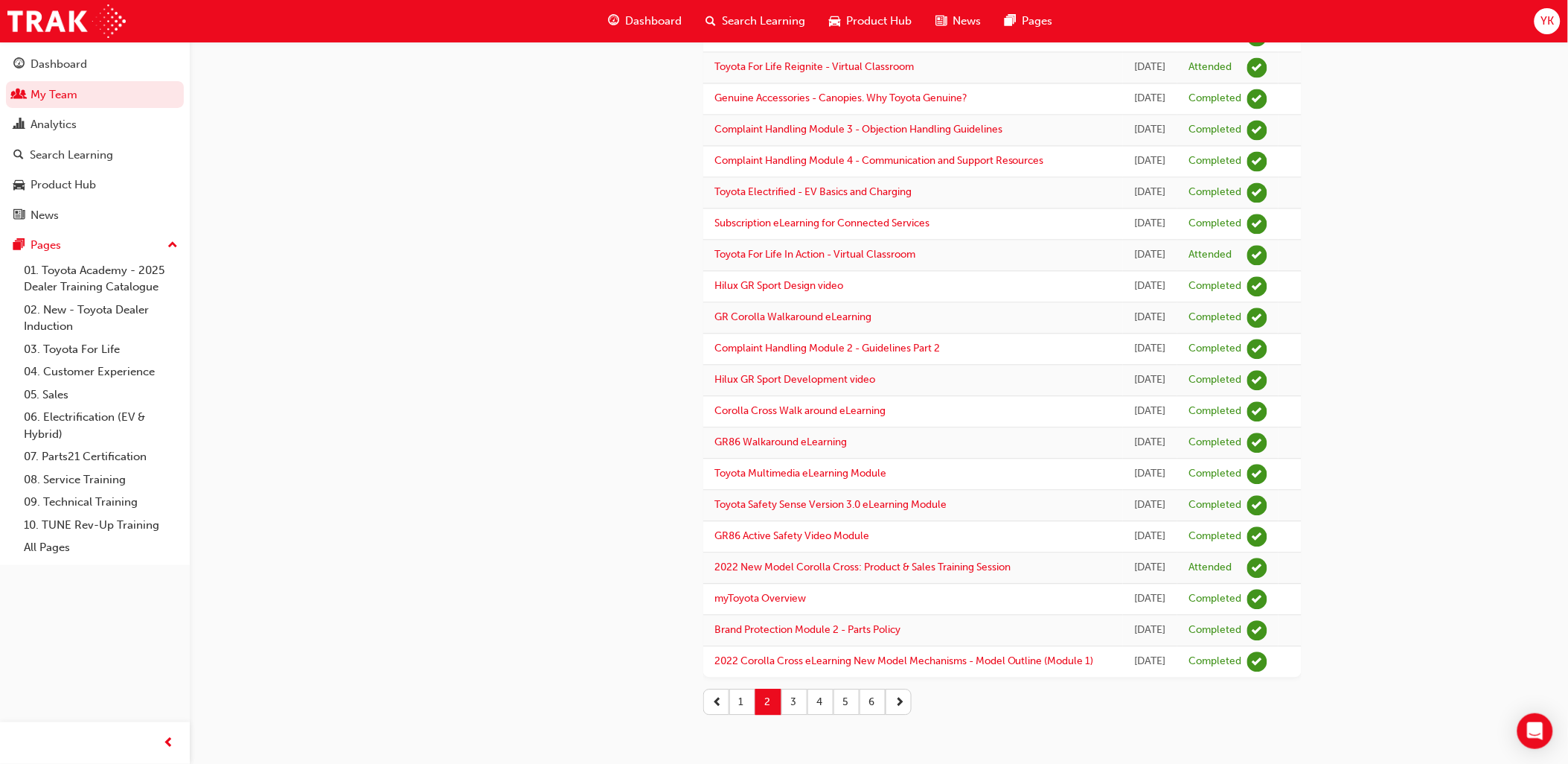
scroll to position [1426, 0]
click at [793, 700] on button "3" at bounding box center [794, 702] width 26 height 26
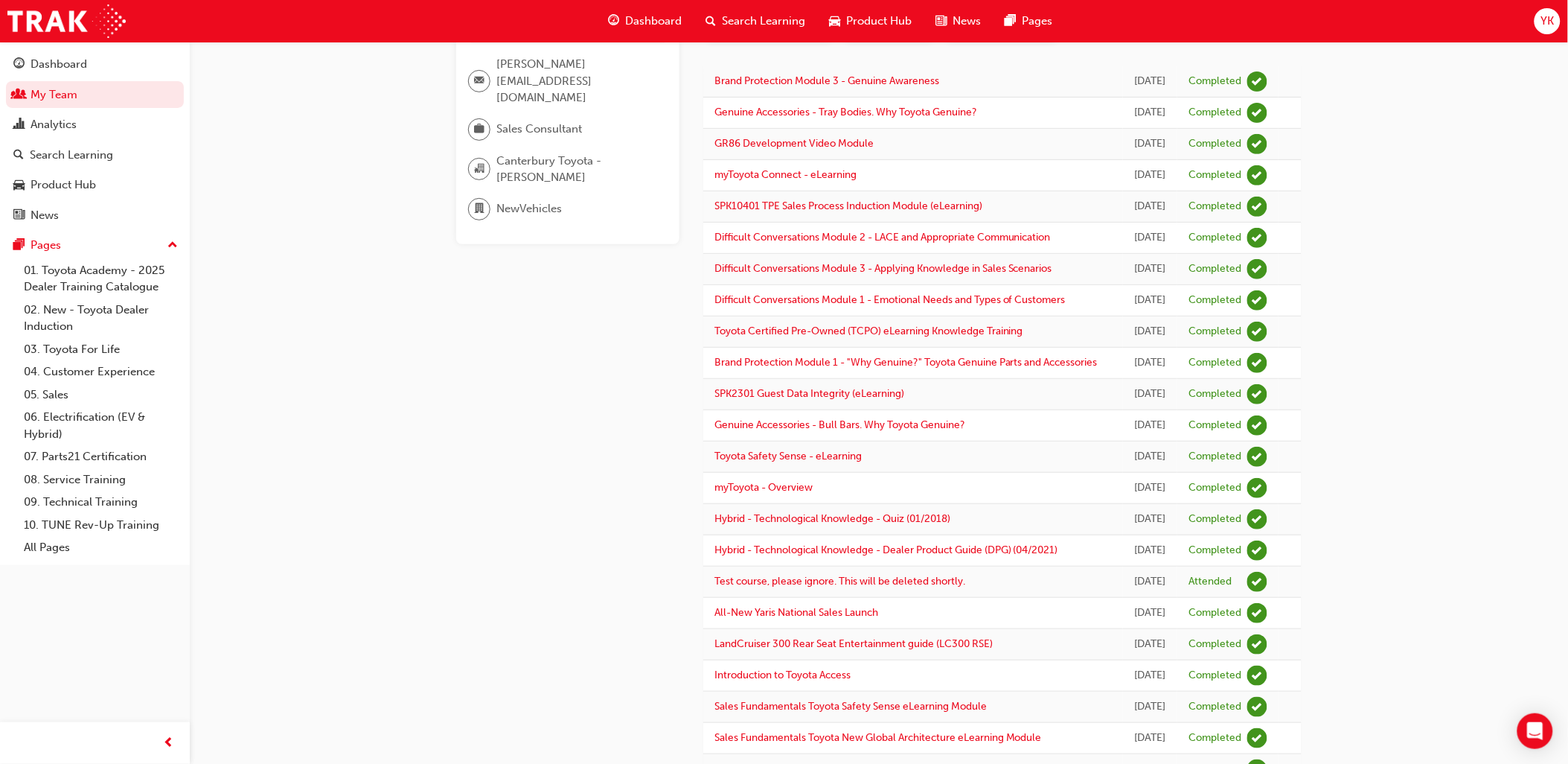
scroll to position [0, 0]
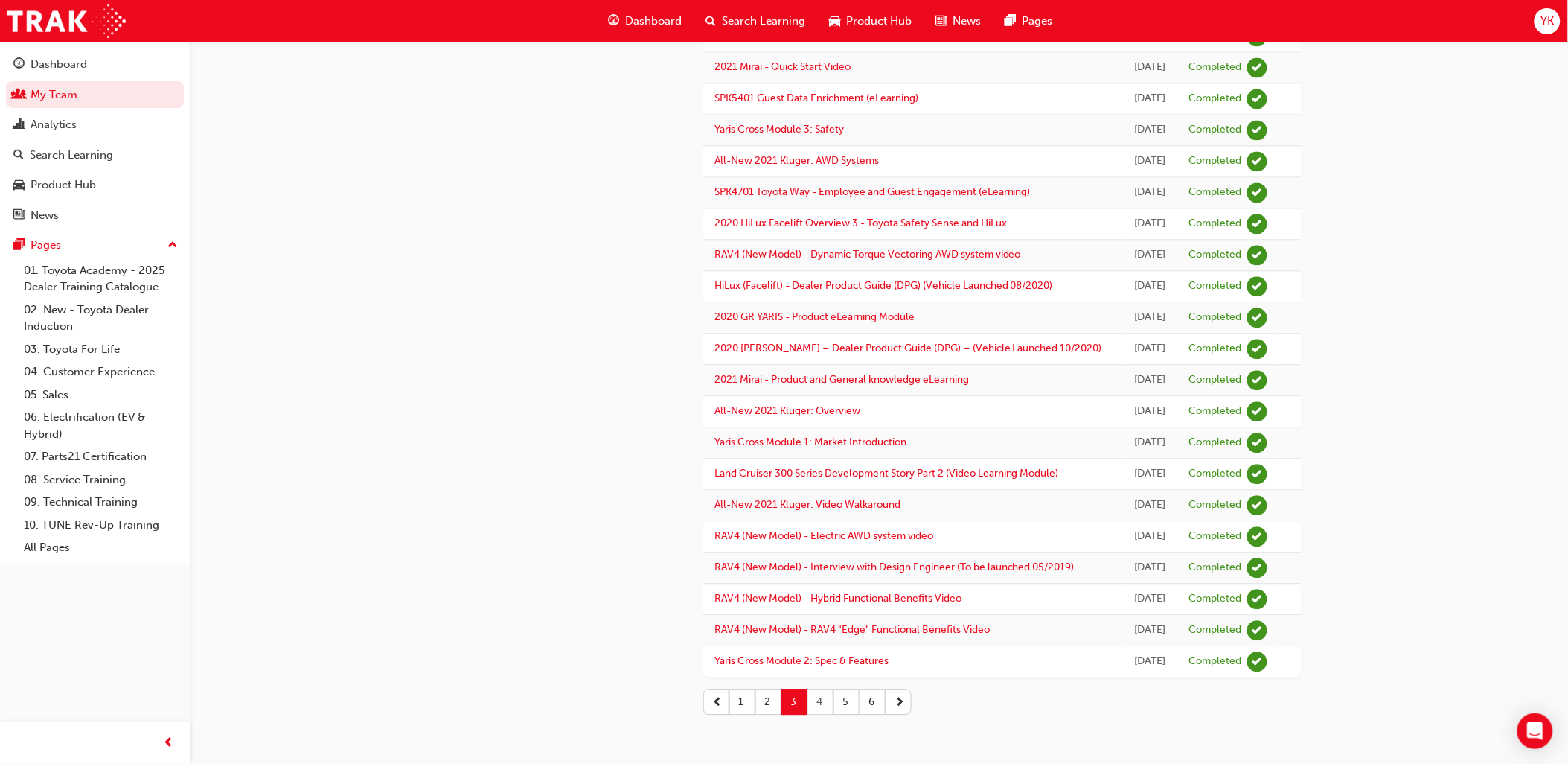
click at [822, 702] on button "4" at bounding box center [820, 702] width 26 height 26
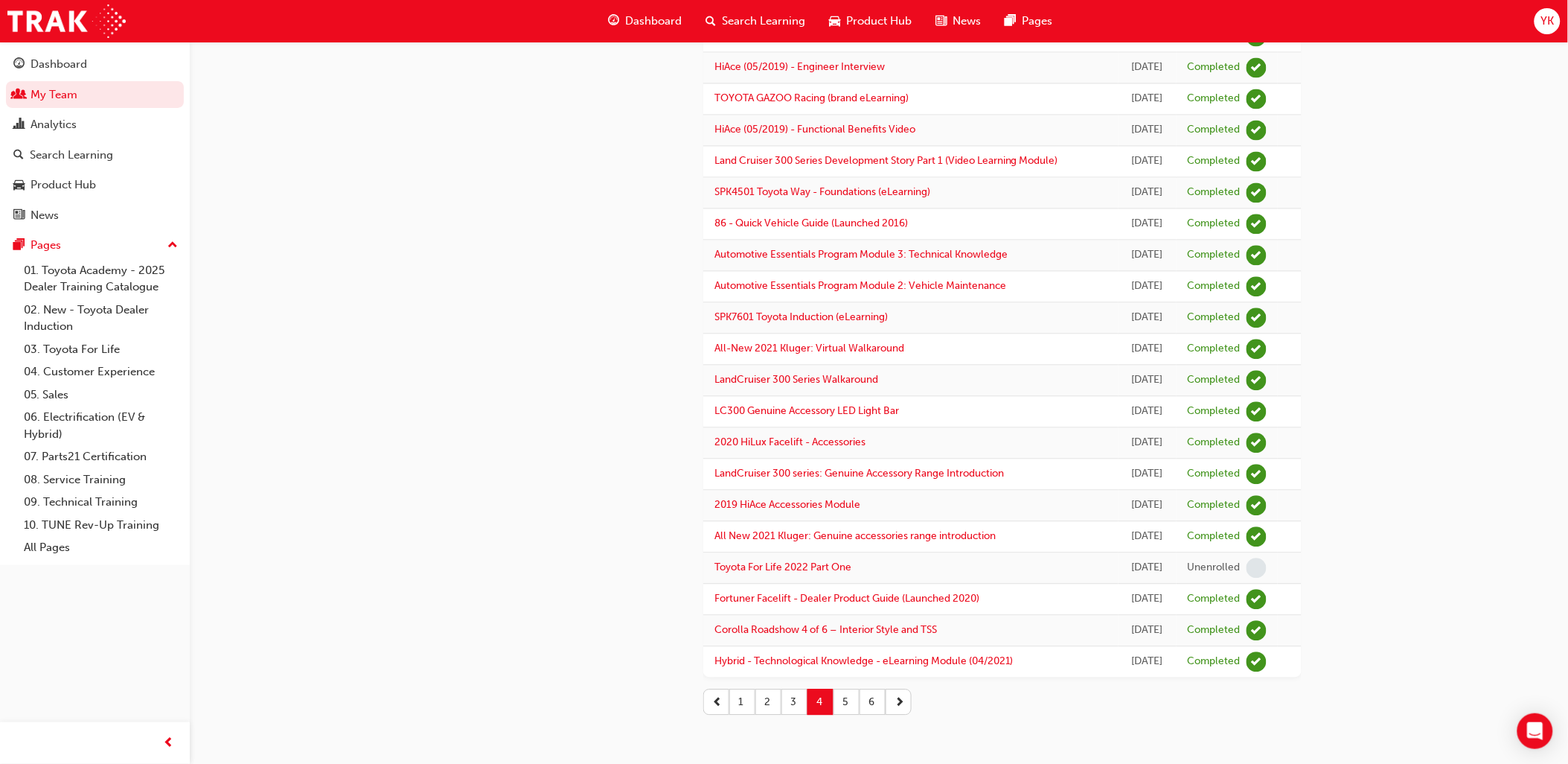
scroll to position [1103, 0]
click at [839, 705] on button "5" at bounding box center [846, 702] width 26 height 26
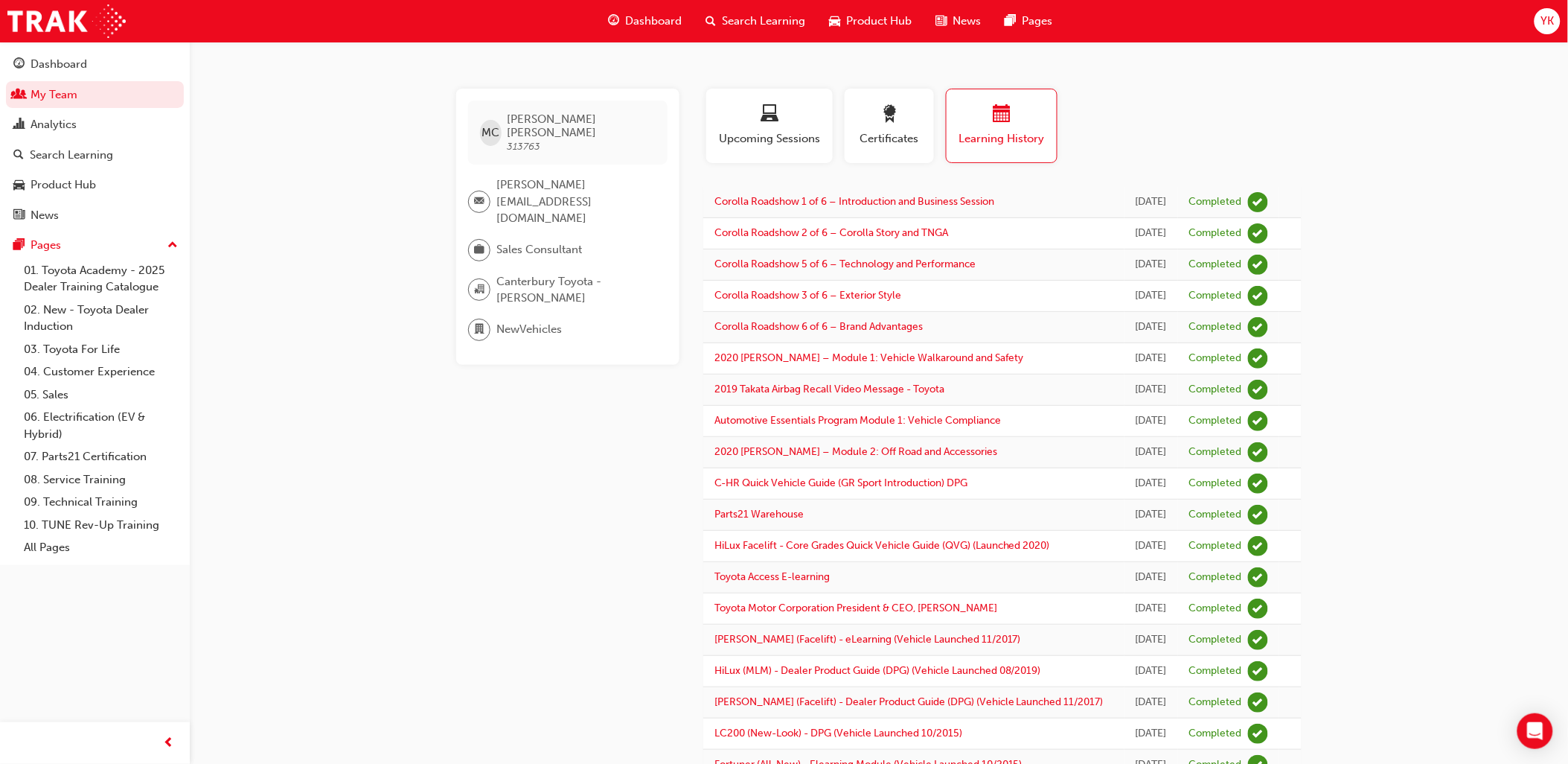
scroll to position [0, 0]
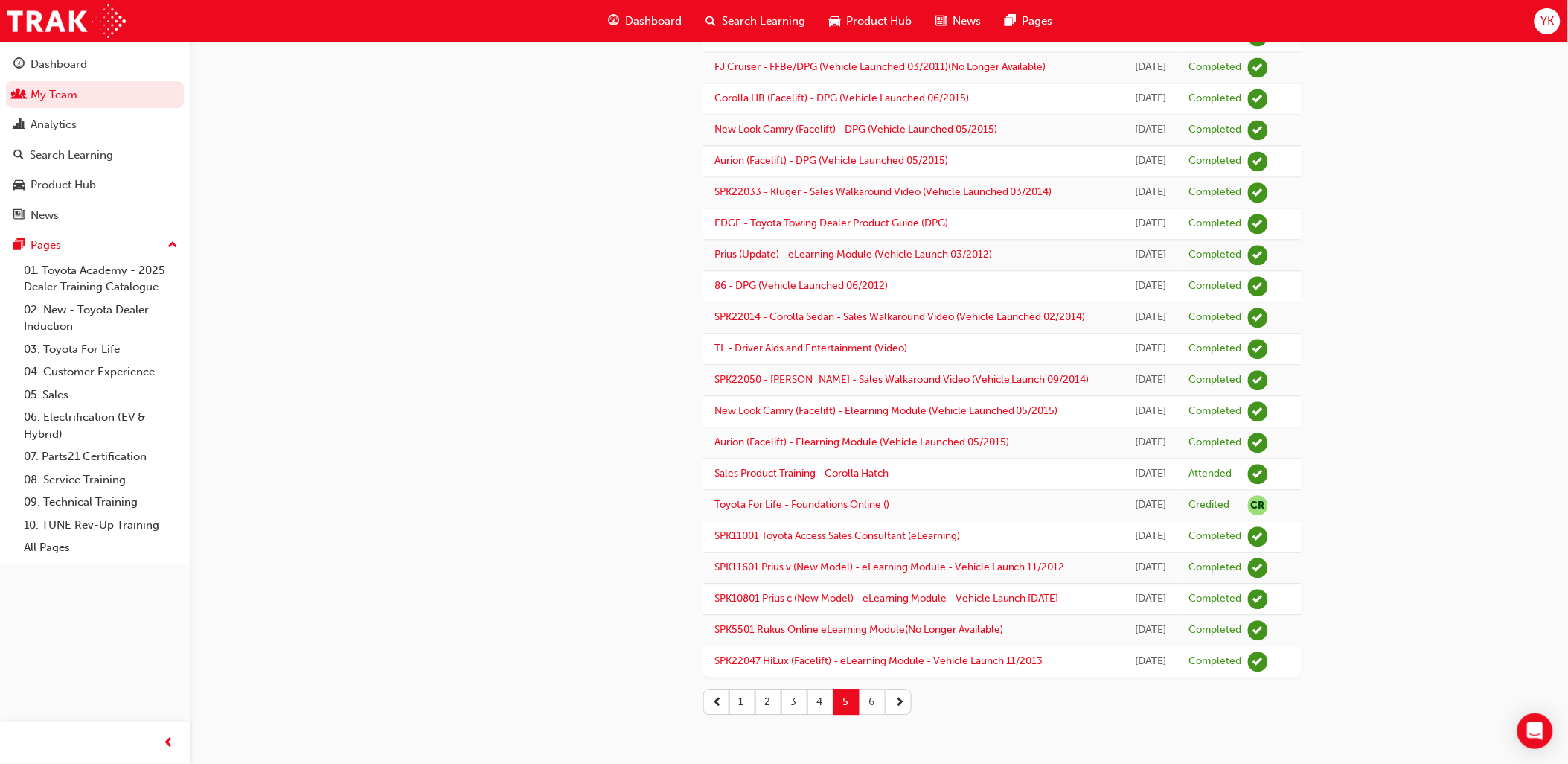
click at [865, 705] on button "6" at bounding box center [872, 702] width 26 height 26
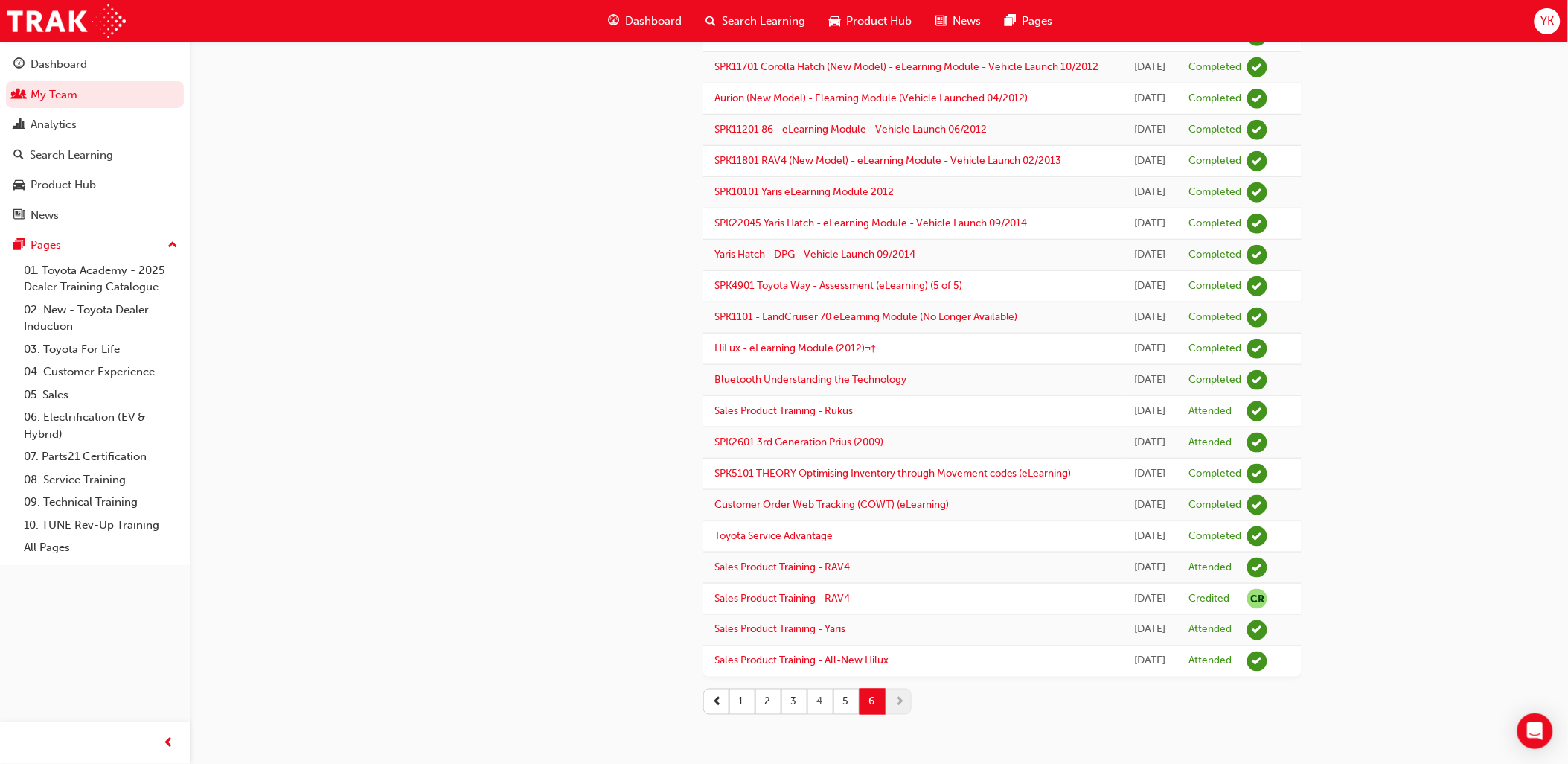
scroll to position [668, 0]
click at [753, 705] on button "1" at bounding box center [742, 702] width 26 height 26
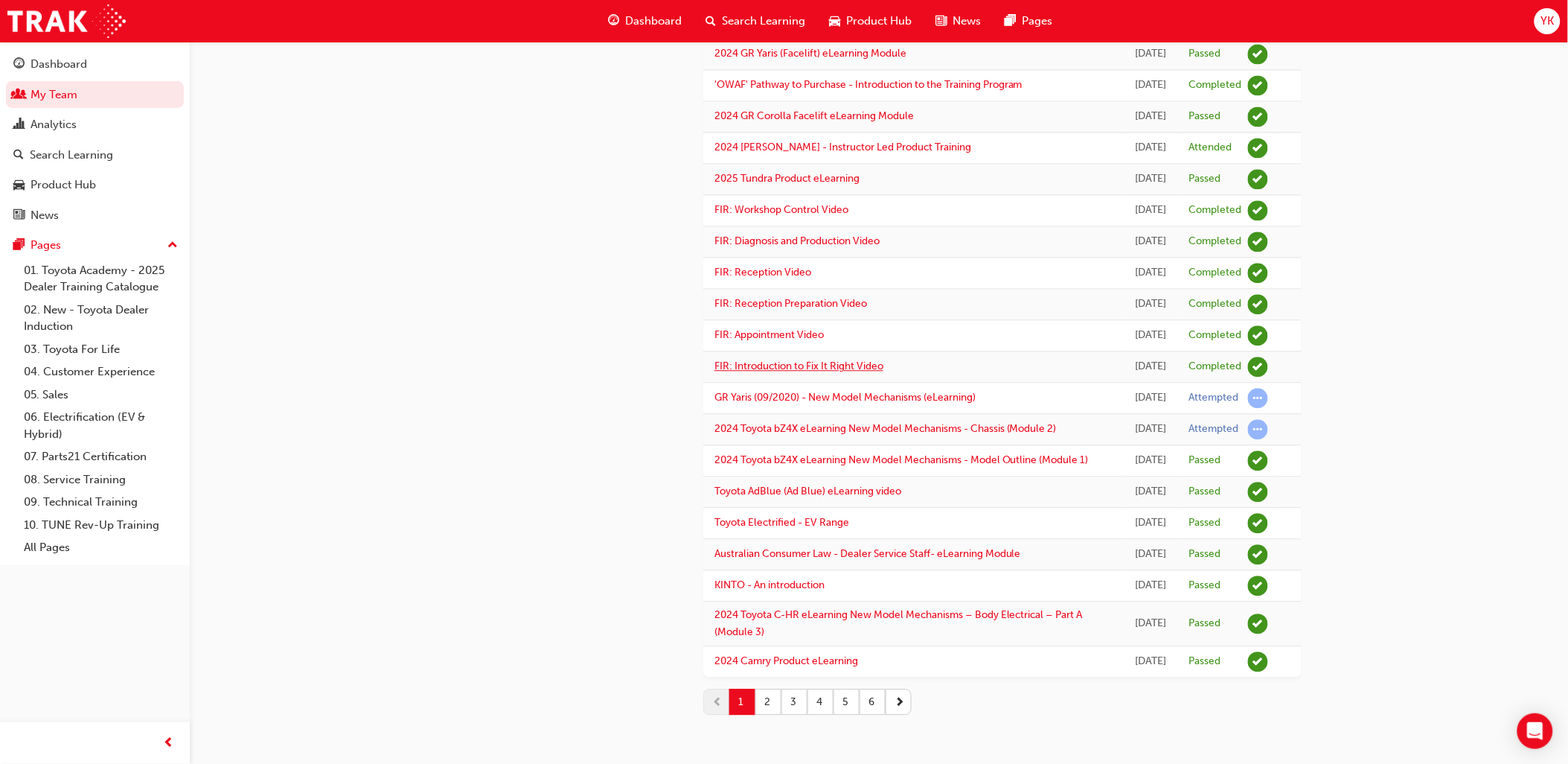
scroll to position [1720, 0]
click at [767, 703] on button "2" at bounding box center [768, 702] width 26 height 26
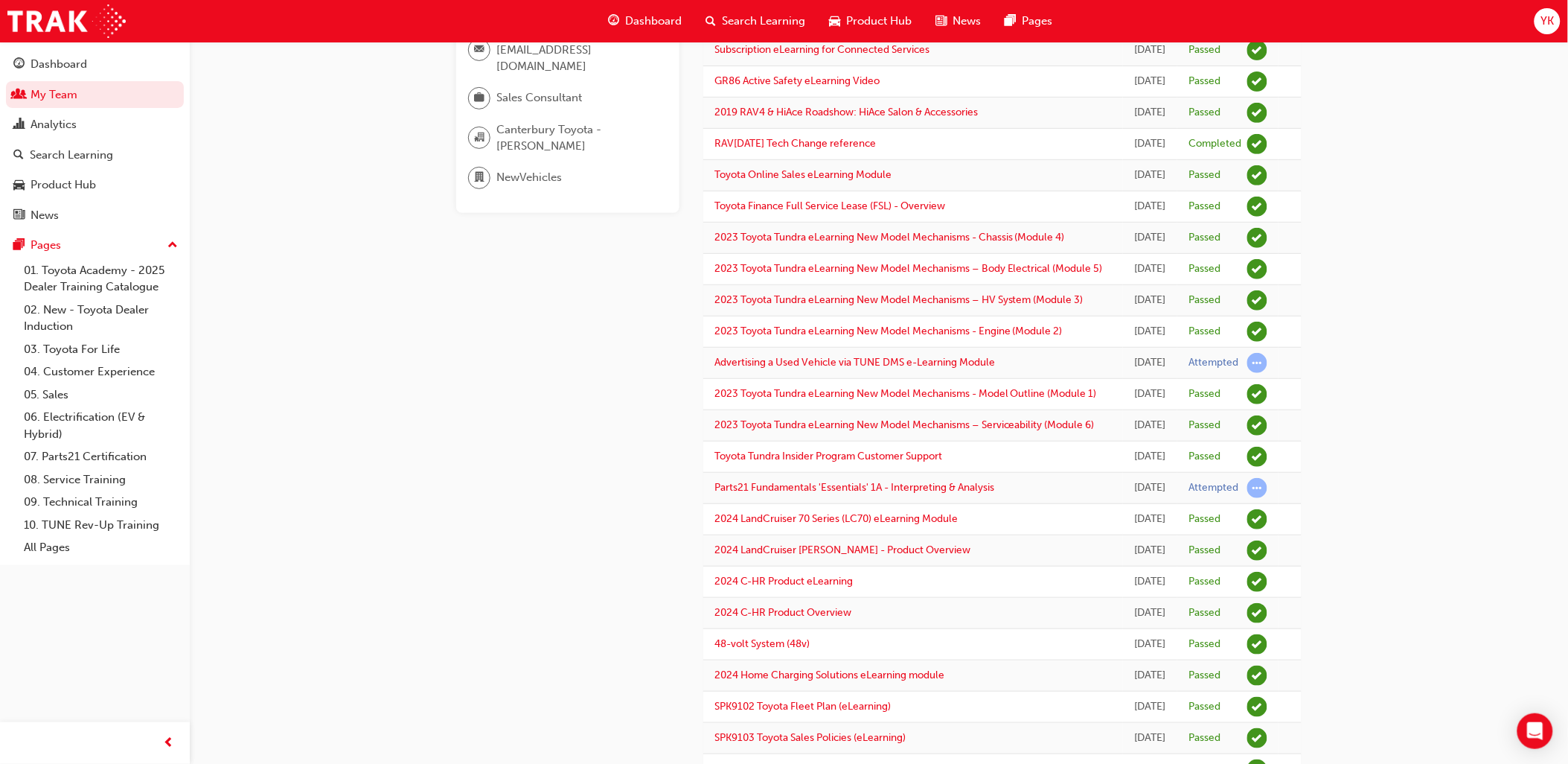
scroll to position [0, 0]
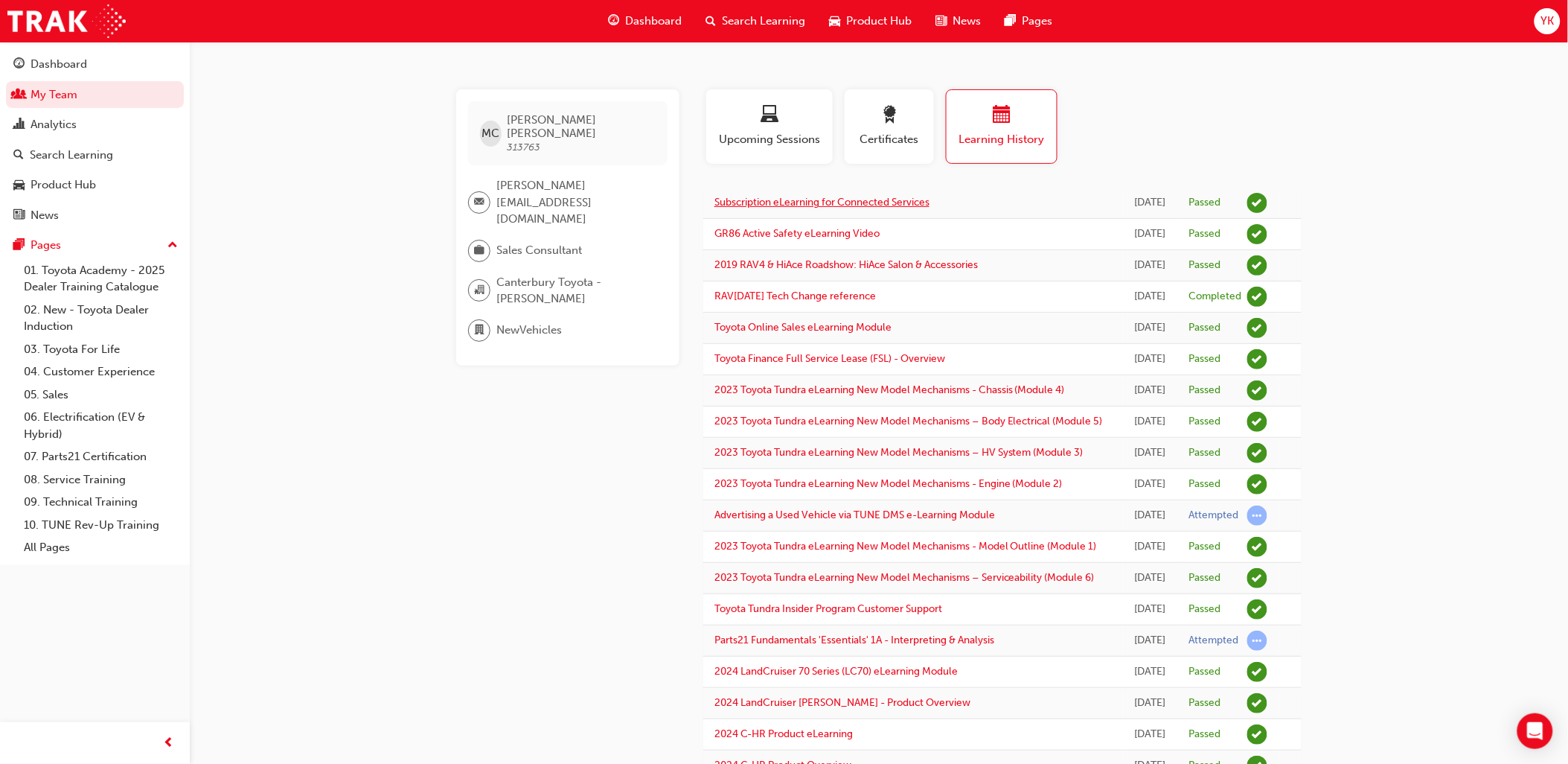
click at [792, 207] on link "Subscription eLearning for Connected Services" at bounding box center [822, 203] width 216 height 13
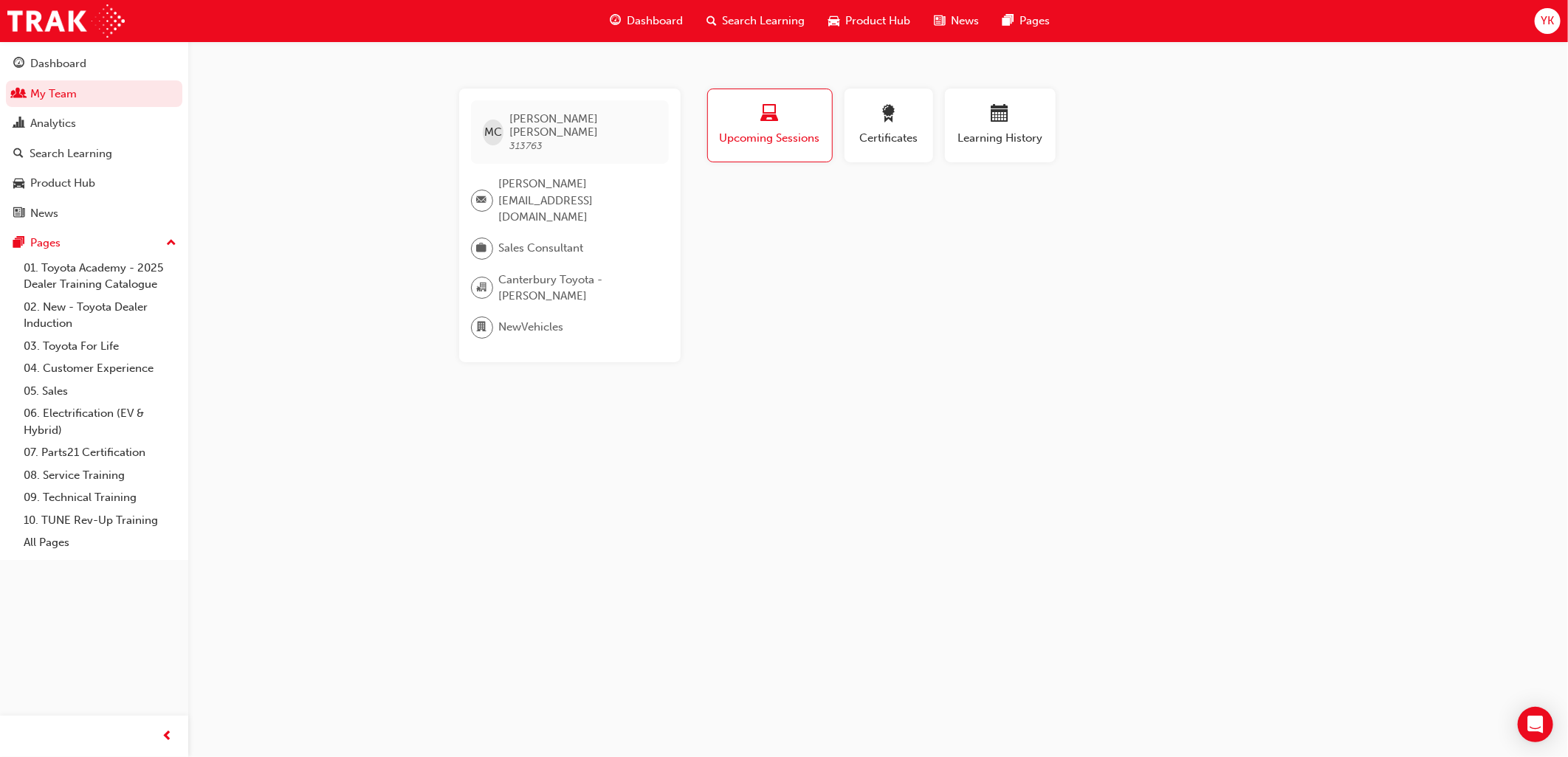
click at [755, 135] on span "Upcoming Sessions" at bounding box center [769, 138] width 102 height 17
click at [1024, 120] on div "button" at bounding box center [1000, 116] width 88 height 23
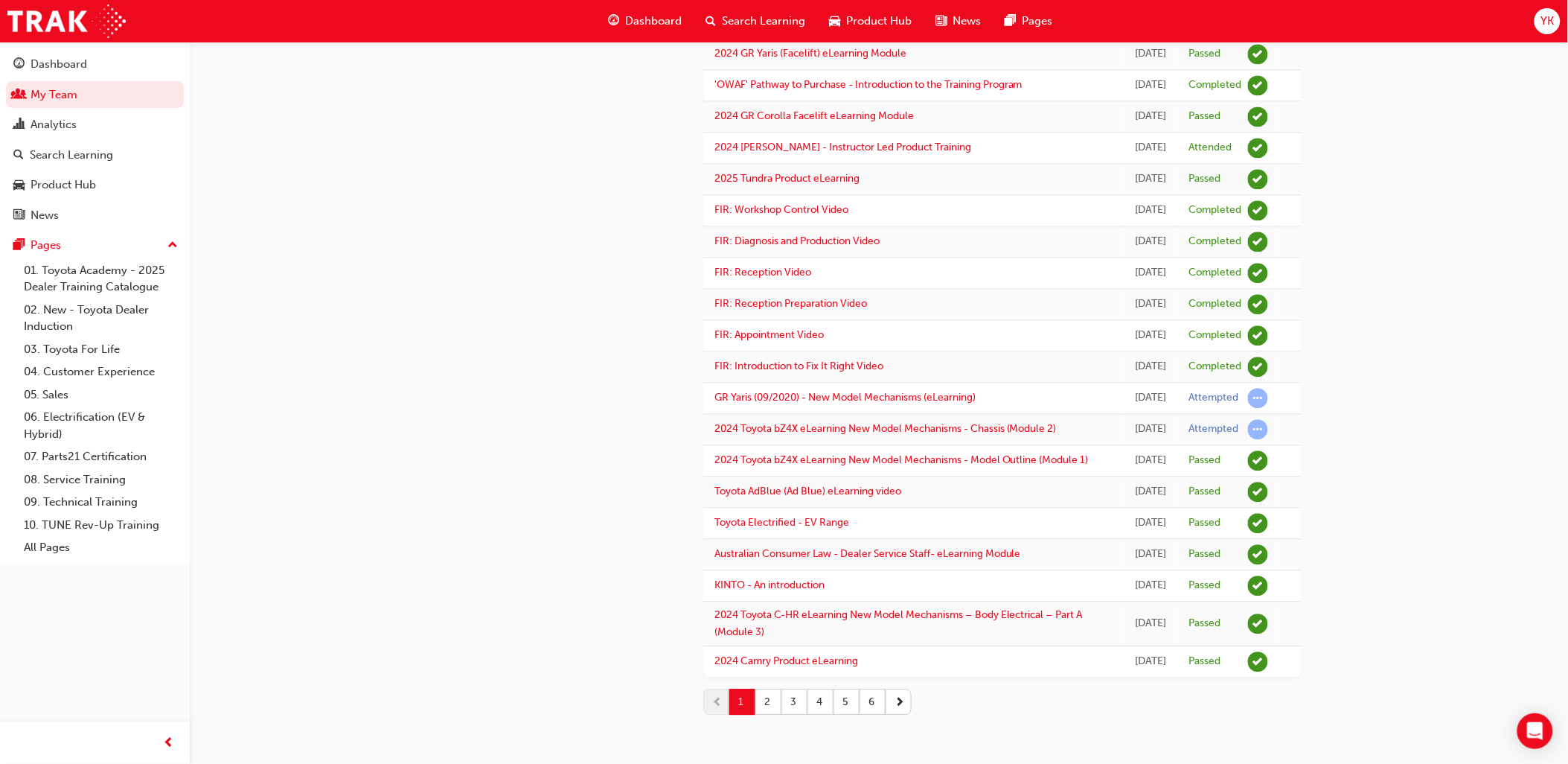
scroll to position [1720, 0]
click at [768, 710] on button "2" at bounding box center [768, 702] width 26 height 26
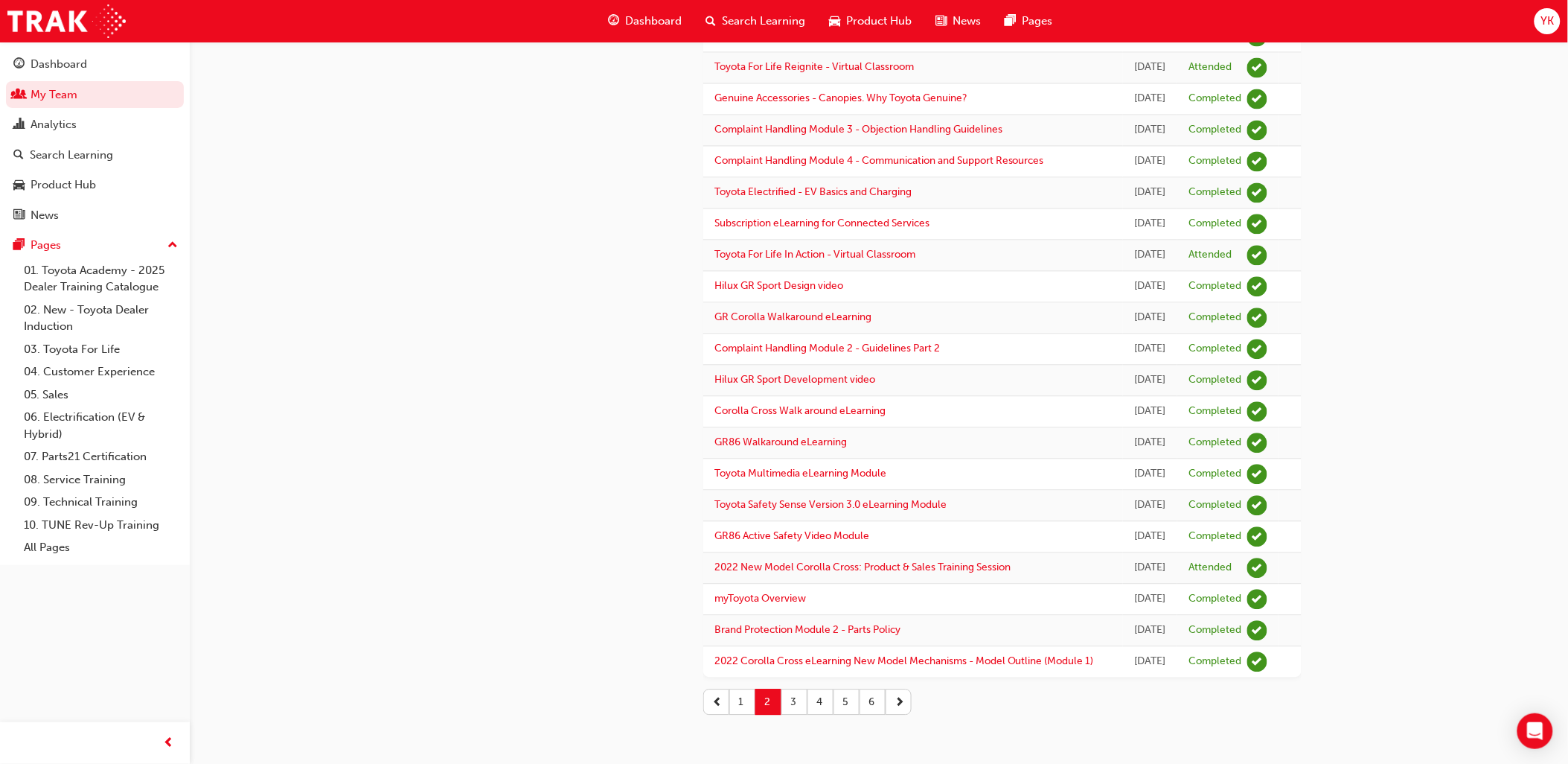
scroll to position [1426, 0]
click at [793, 696] on button "3" at bounding box center [794, 702] width 26 height 26
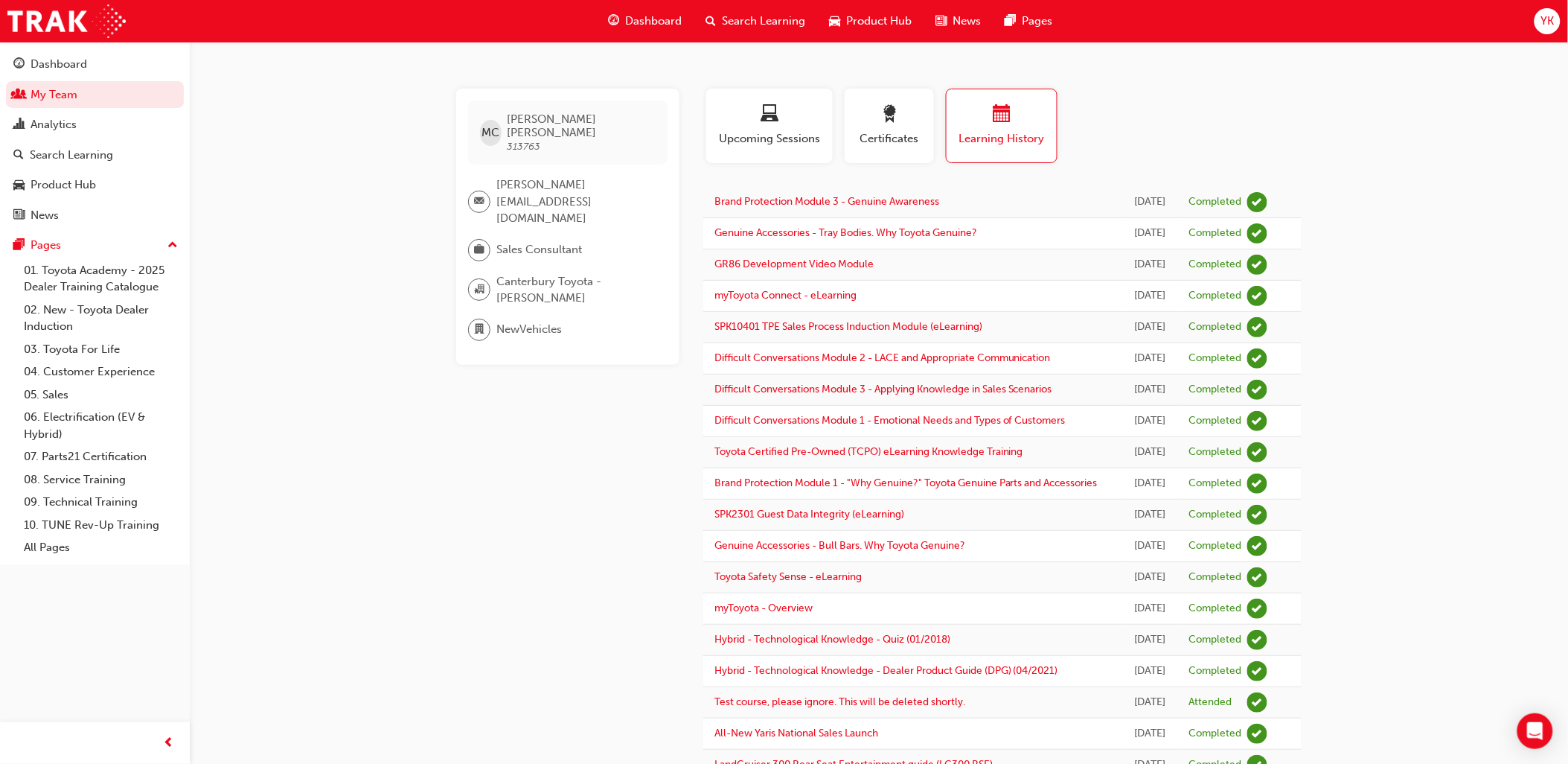
scroll to position [0, 0]
click at [782, 293] on link "myToyota Connect - eLearning" at bounding box center [785, 296] width 142 height 13
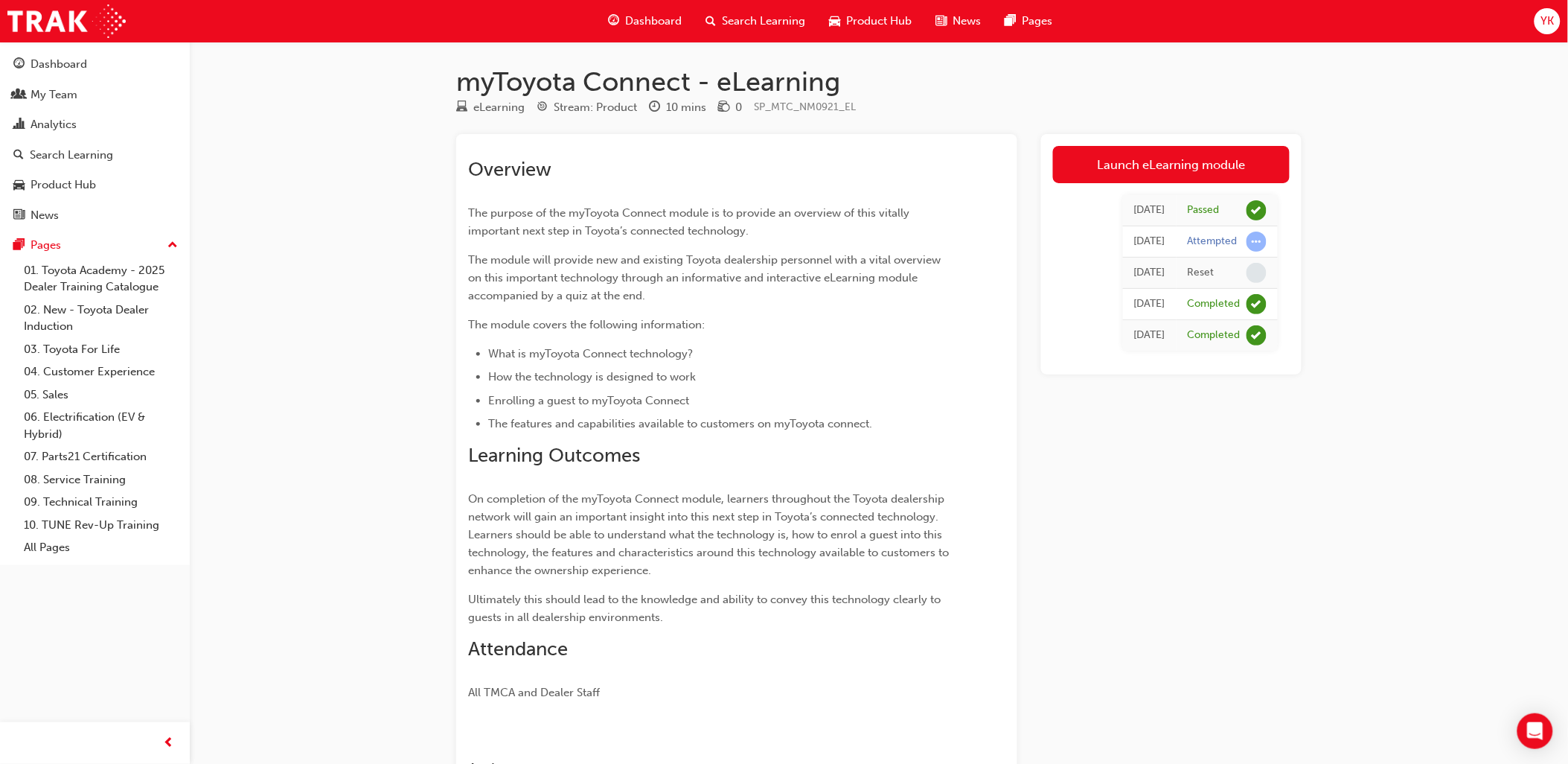
click at [1359, 283] on div "myToyota Connect - eLearning eLearning Stream: Product 10 mins 0 SP_MTC_NM0921_…" at bounding box center [784, 457] width 1568 height 915
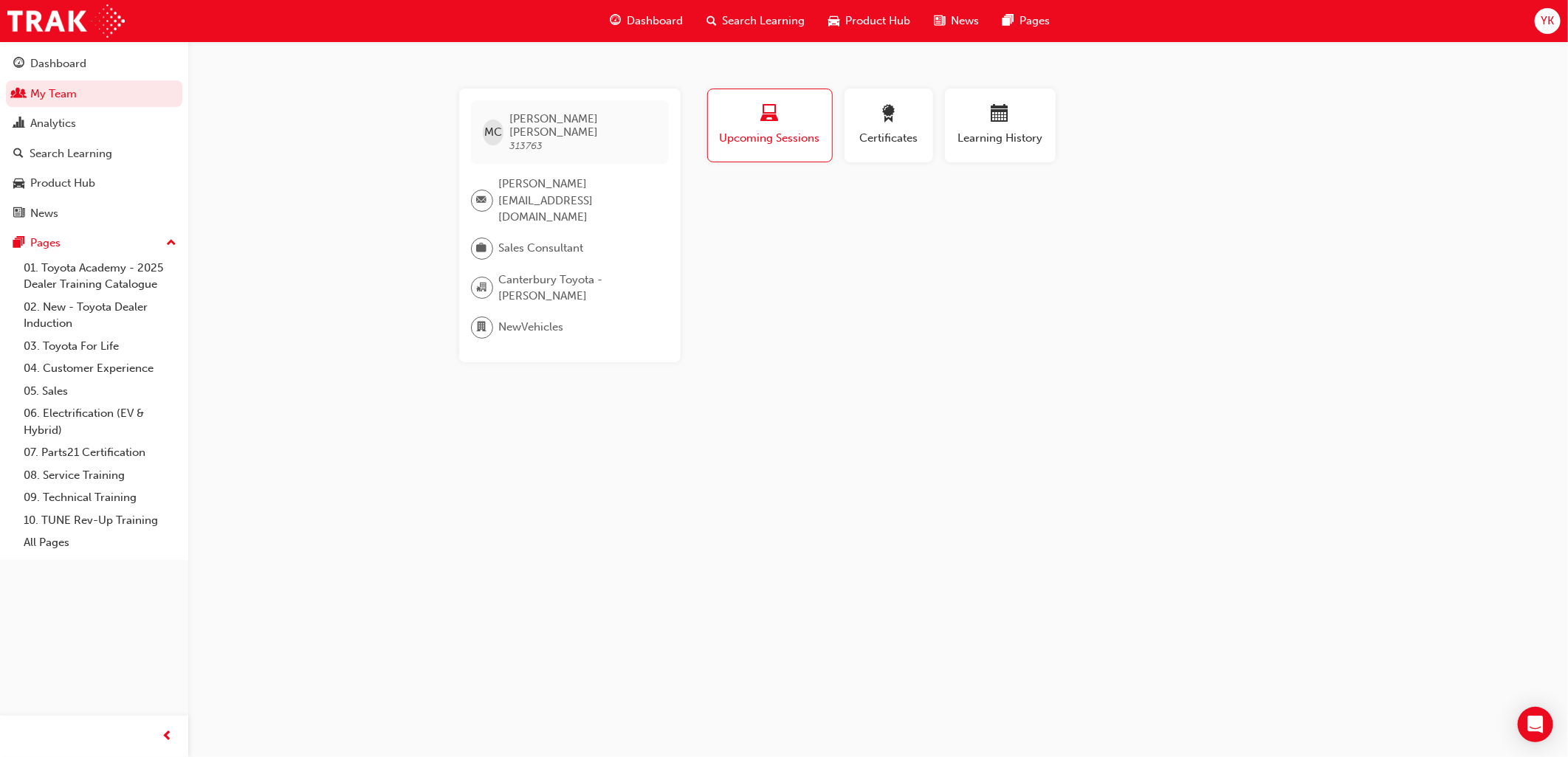
click at [726, 20] on span "Search Learning" at bounding box center [764, 21] width 83 height 17
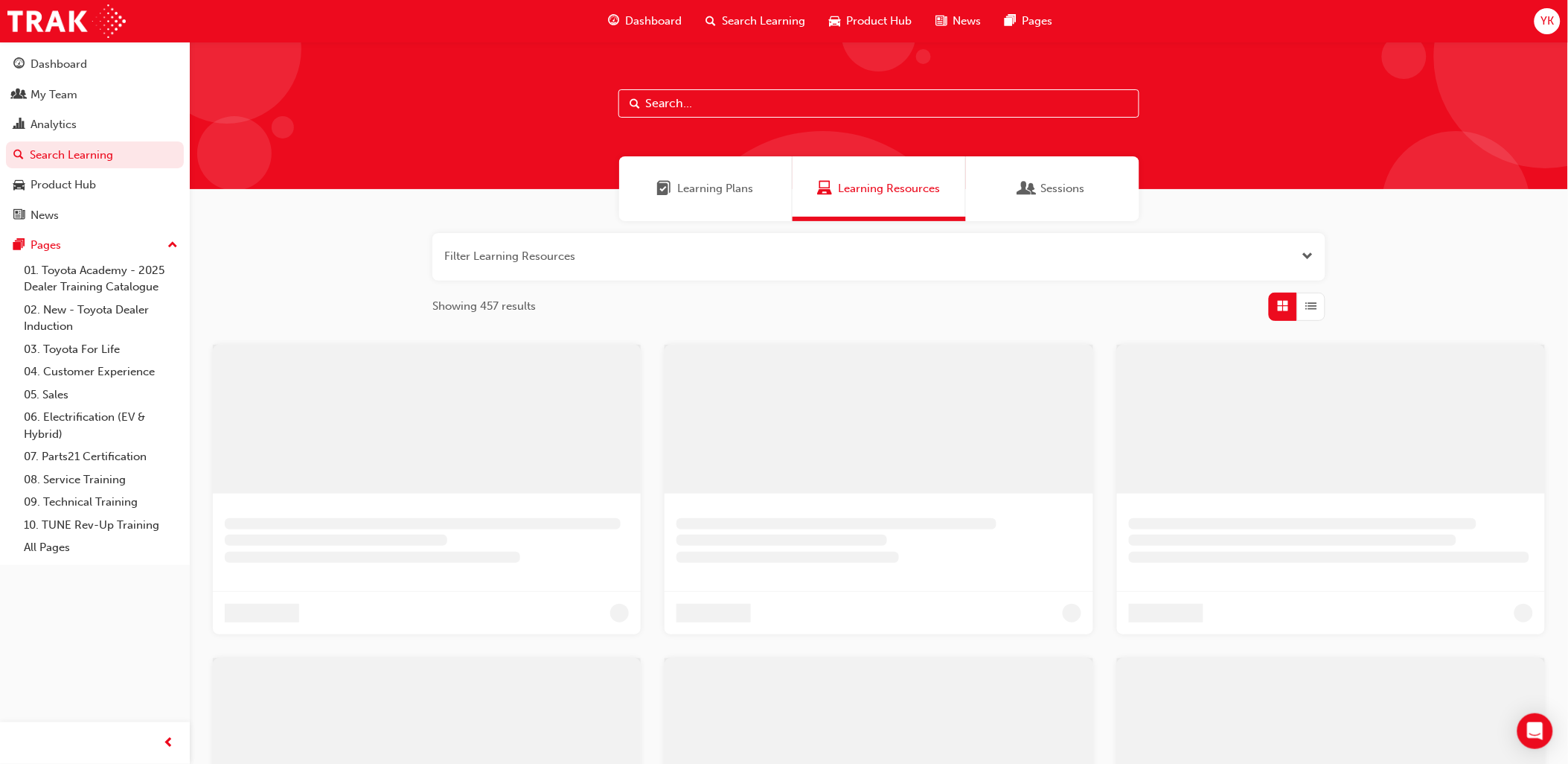
click at [660, 26] on span "Dashboard" at bounding box center [653, 21] width 57 height 17
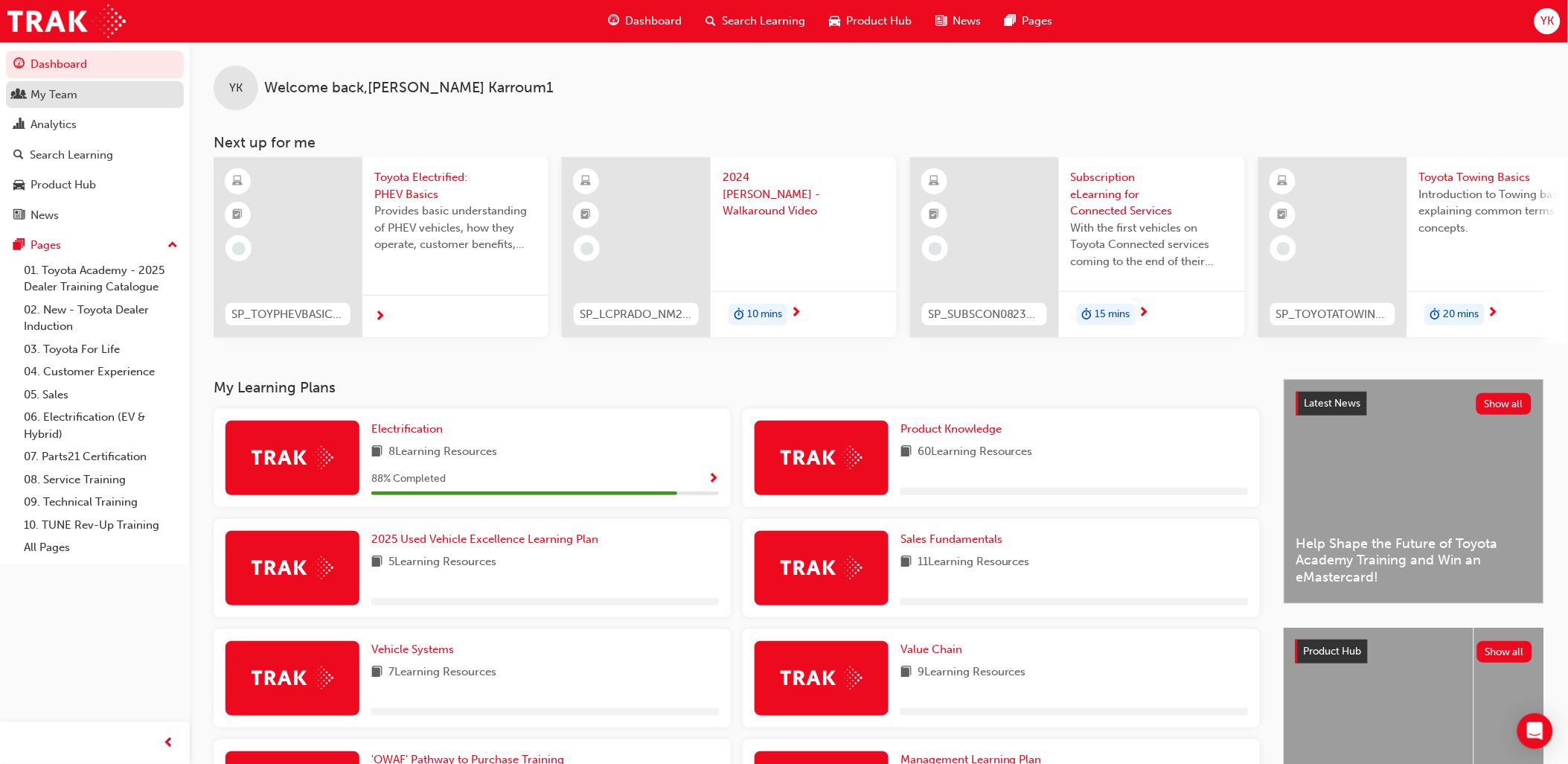
click at [74, 96] on div "My Team" at bounding box center [54, 95] width 46 height 17
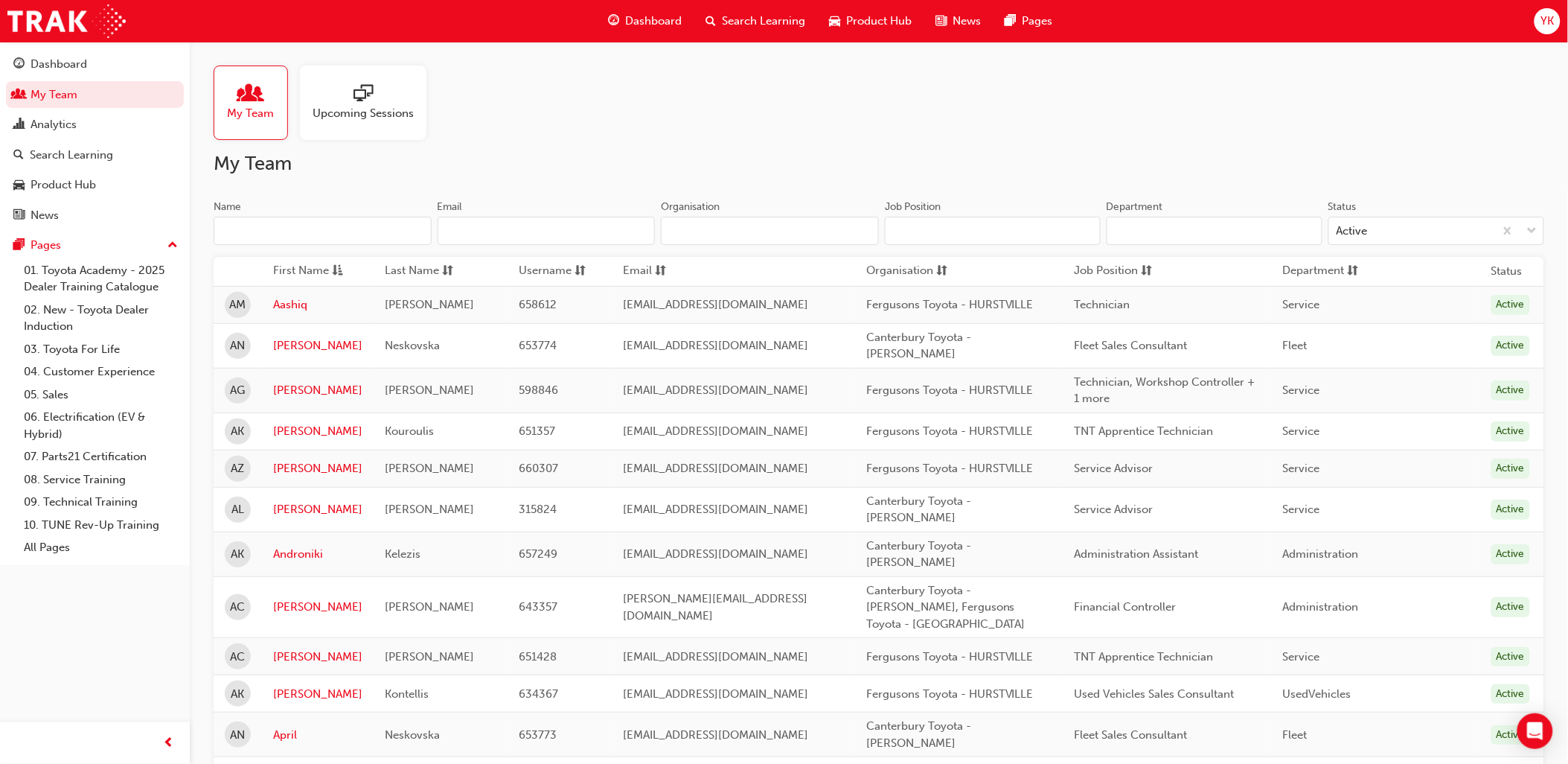
click at [332, 233] on input "Name" at bounding box center [322, 231] width 218 height 28
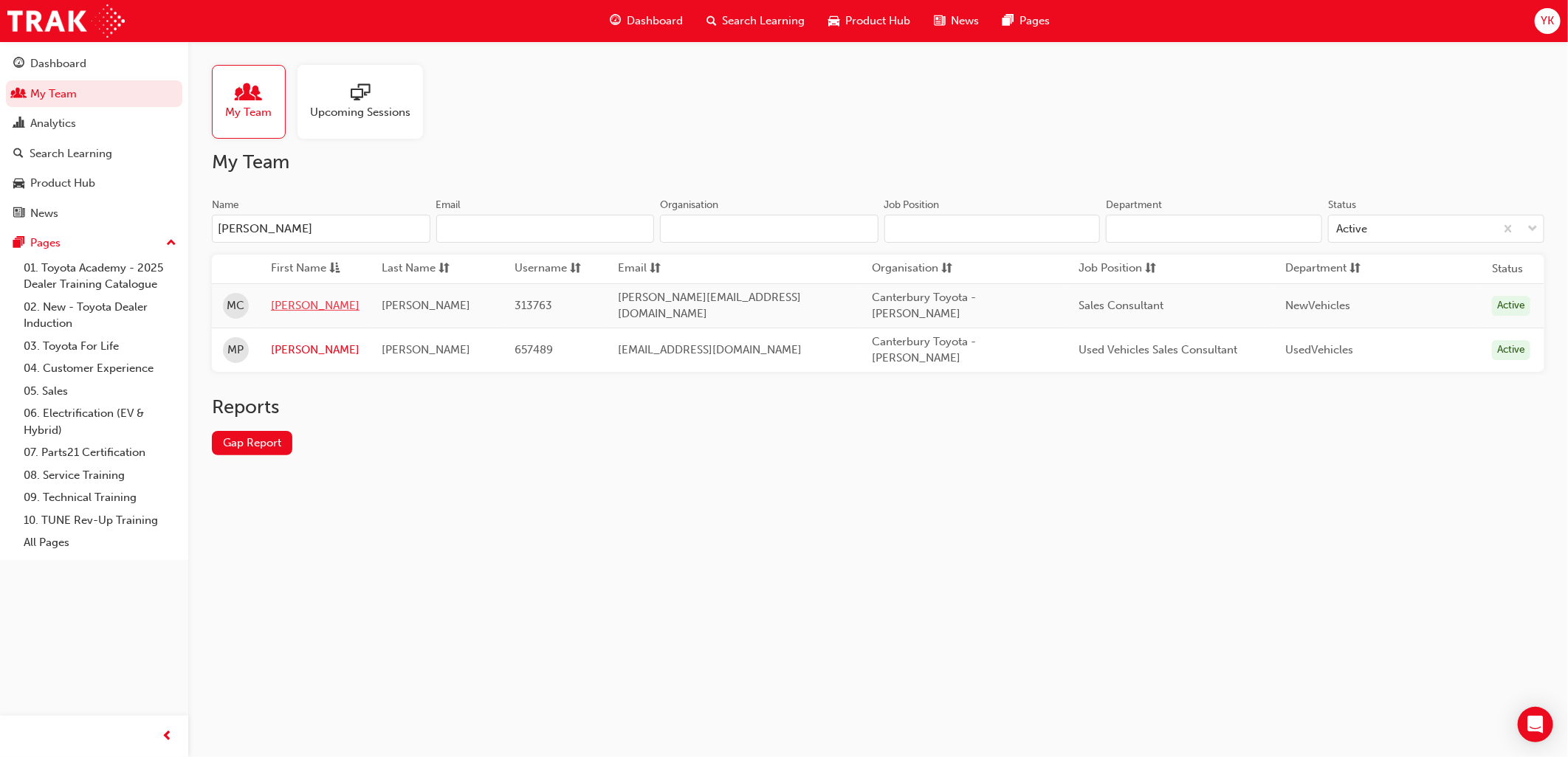
type input "[PERSON_NAME]"
click at [293, 297] on link "[PERSON_NAME]" at bounding box center [315, 306] width 88 height 17
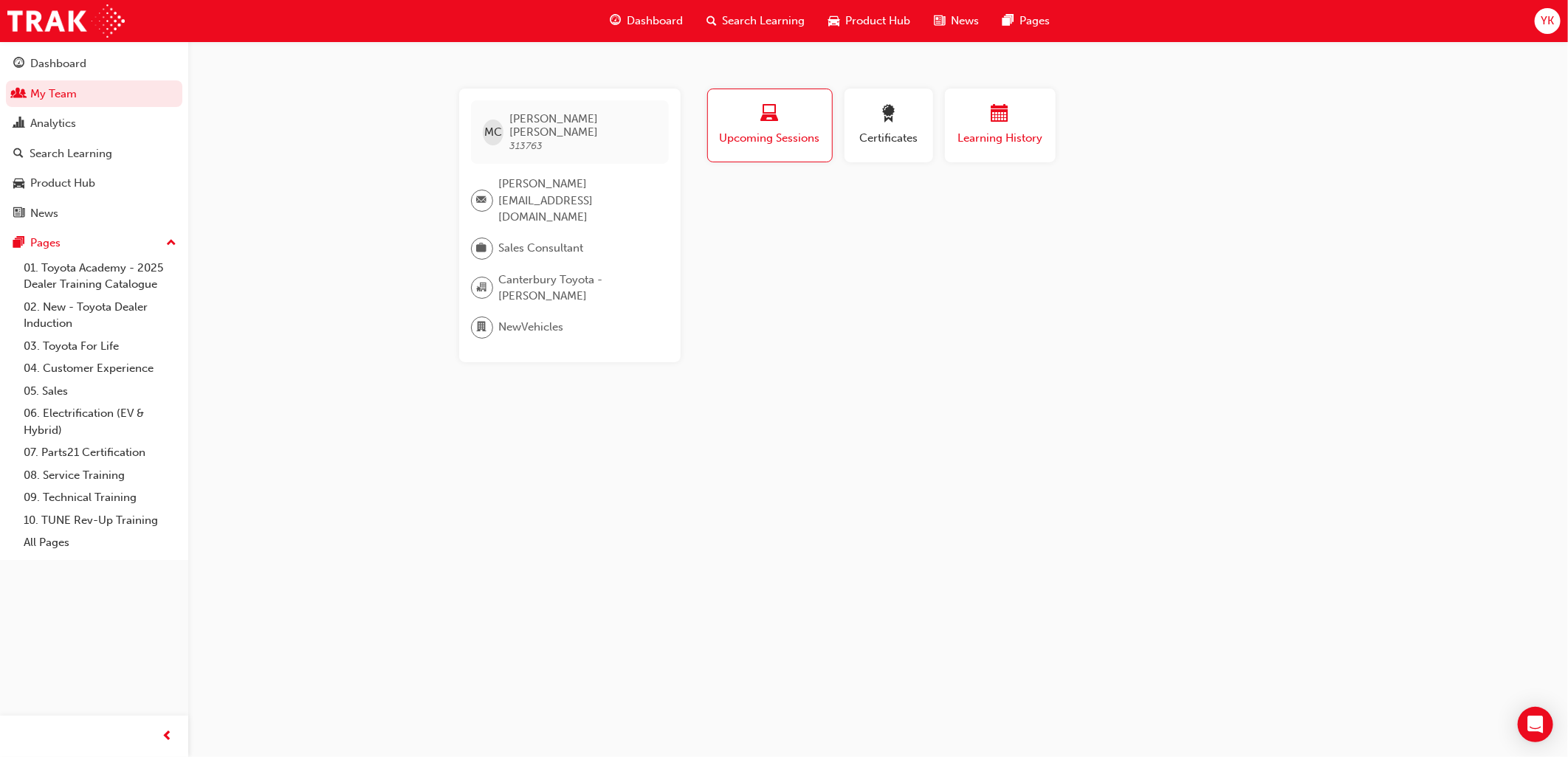
click at [1031, 99] on button "Learning History" at bounding box center [1000, 125] width 111 height 74
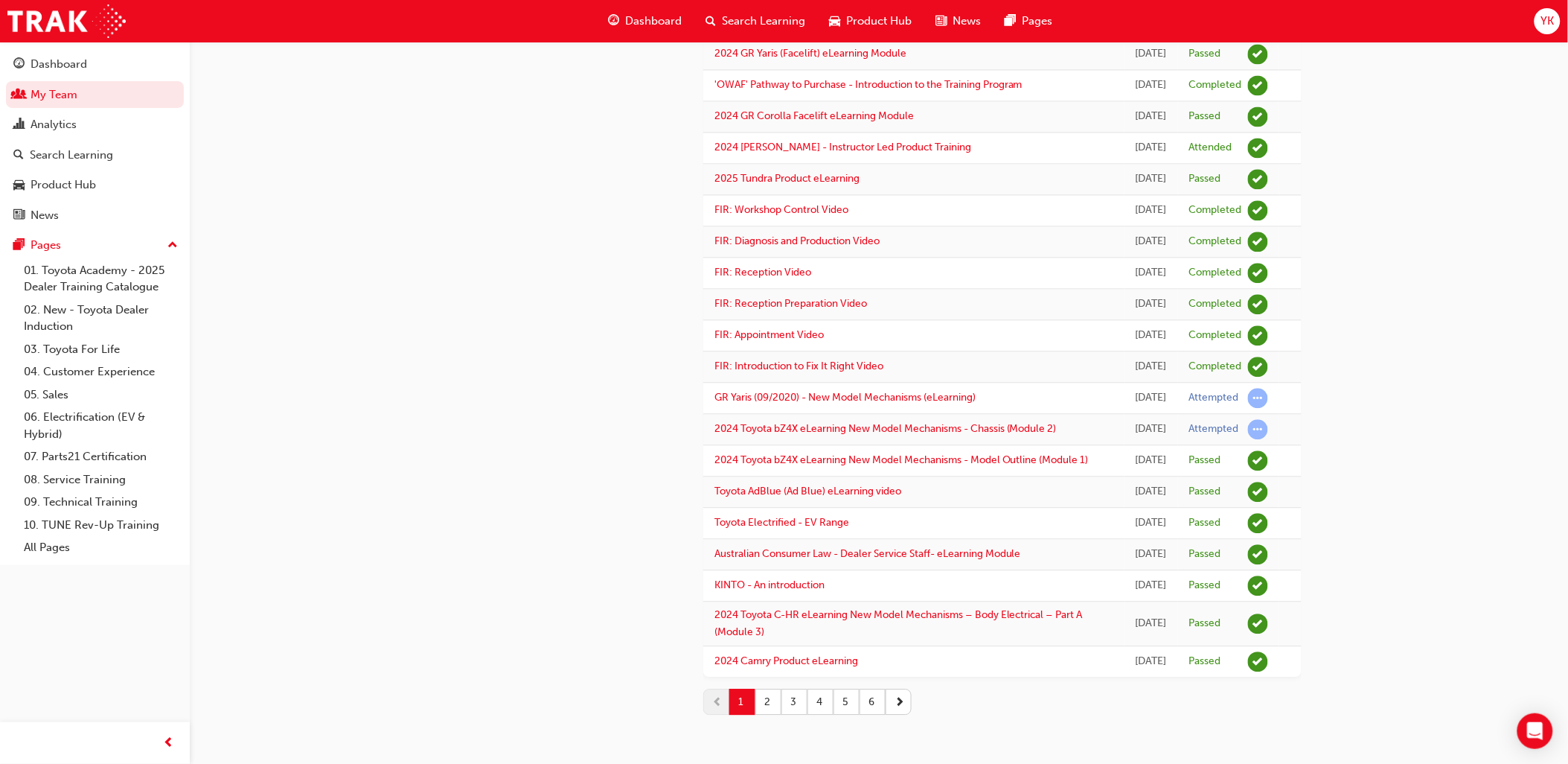
scroll to position [1720, 0]
click at [878, 422] on link "2024 Toyota bZ4X eLearning New Model Mechanisms - Chassis (Module 2)" at bounding box center [885, 428] width 343 height 13
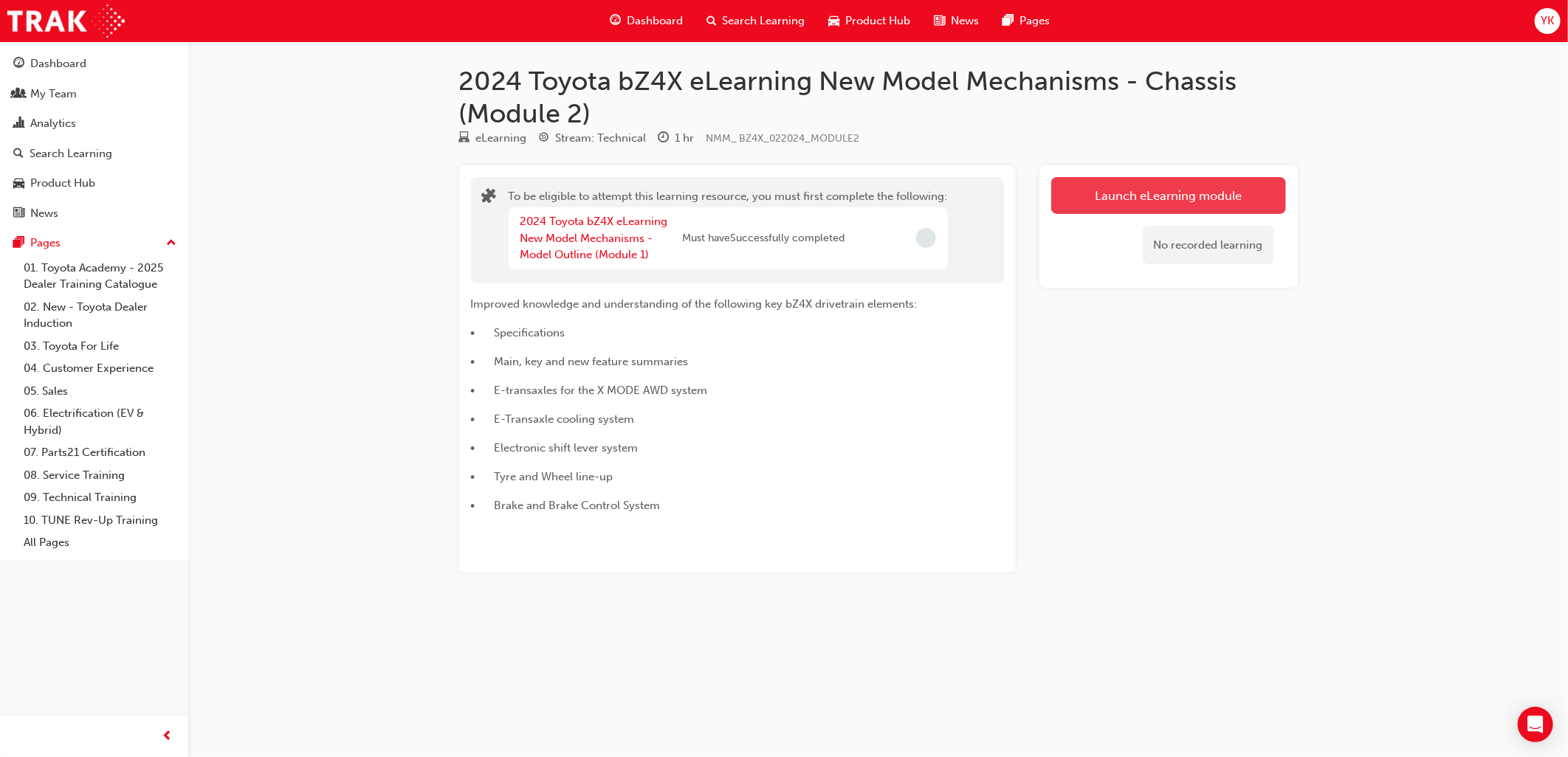
click at [1134, 186] on button "Launch eLearning module" at bounding box center [1168, 195] width 235 height 37
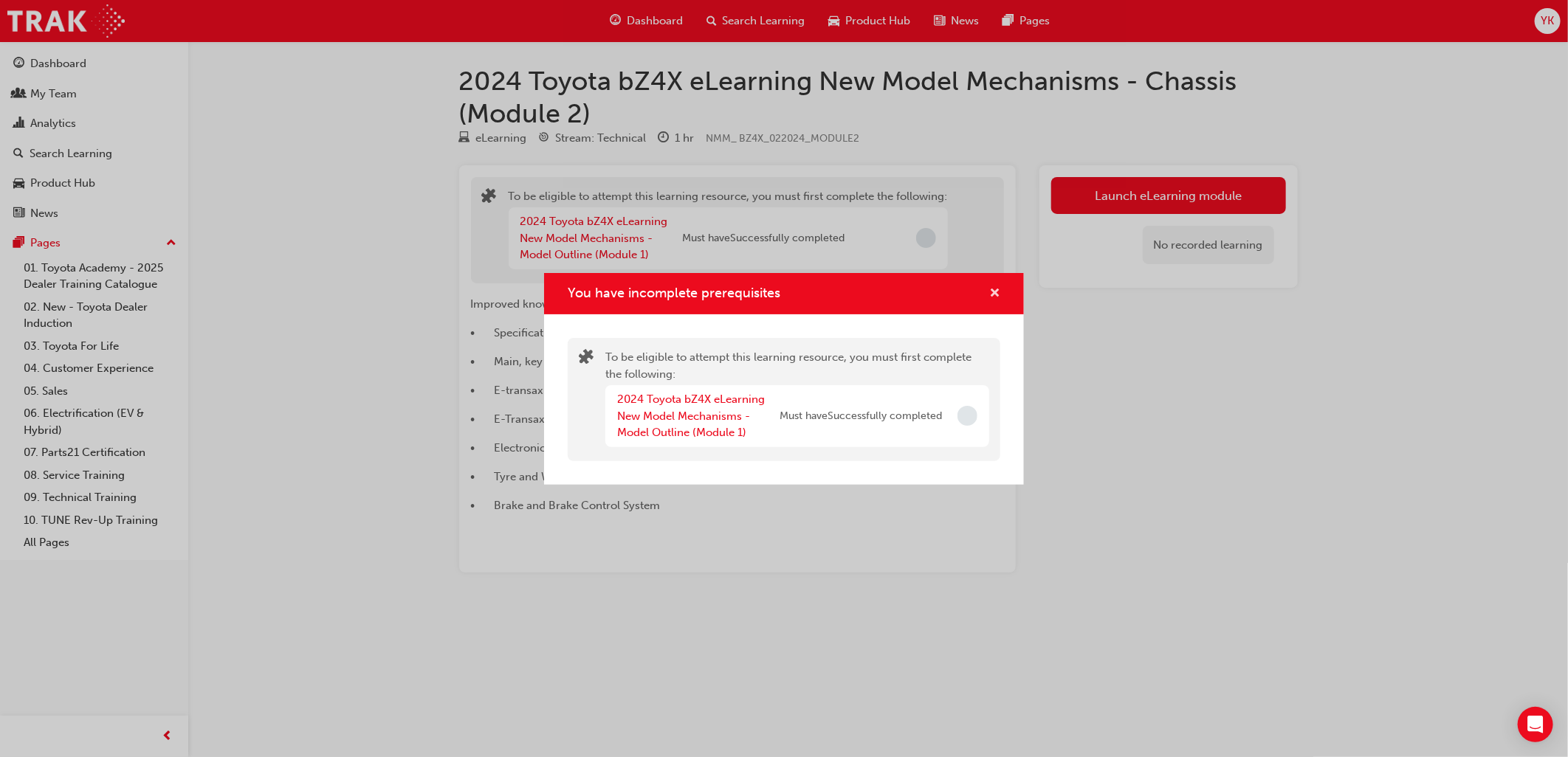
click at [1000, 299] on span "cross-icon" at bounding box center [995, 294] width 11 height 13
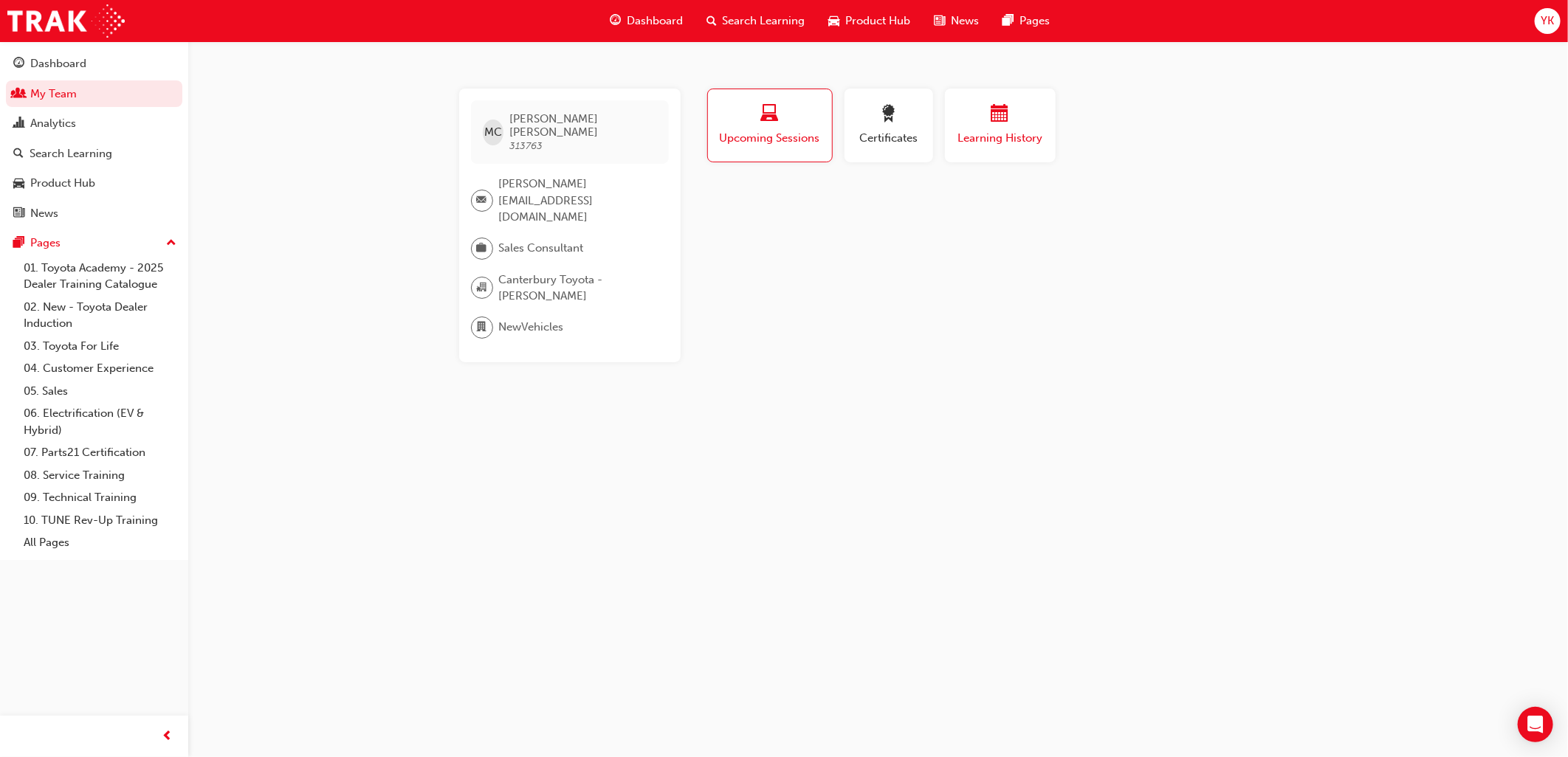
click at [1032, 132] on span "Learning History" at bounding box center [1000, 138] width 88 height 17
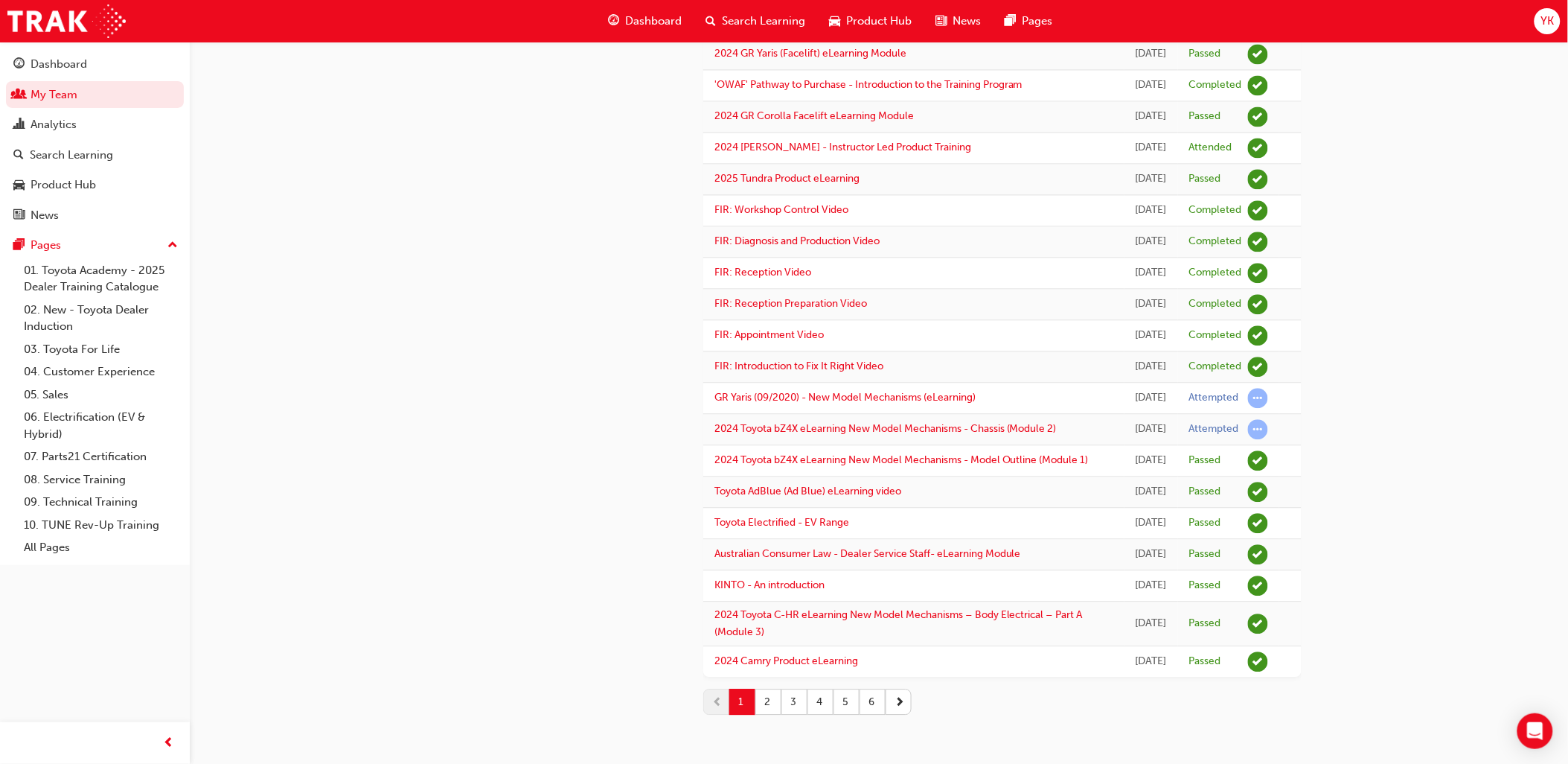
scroll to position [1720, 0]
click at [760, 705] on button "2" at bounding box center [768, 702] width 26 height 26
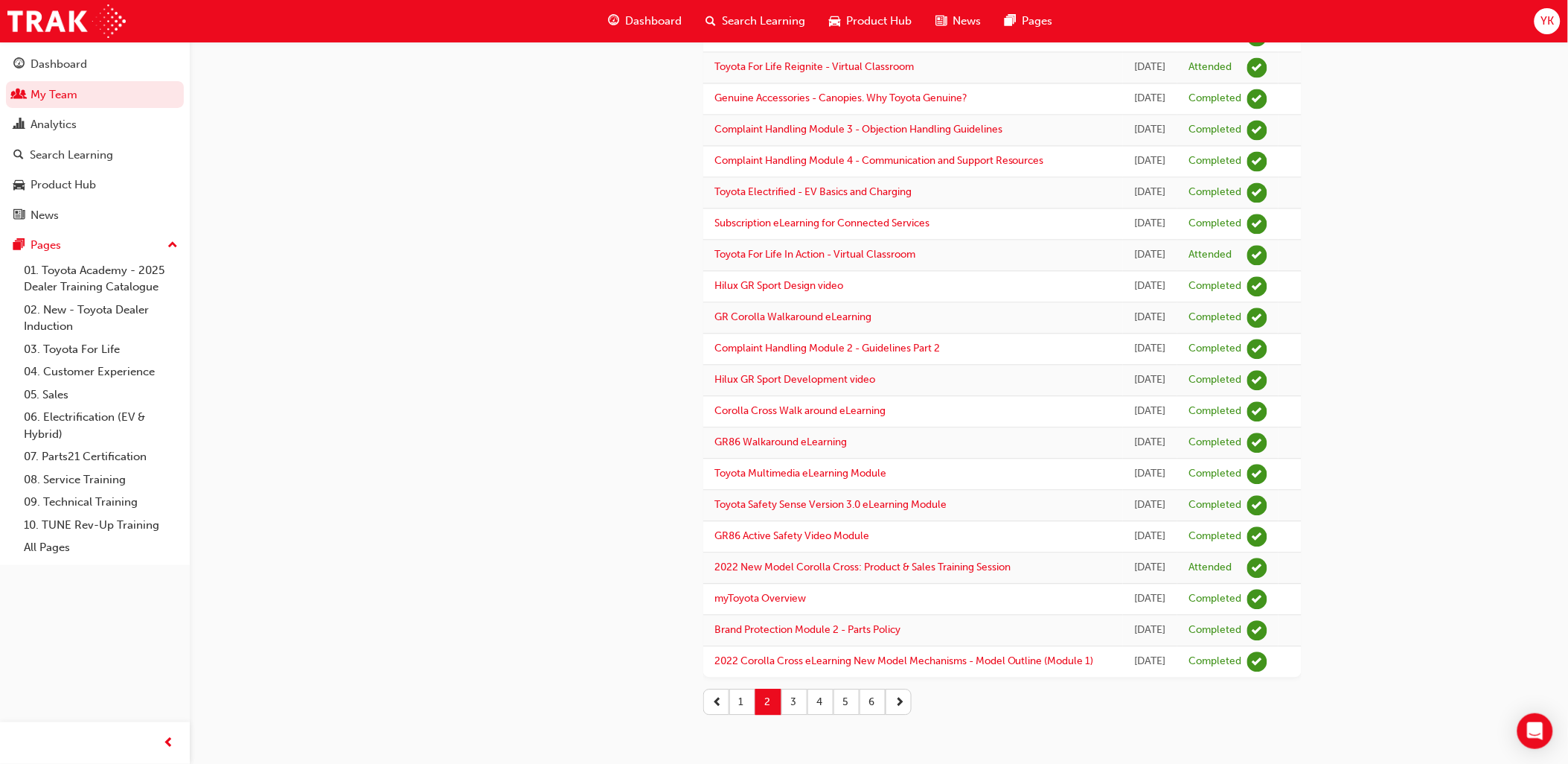
scroll to position [1426, 0]
click at [801, 704] on button "3" at bounding box center [794, 702] width 26 height 26
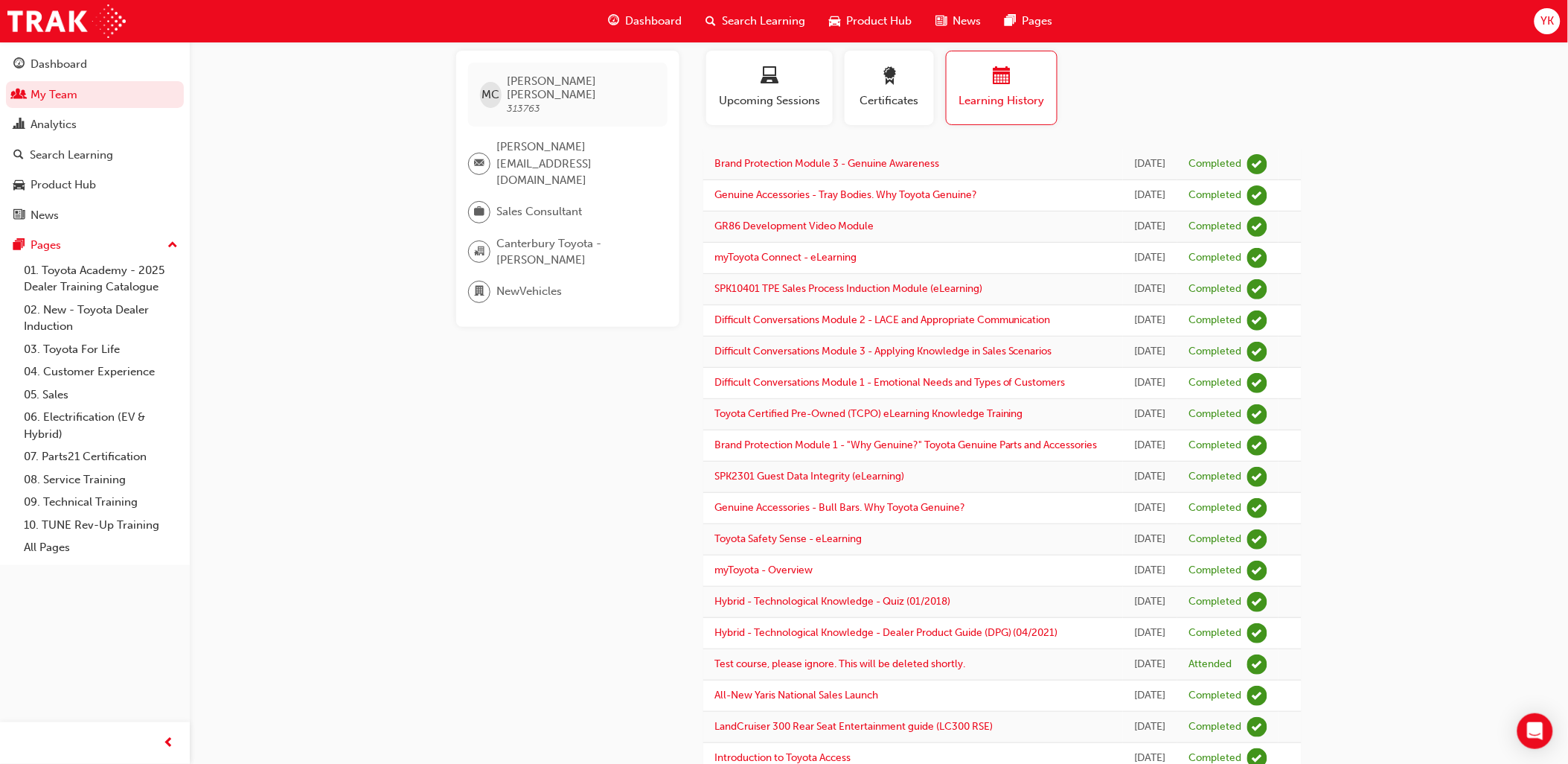
scroll to position [0, 0]
